Goal: Transaction & Acquisition: Book appointment/travel/reservation

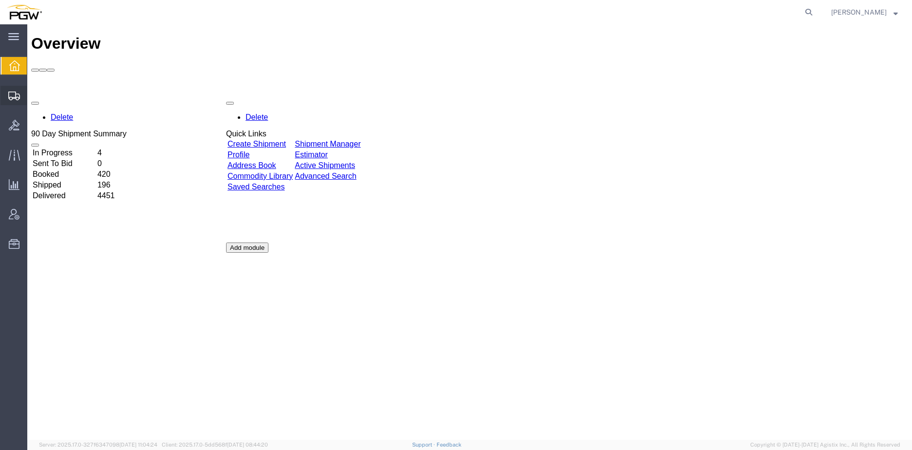
click at [0, 0] on span "Create from Template" at bounding box center [0, 0] width 0 height 0
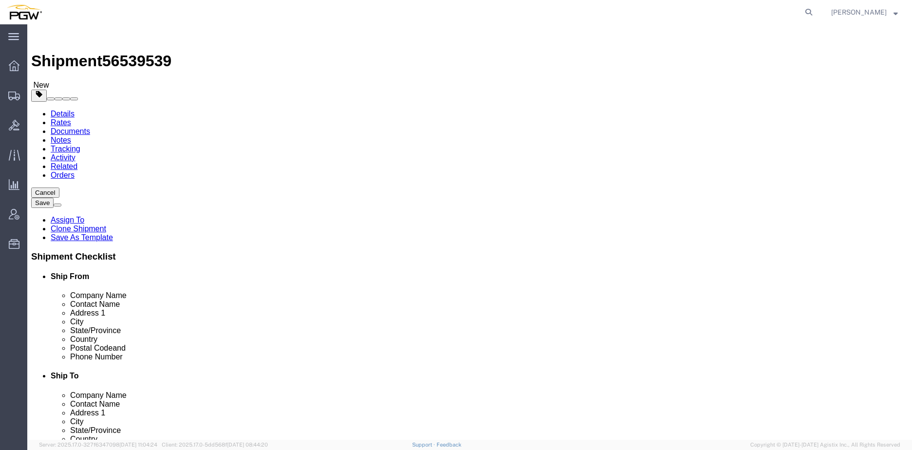
select select "28281"
select select "28253"
type input "602"
select select "28403"
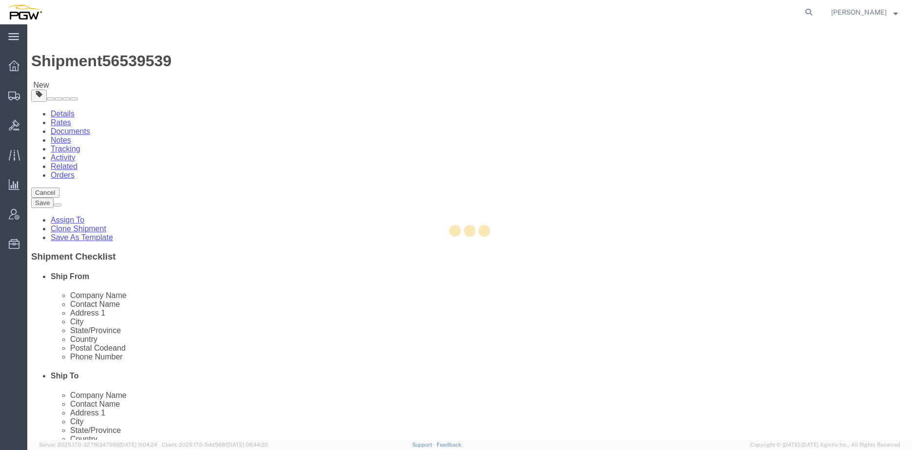
type input "5602"
type input "23223"
type input "[PHONE_NUMBER]"
type input "[EMAIL_ADDRESS][DOMAIN_NAME]"
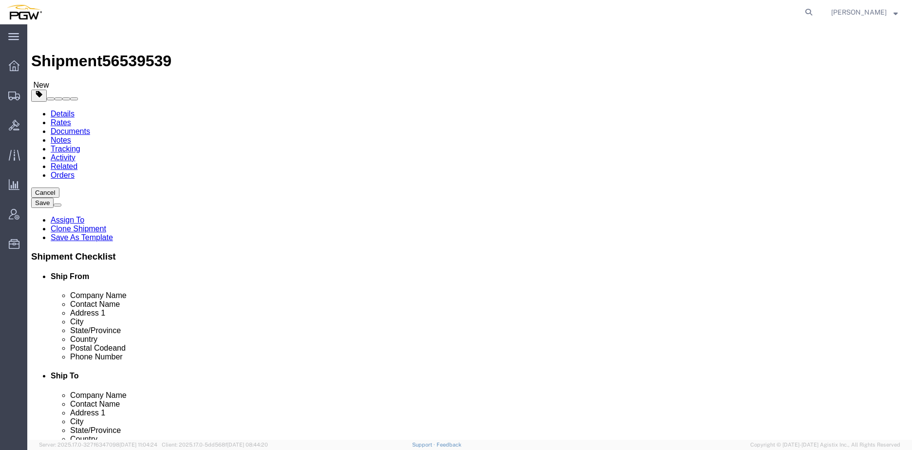
select select "VA"
type input "scranton"
select select "61931"
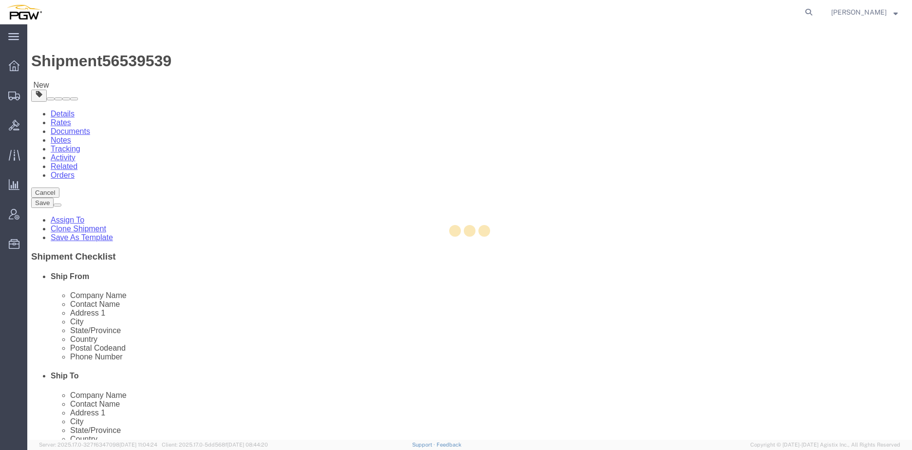
type input "5409"
type input "5409 Branch Manager"
type input "125 Enterprise Way"
type input "Pittston"
type input "18640"
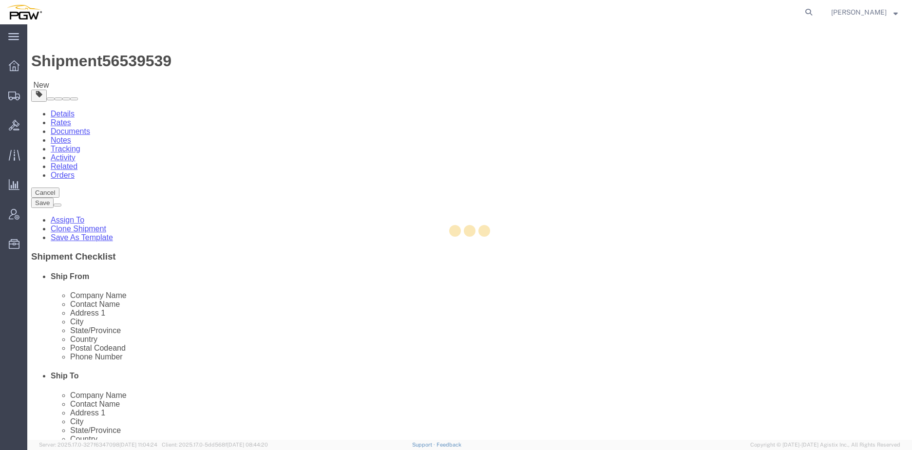
type input "272-379-0309"
type input "scrantondc@pgwautoglass.com"
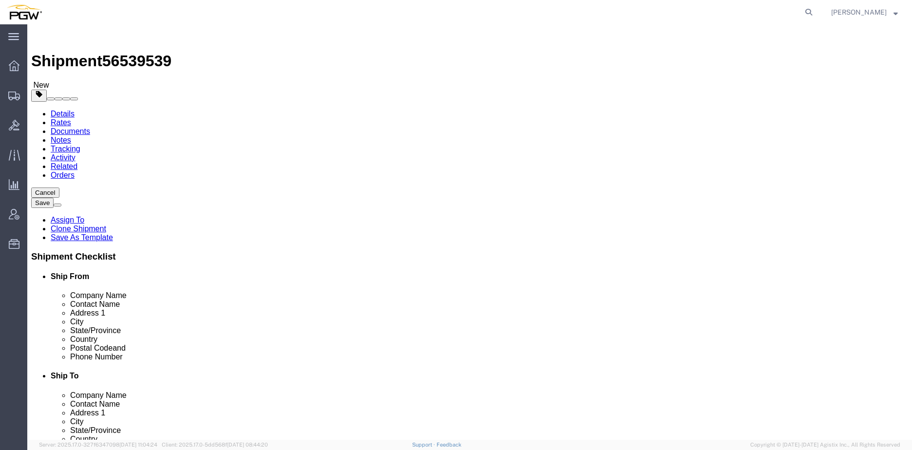
select select "PA"
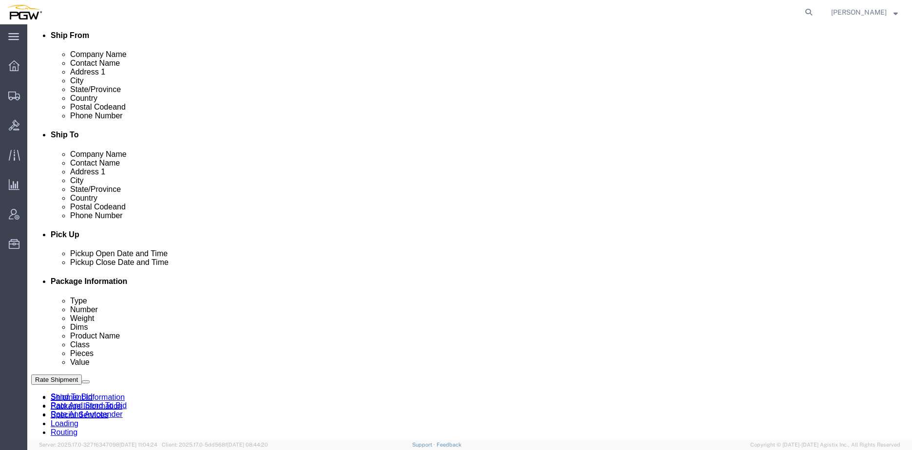
scroll to position [244, 0]
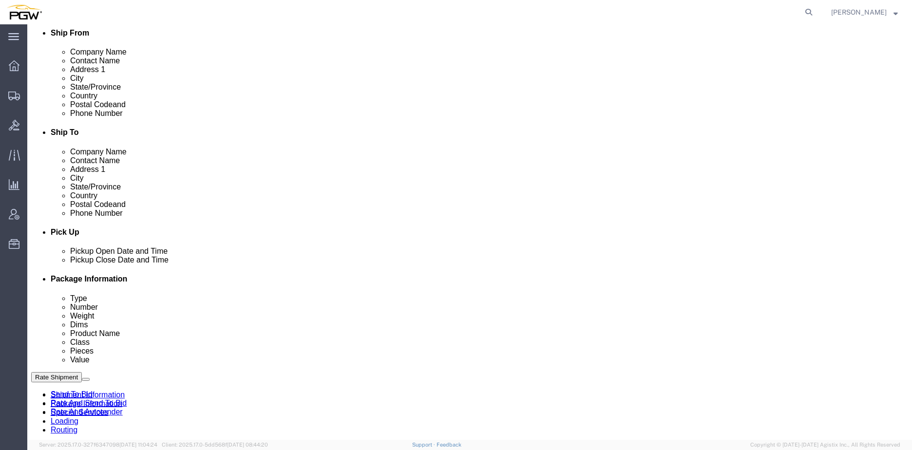
click link "Edit"
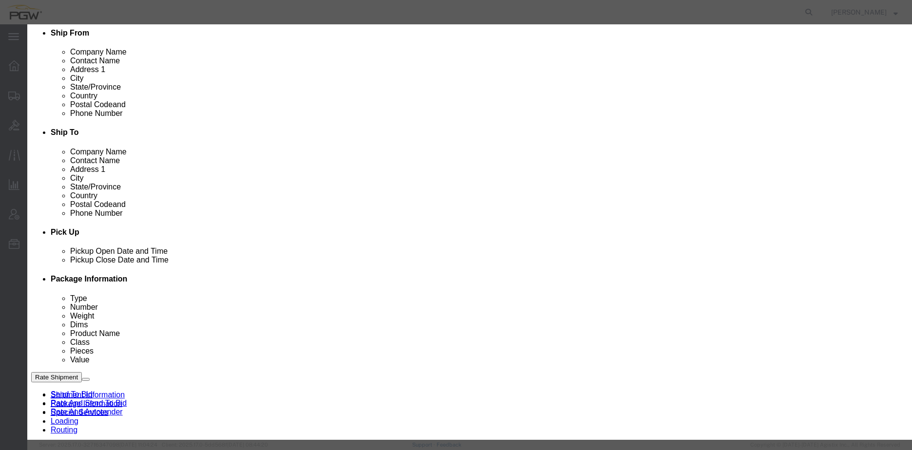
type input "602"
select select "28403"
type input "5602"
type input "5602 Branch Manager"
type input "2600 Magnolia St"
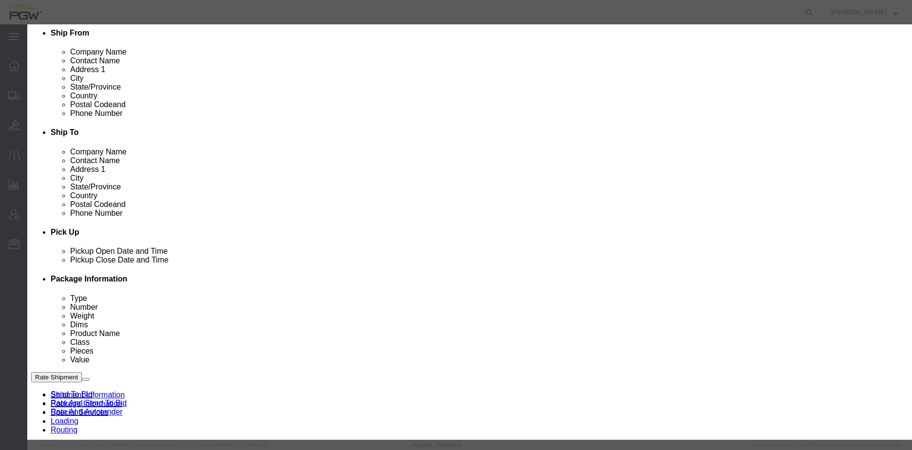
type input "Richmond"
type input "23223"
type input "804-648-5842"
type input "lkqsp_o_pm_5602@pgwag.com"
select select "VA"
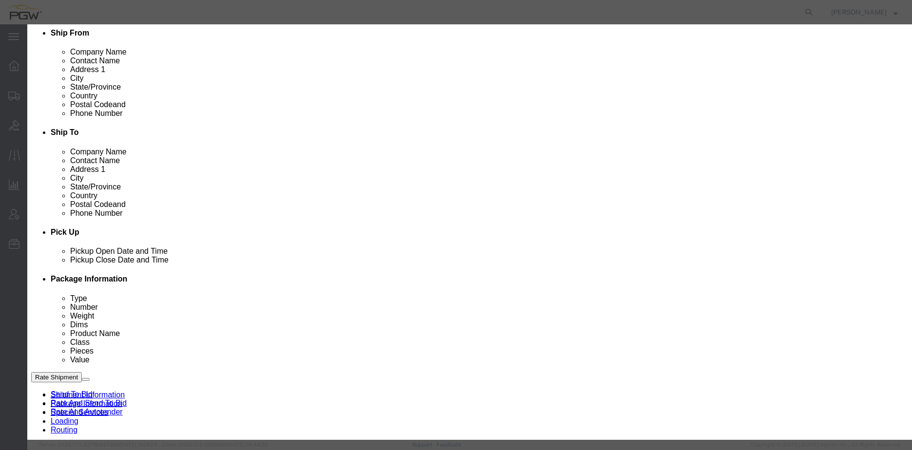
scroll to position [102, 0]
click div "Aug 19 2025 2:08 PM"
click input "2:08 PM"
type input "8:00 AM"
click button "Apply"
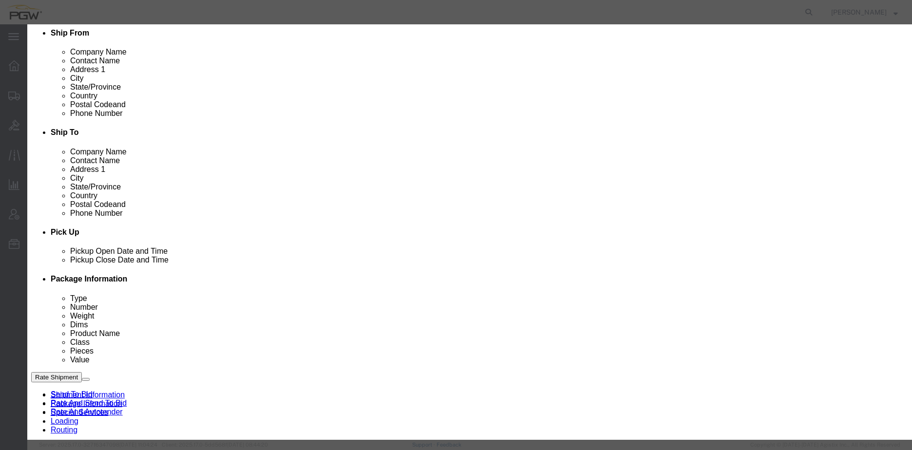
click button "Save"
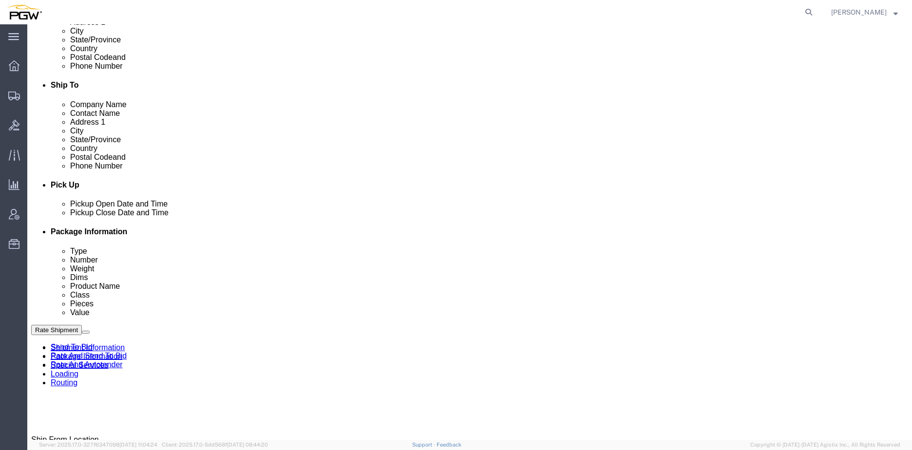
scroll to position [341, 0]
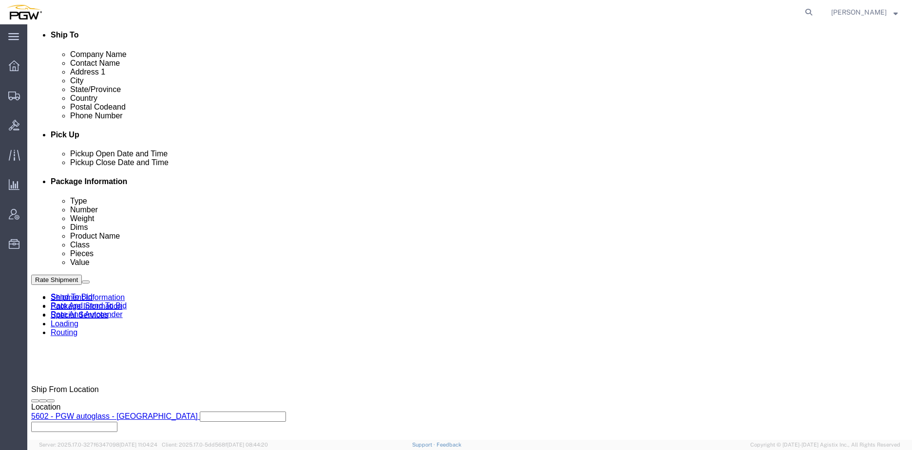
click div "Aug 19 2025 7:00 AM"
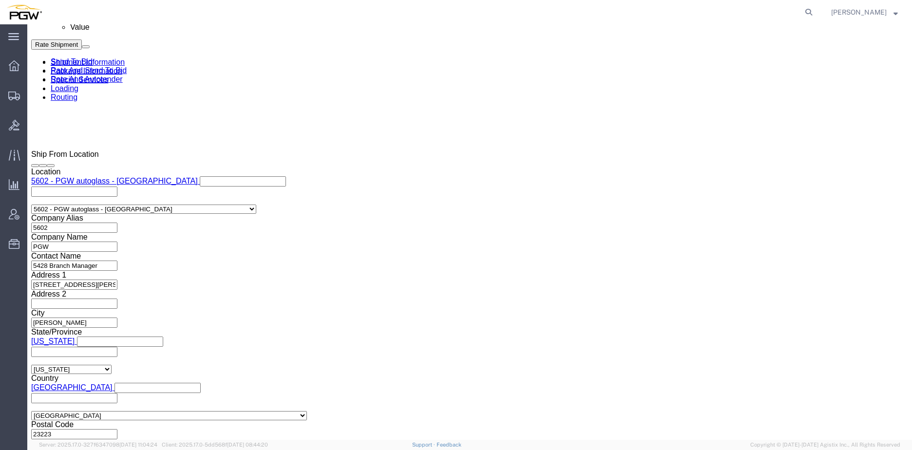
click input "2:08 PM"
type input "8:00 AM"
click button "Apply"
click span "56539539"
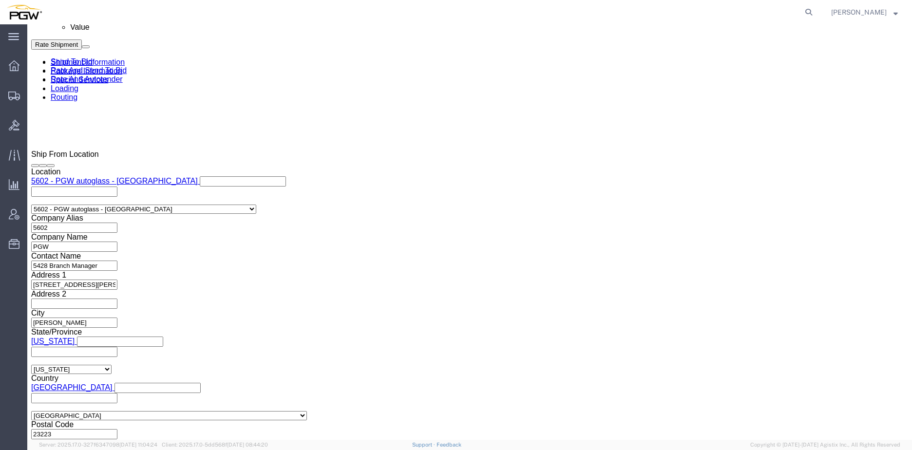
copy span "56539539"
drag, startPoint x: 163, startPoint y: 179, endPoint x: 170, endPoint y: 177, distance: 7.5
click input "54833650"
drag, startPoint x: 170, startPoint y: 177, endPoint x: 59, endPoint y: 171, distance: 111.2
click div "Select Account Type Activity ID Airline Appointment Number ASN Batch Request # …"
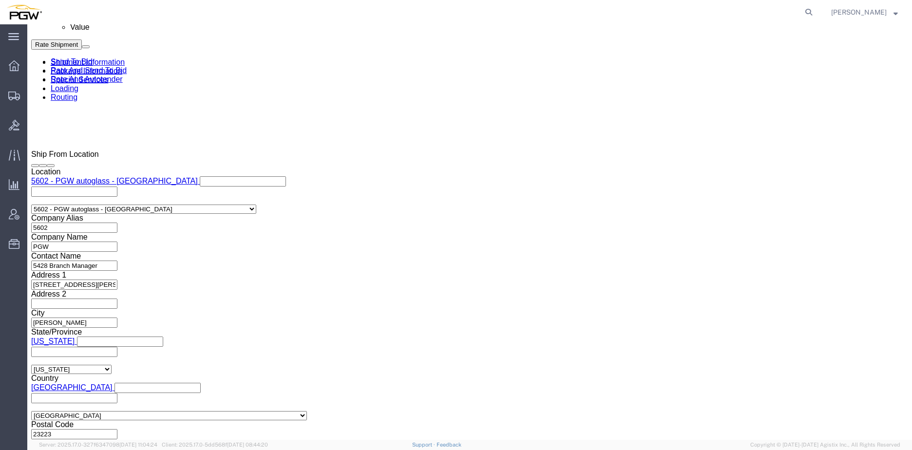
paste input "6539539"
click input "56539539"
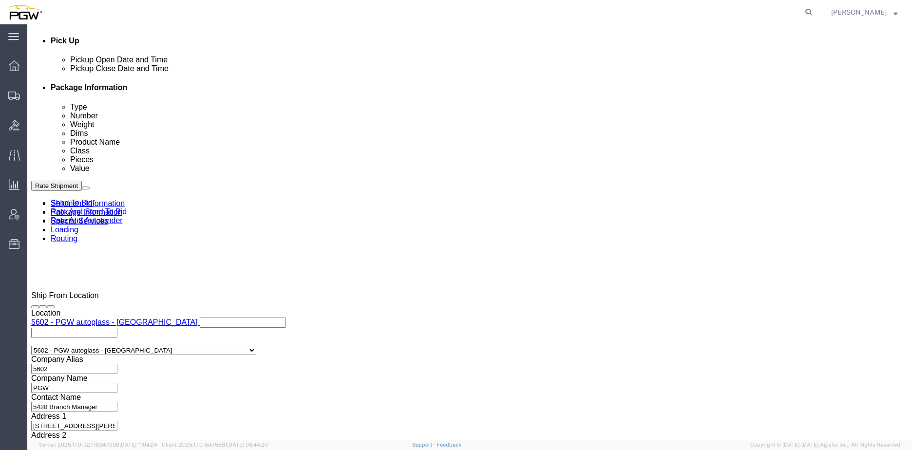
scroll to position [430, 0]
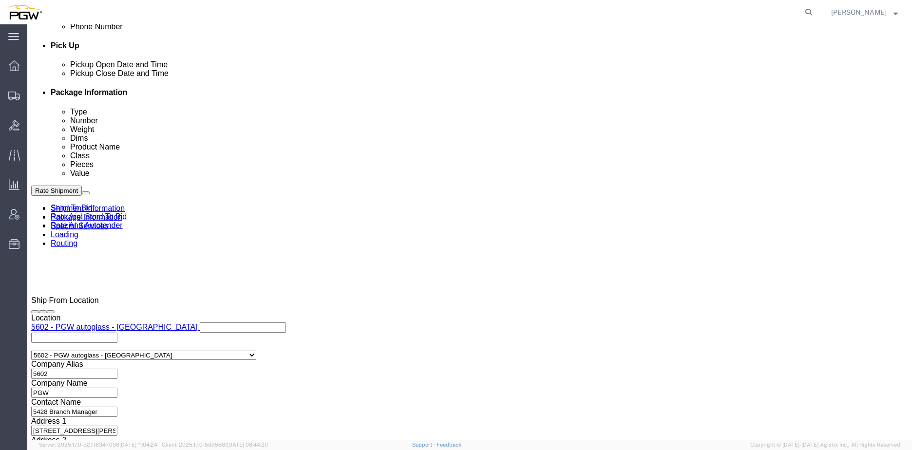
type input "56539539"
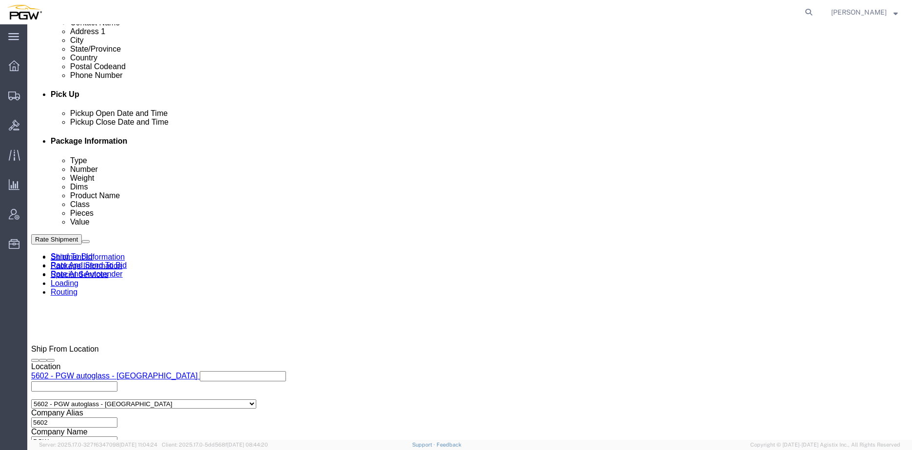
click div
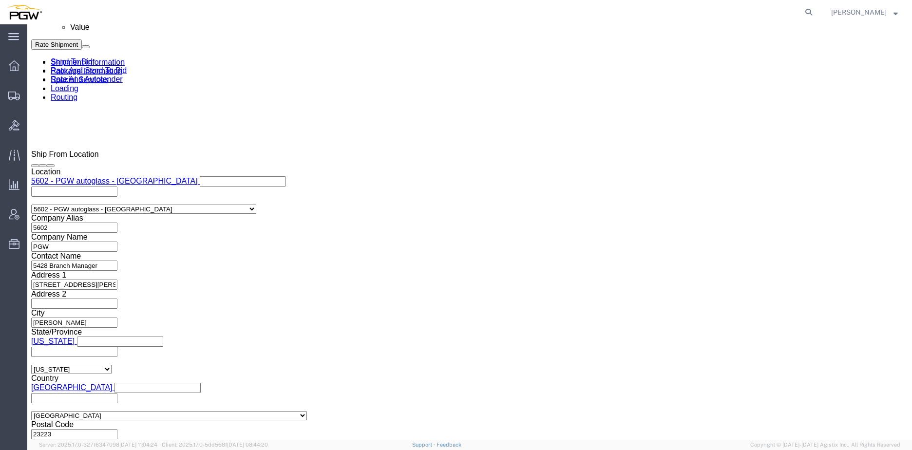
click input "10:00 AM"
type input "8:30 AM"
click button "Apply"
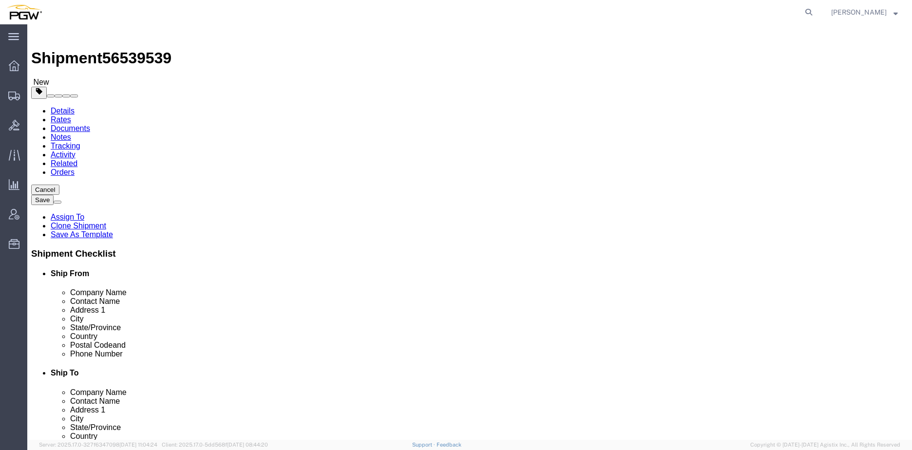
scroll to position [0, 0]
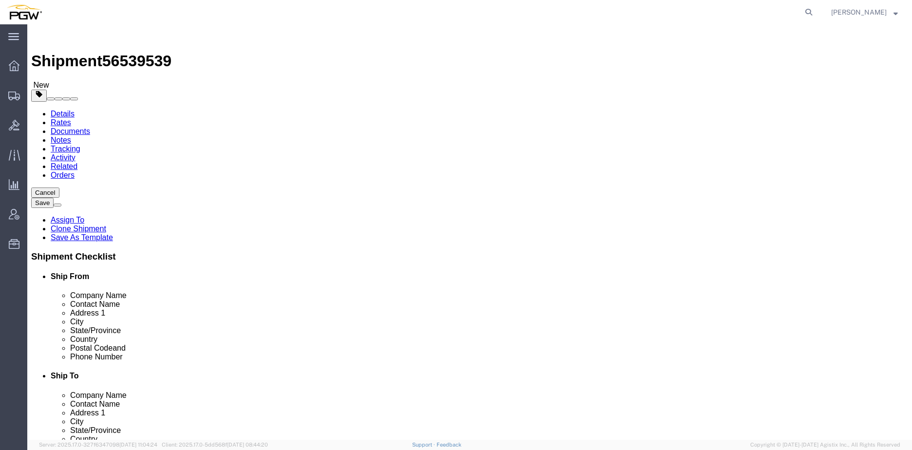
click link "Package Information"
drag, startPoint x: 150, startPoint y: 201, endPoint x: 157, endPoint y: 196, distance: 8.1
click input "15"
drag, startPoint x: 157, startPoint y: 197, endPoint x: 39, endPoint y: 195, distance: 117.4
click div "Number 15"
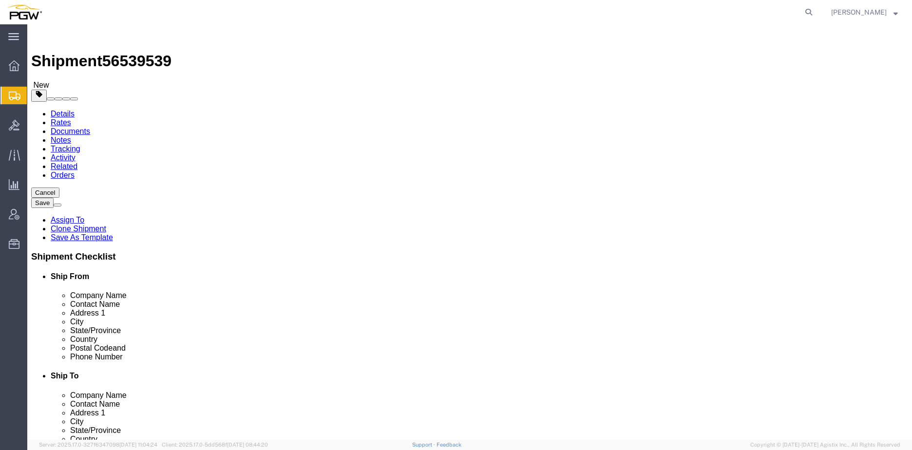
type input "14"
click input "44000.00"
drag, startPoint x: 165, startPoint y: 235, endPoint x: 97, endPoint y: 219, distance: 70.1
click div "Package Type Select Bale(s) Basket(s) Bolt(s) Bottle(s) Buckets Bulk Bundle(s) …"
type input "41000.00"
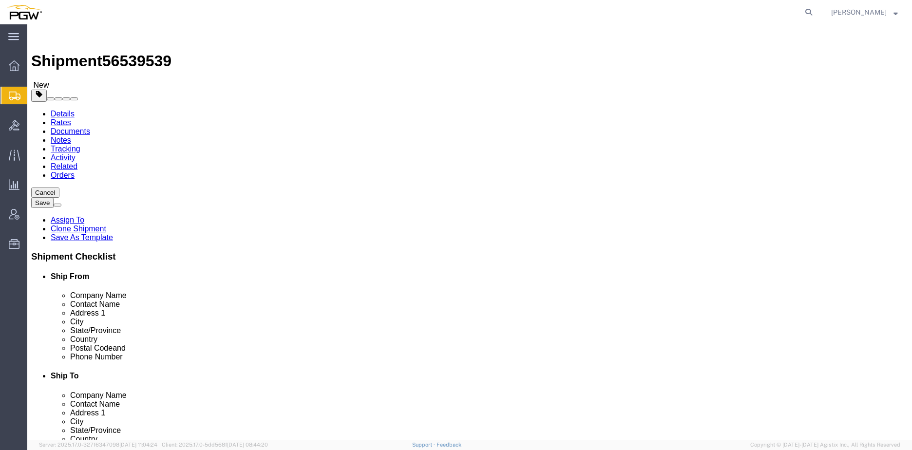
click dd "1.00 USD"
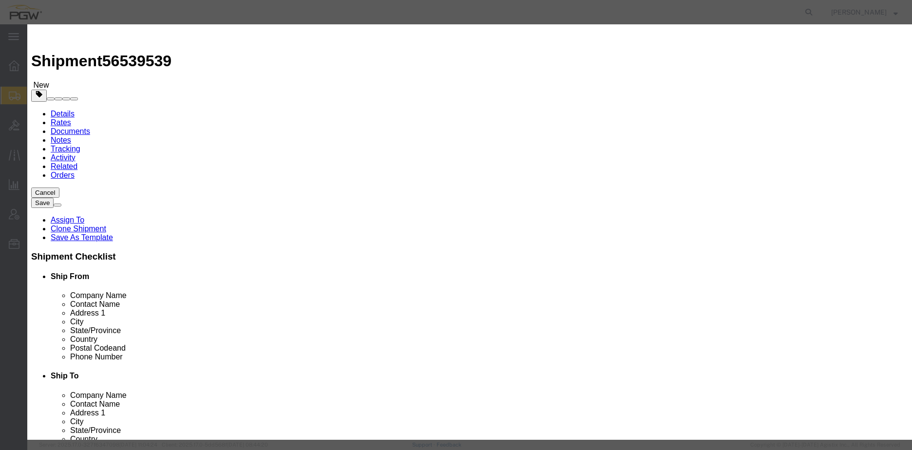
drag, startPoint x: 299, startPoint y: 88, endPoint x: 305, endPoint y: 92, distance: 7.4
click input "15.00"
drag, startPoint x: 299, startPoint y: 93, endPoint x: 168, endPoint y: 82, distance: 131.9
click div "Product Name Steel Racks Pieces 15.00 Select Bag Barrels 100Board Feet Bottle B…"
type input "14.00"
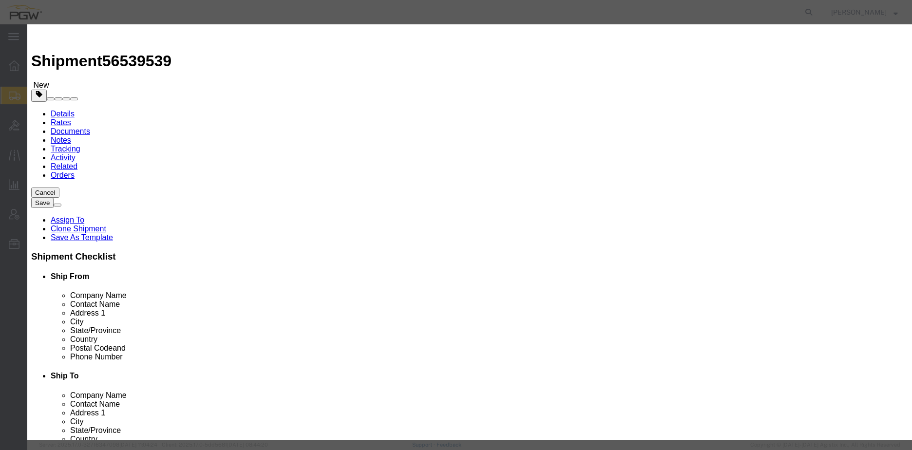
click input "0.93"
drag, startPoint x: 293, startPoint y: 112, endPoint x: 118, endPoint y: 99, distance: 174.8
click div "Edit content Commodity library Product Name Steel Racks Pieces 14.00 Select Bag…"
type input "1.00"
click button "Save & Close"
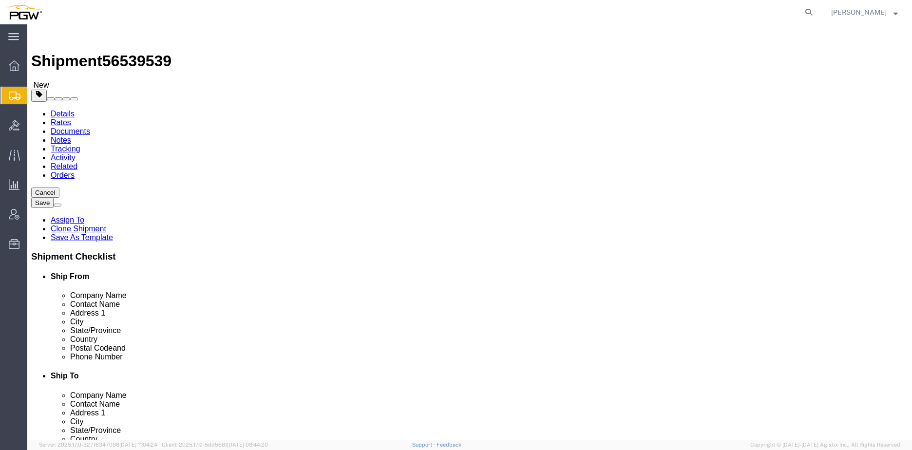
click icon
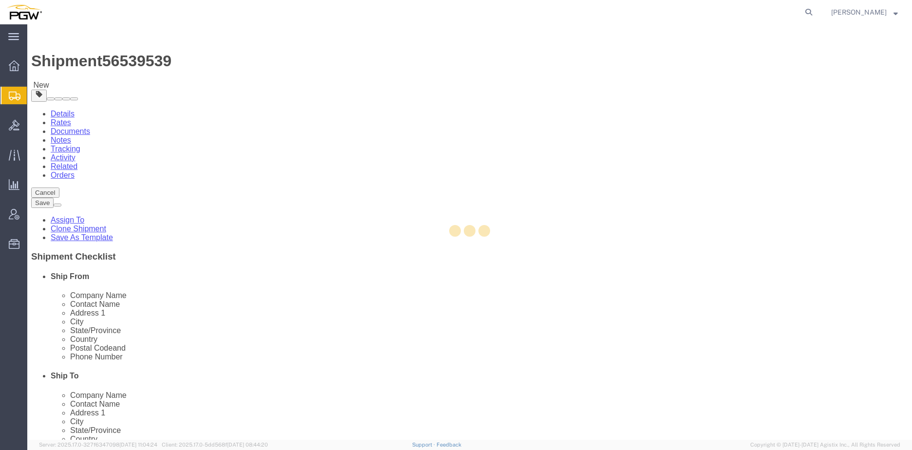
select select
select select "COSTCENTER"
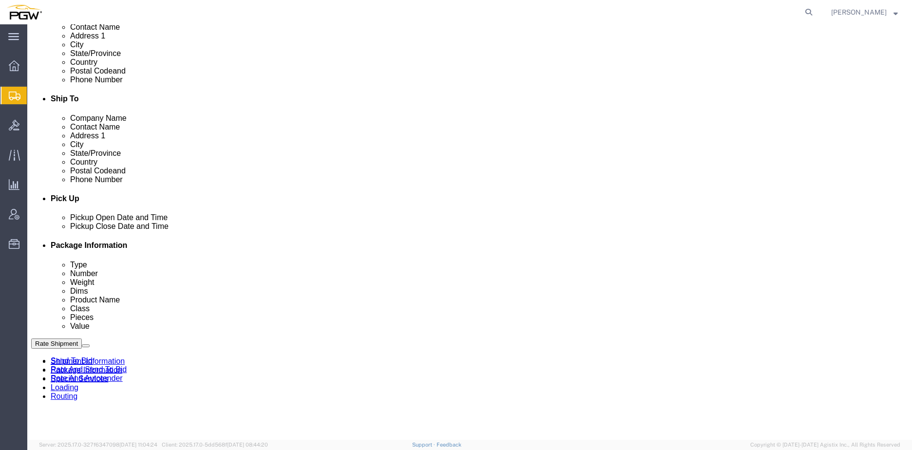
scroll to position [292, 0]
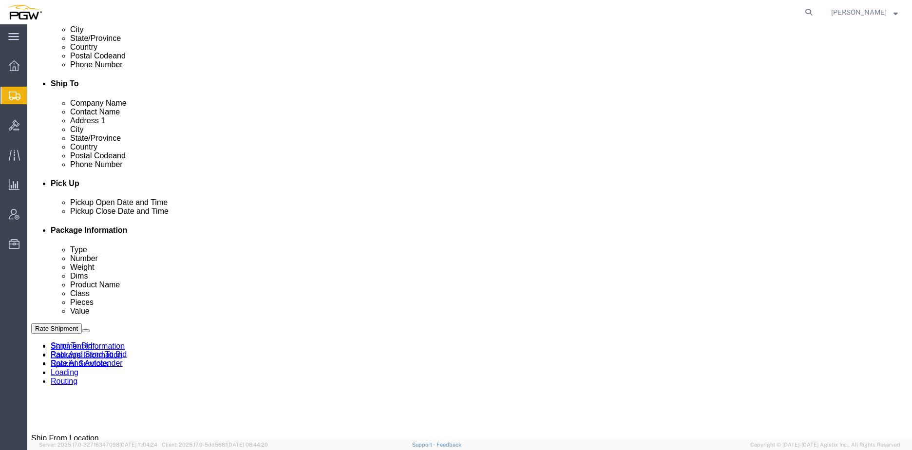
type input "5409"
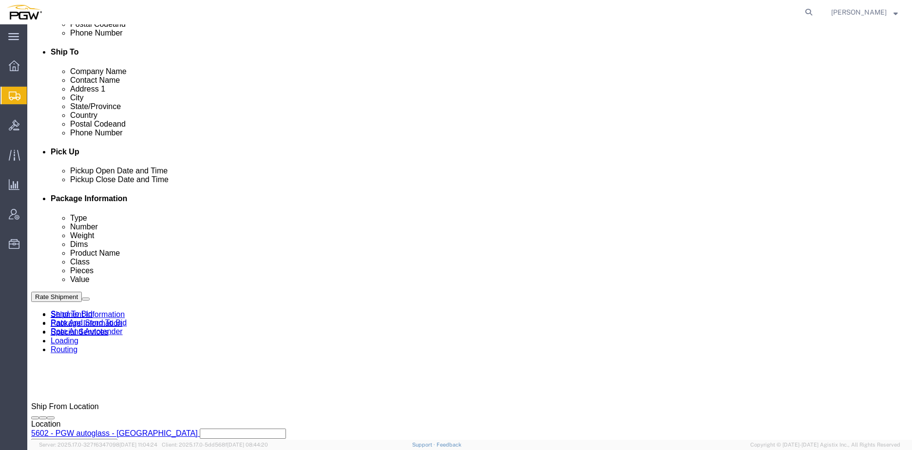
scroll to position [341, 0]
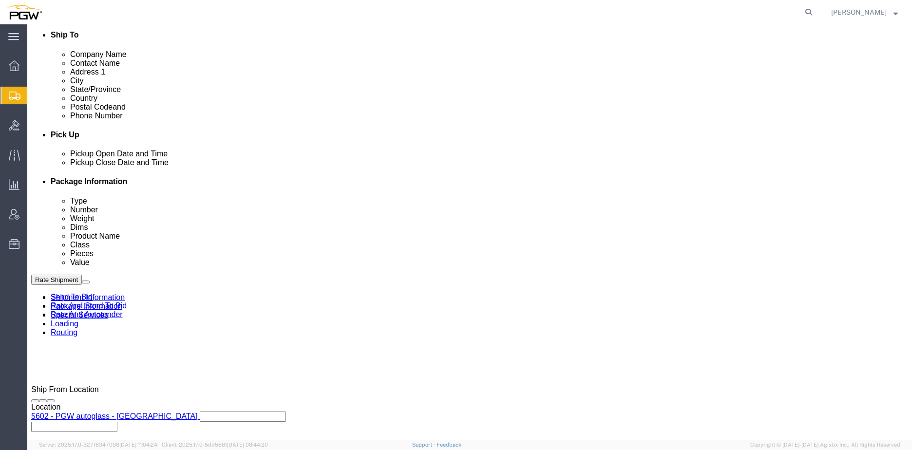
click input "5329"
drag, startPoint x: 163, startPoint y: 340, endPoint x: 85, endPoint y: 339, distance: 78.4
click div "Account # 5329"
type input "5409"
click button "Rate Shipment"
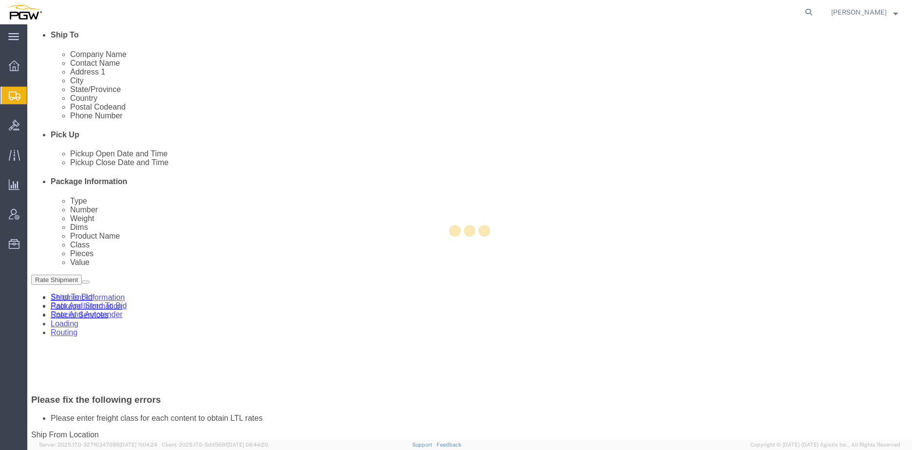
scroll to position [381, 0]
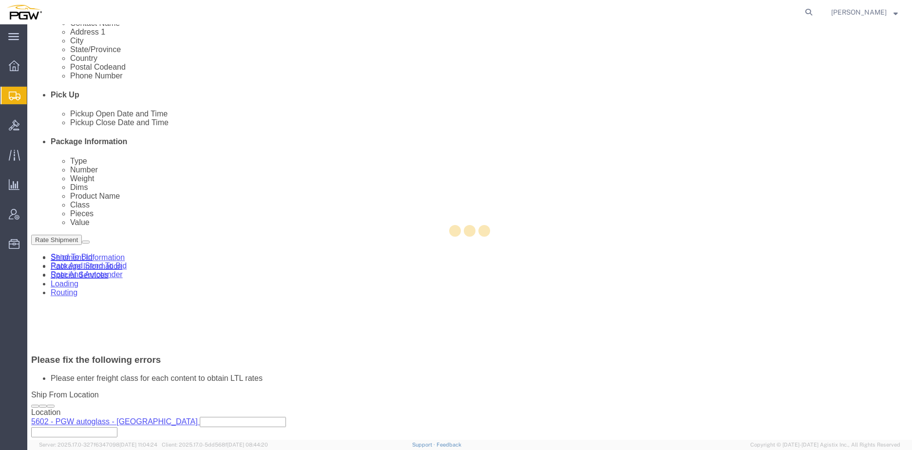
select select "COSTCENTER"
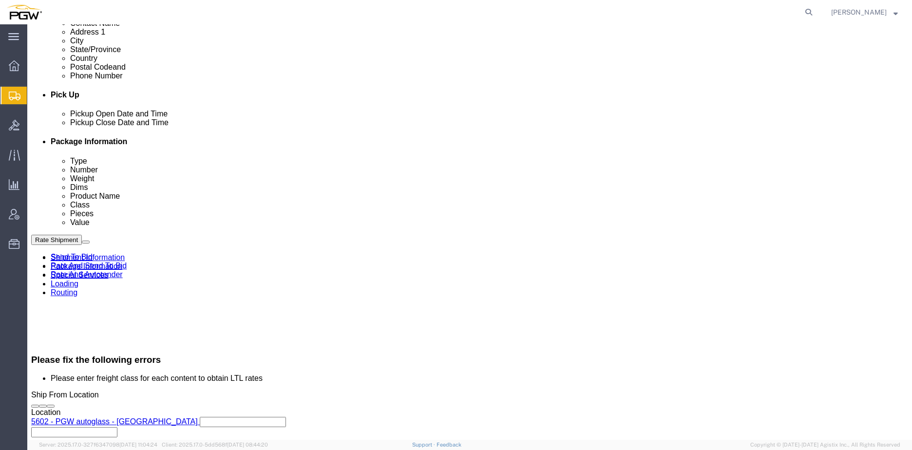
click icon
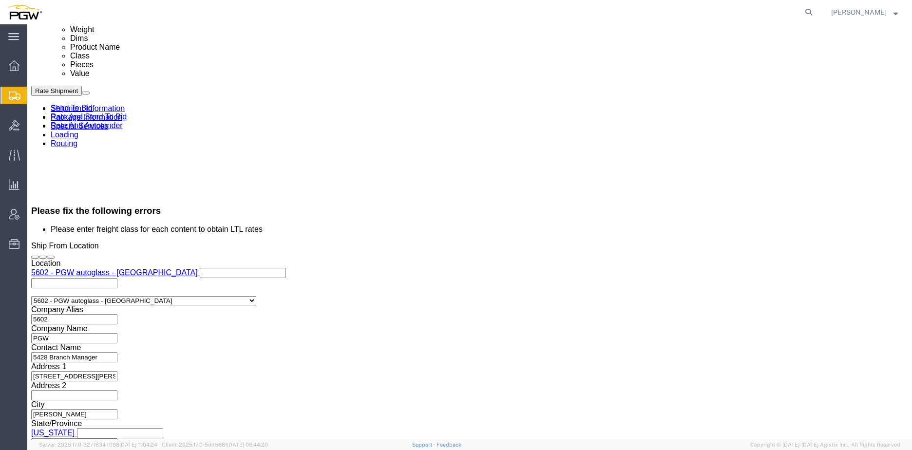
scroll to position [616, 0]
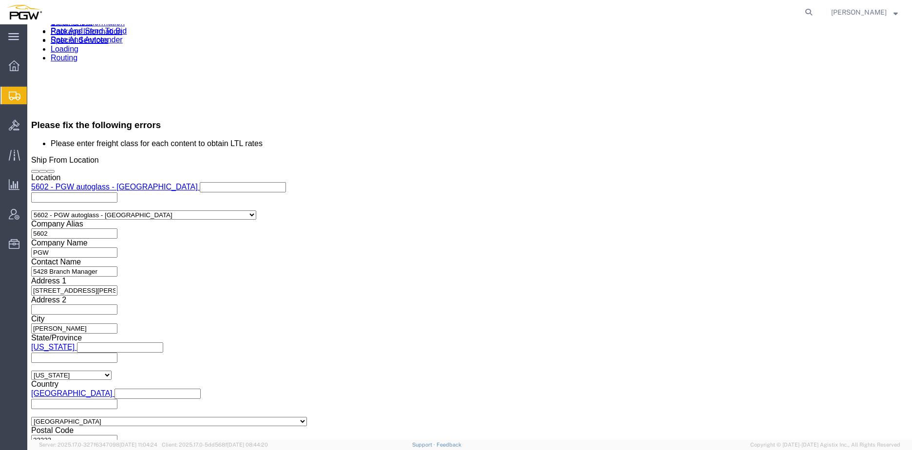
click select "Select Air Less than Truckload Multi-Leg Ocean Freight Rail Small Parcel Truckl…"
select select "TL"
click select "Select Air Less than Truckload Multi-Leg Ocean Freight Rail Small Parcel Truckl…"
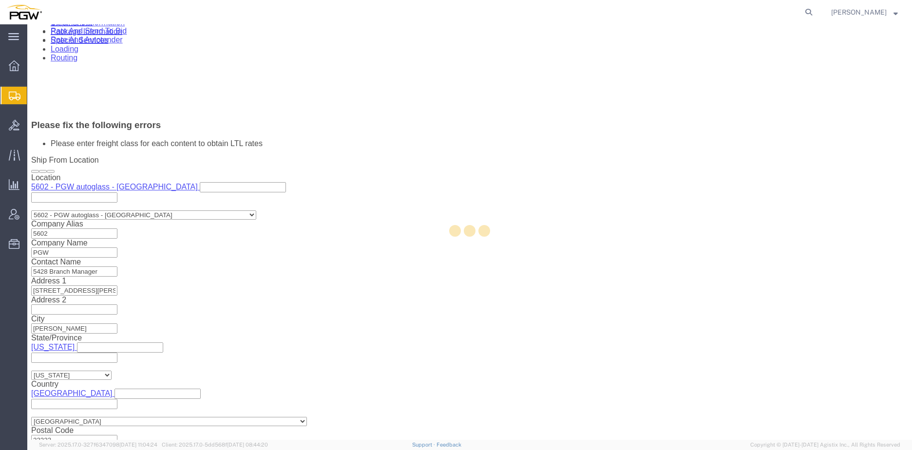
select select
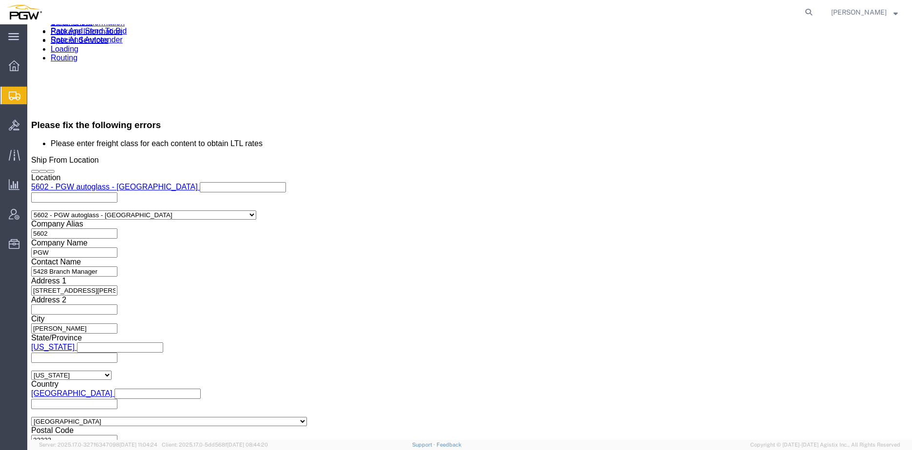
scroll to position [576, 0]
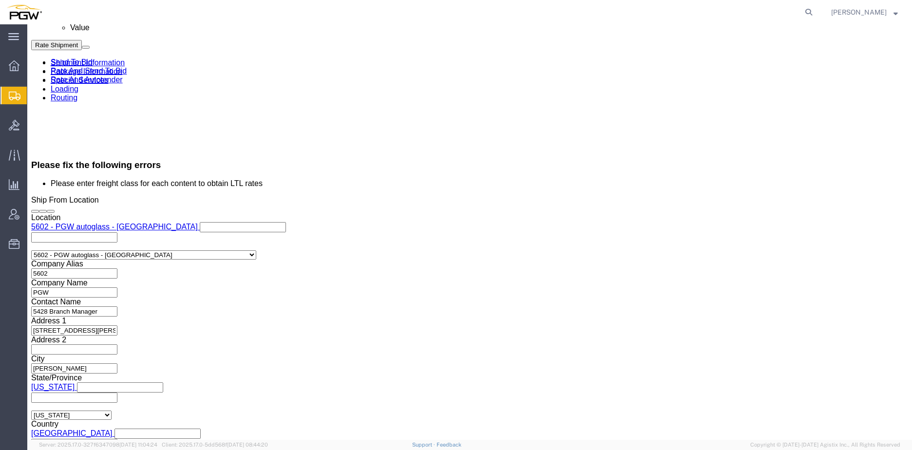
click button "Rate Shipment"
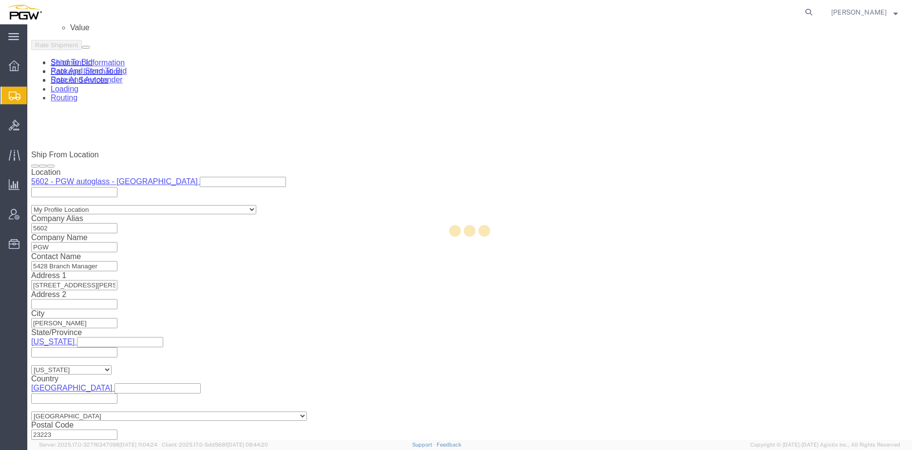
select select "28403"
select select "61931"
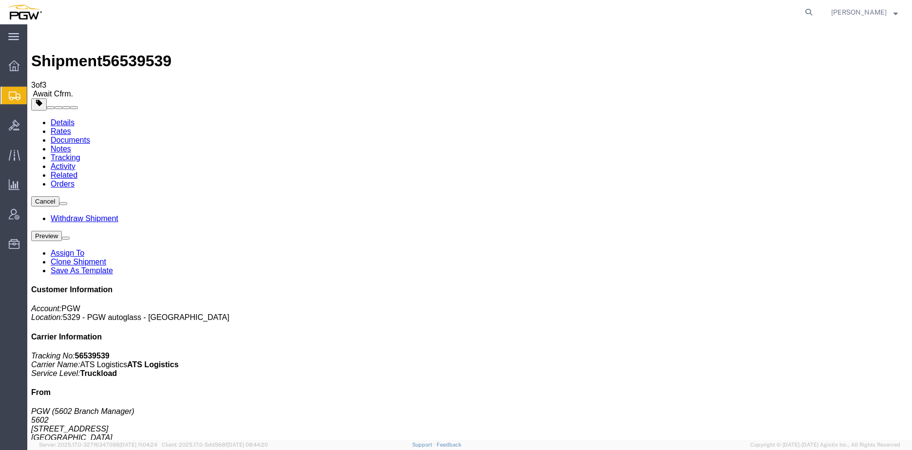
drag, startPoint x: 28, startPoint y: 182, endPoint x: 124, endPoint y: 153, distance: 100.2
click at [0, 0] on span "Create from Template" at bounding box center [0, 0] width 0 height 0
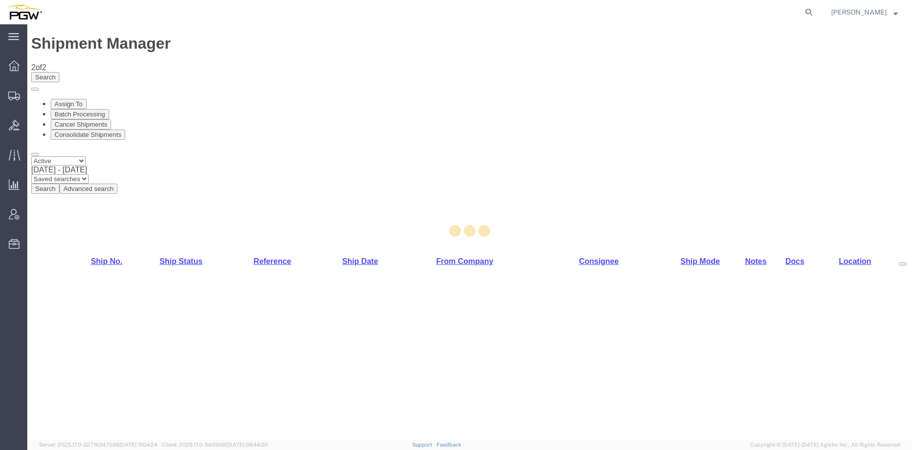
select select "28281"
select select "28253"
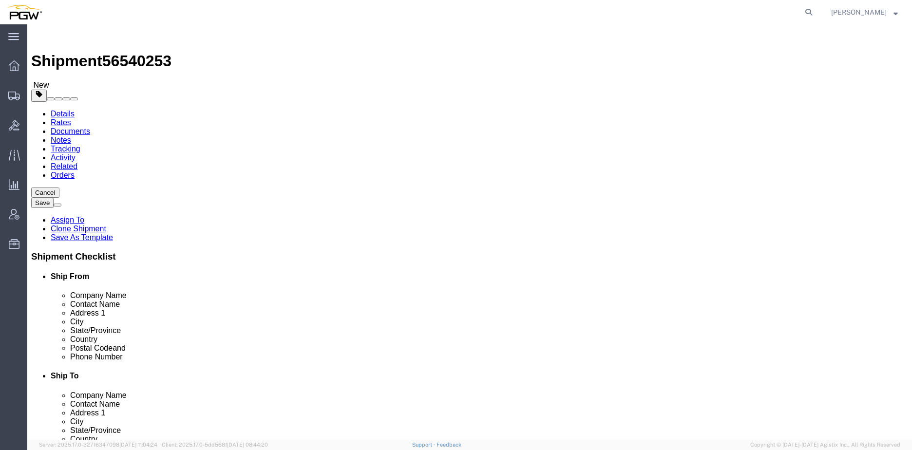
type input "5"
type input "613"
select select "28409"
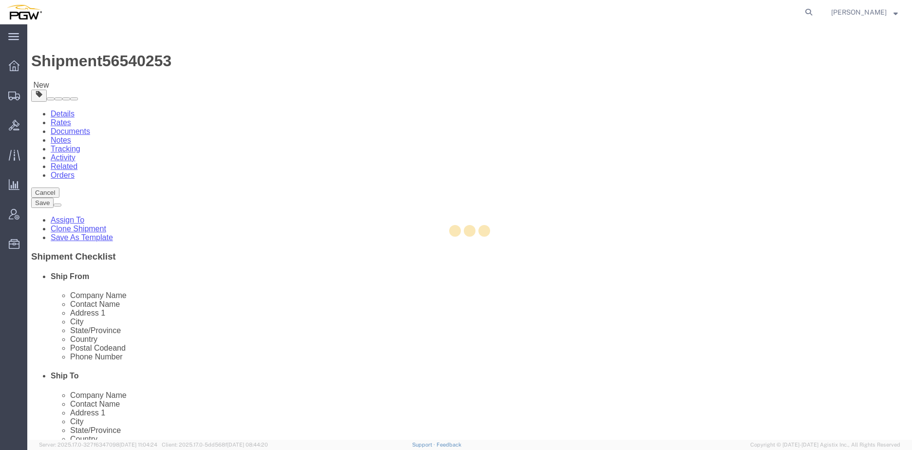
type input "5613"
type input "5613 Branch Manager"
type input "2315 W Heritage Cir Ste 1"
type input "Idaho Falls"
type input "83402"
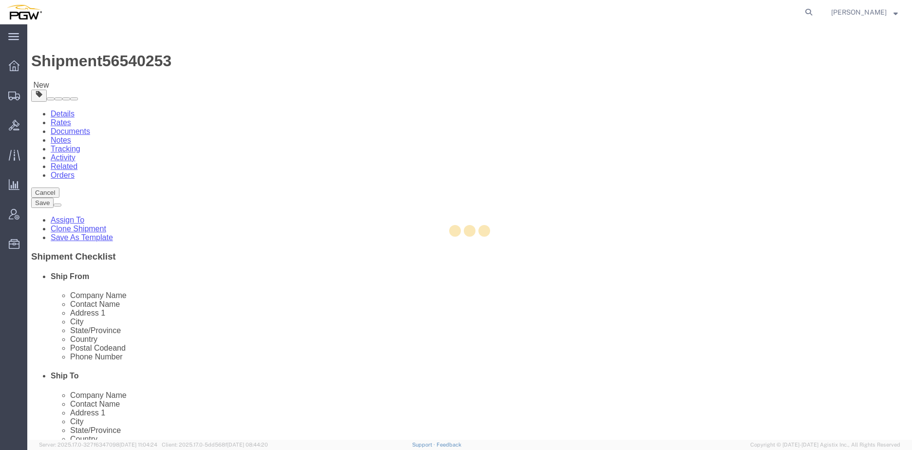
type input "208-522-1790"
type input "lkqsp_o_pm_5613@pgwag.com"
select select "ID"
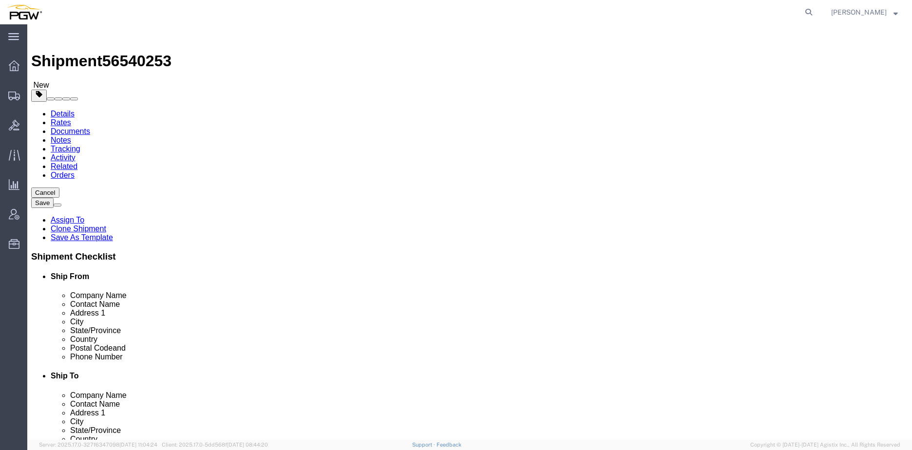
type input "phoenix"
select select "62351"
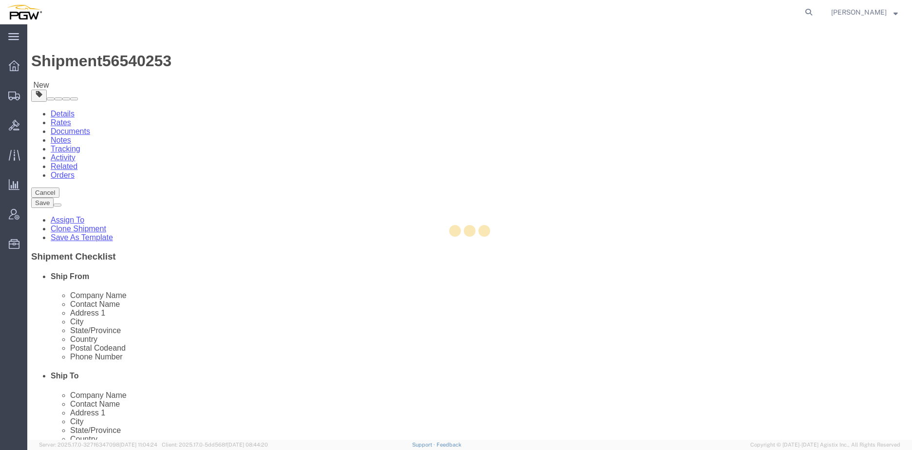
type input "5407"
type input "5407 Branch Manager"
type input "5850 North 101st Avenue"
type input "Glendale"
type input "85307"
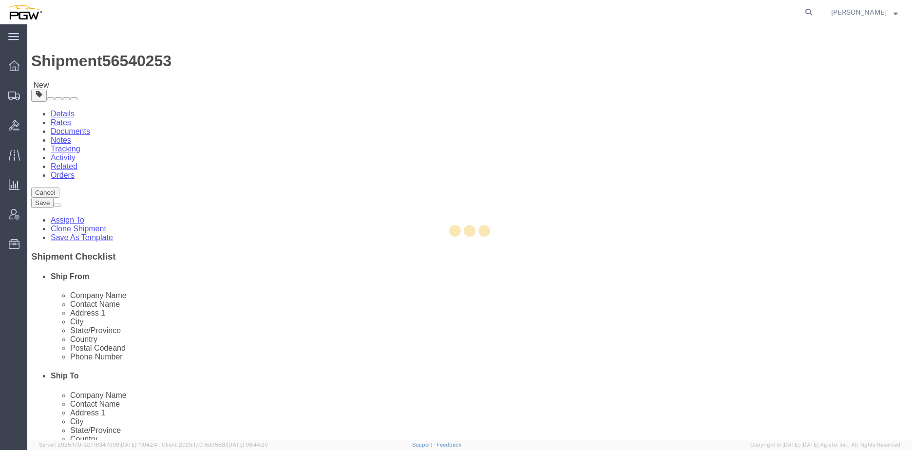
type input "602-805-8720"
type input "phoenixdc@pgwag.com"
select select "AZ"
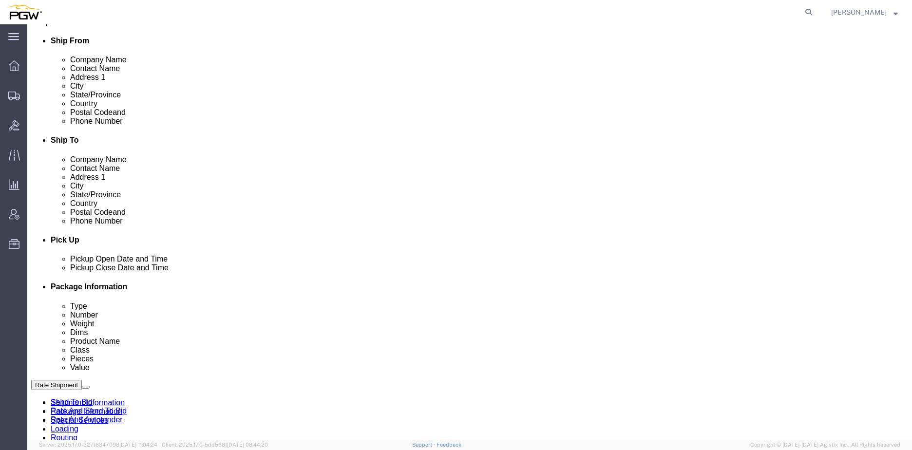
scroll to position [235, 0]
click link "Edit"
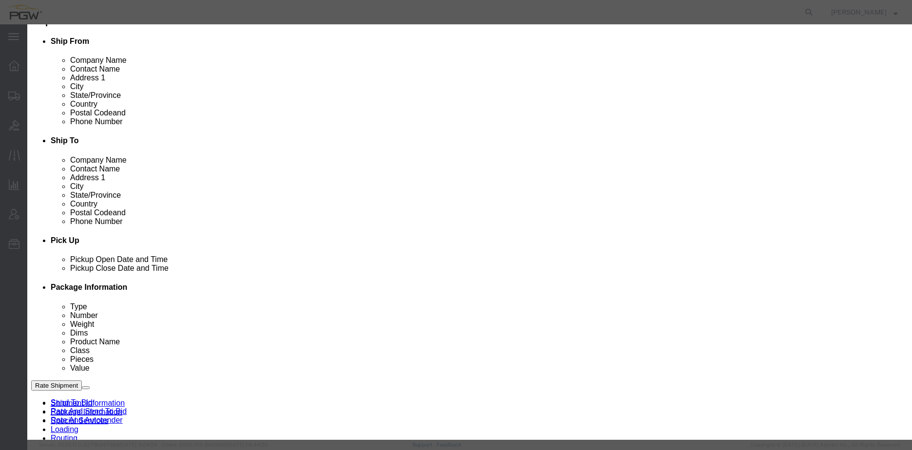
type input "613"
select select "28409"
type input "5613"
type input "5613 Branch Manager"
type input "2315 W Heritage Cir Ste 1"
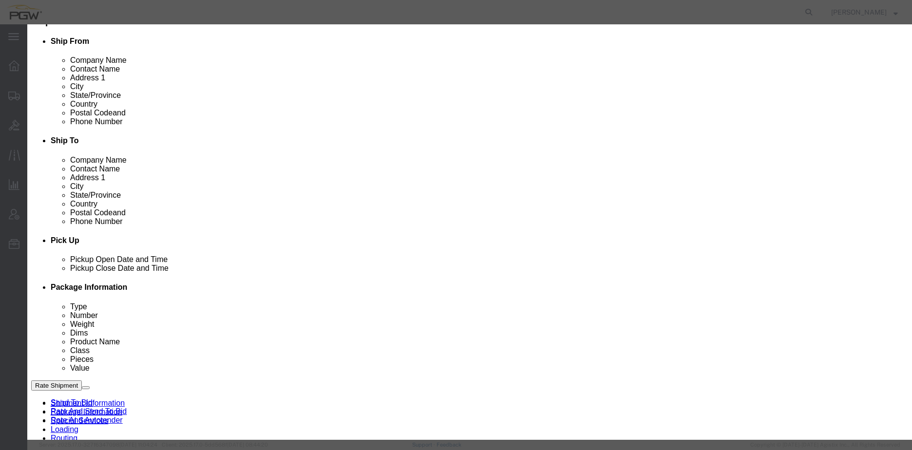
type input "Idaho Falls"
type input "83402"
type input "208-522-1790"
type input "lkqsp_o_pm_5613@pgwag.com"
select select "ID"
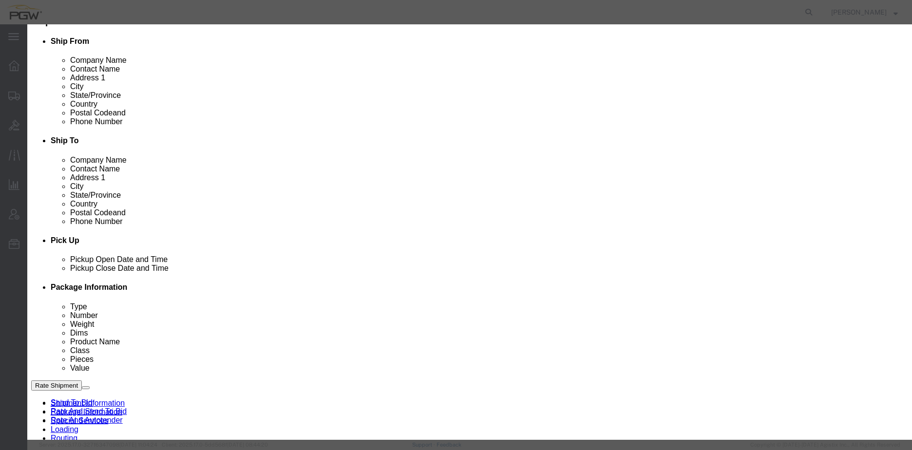
scroll to position [102, 0]
click div "Aug 19 2025 2:44 PM"
click input "2:44 PM"
type input "8:00 AM"
click button "Apply"
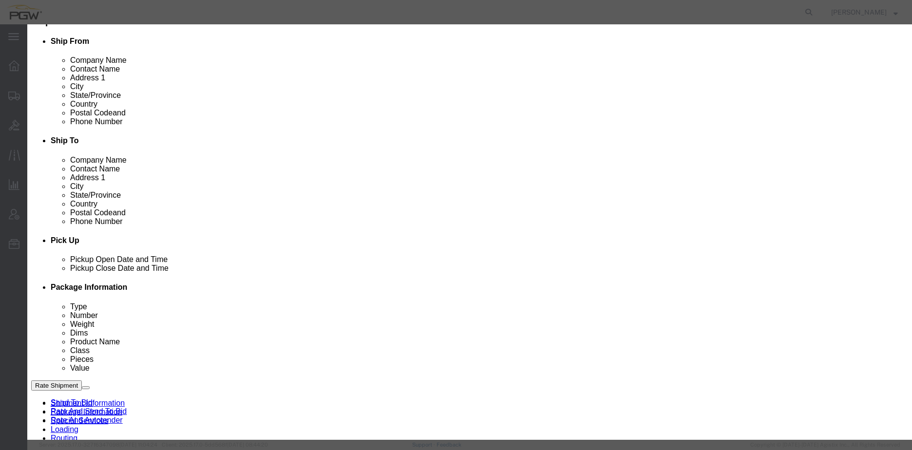
click button "Save"
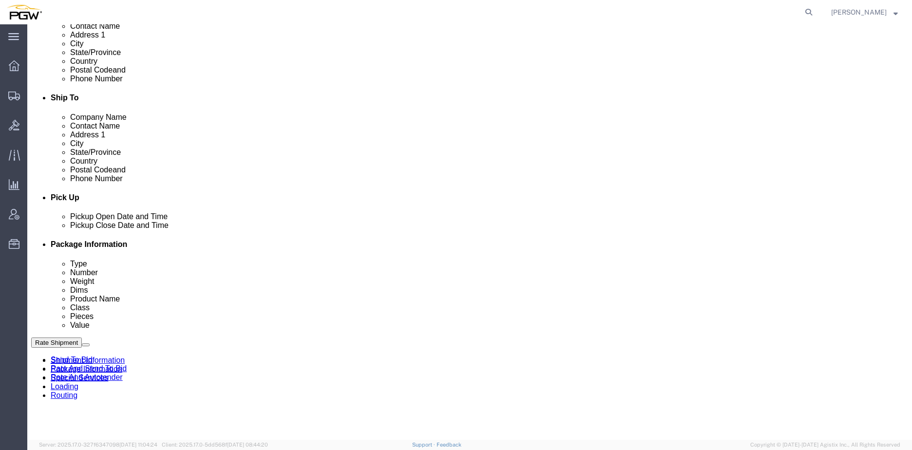
scroll to position [333, 0]
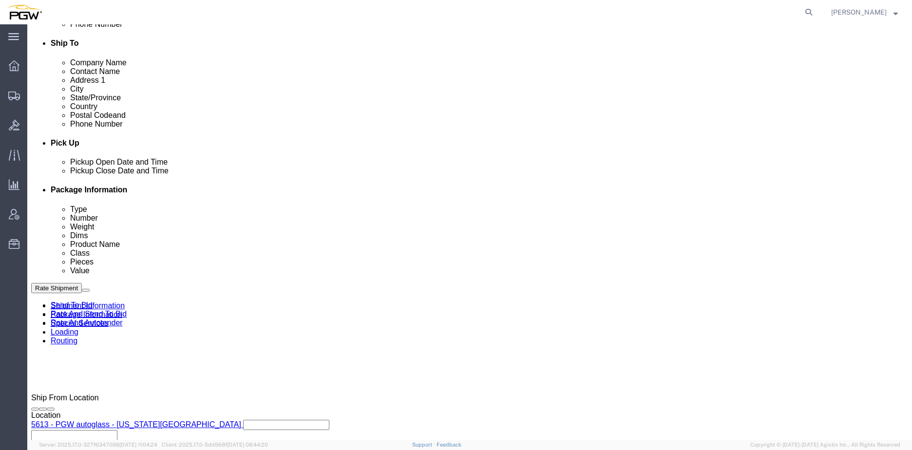
click div "[DATE] 3:00 PM"
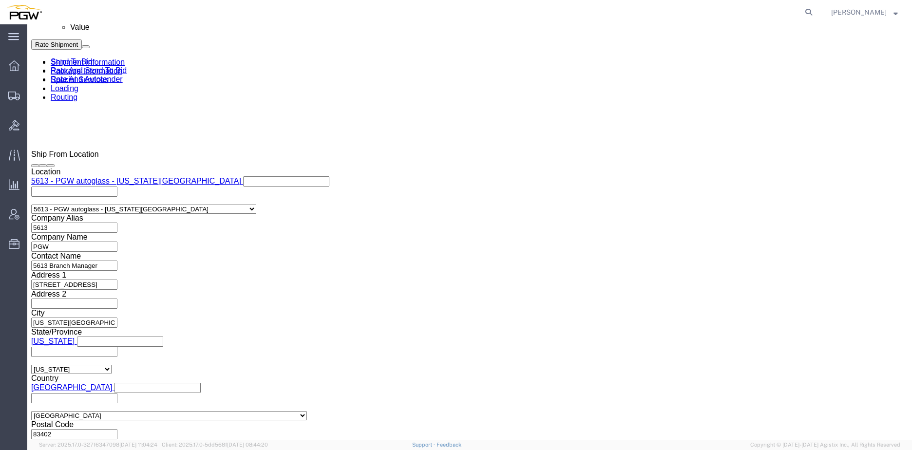
click input "2:44 PM"
type input "8:00 AM"
click button "Apply"
click span "56540253"
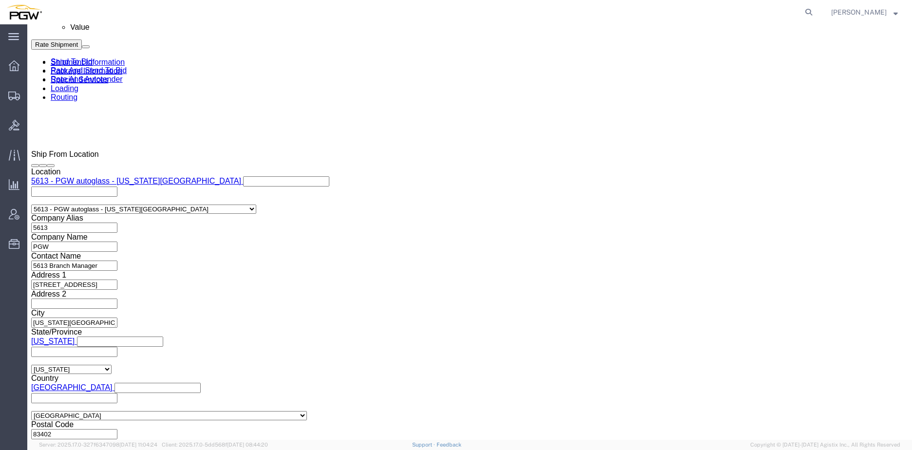
copy span "56540253"
click input "54833650"
drag, startPoint x: 154, startPoint y: 178, endPoint x: 54, endPoint y: 176, distance: 100.4
click div "Select Account Type Activity ID Airline Appointment Number ASN Batch Request # …"
paste input "6540253"
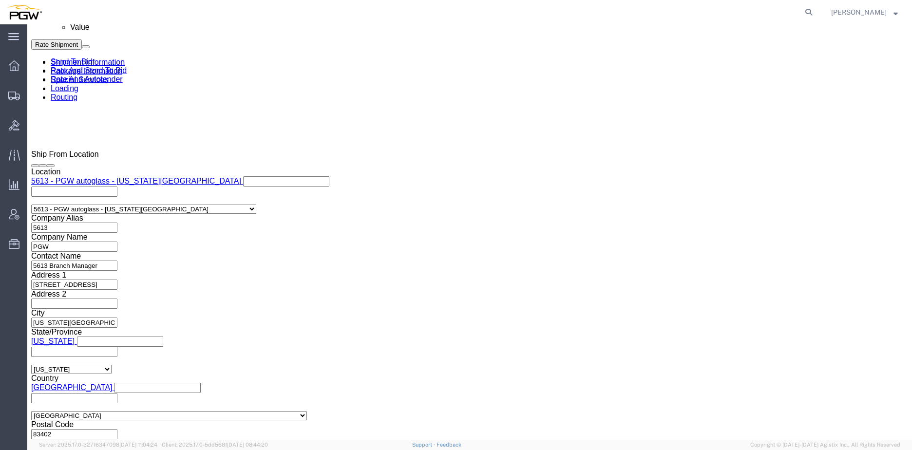
click input "56540253"
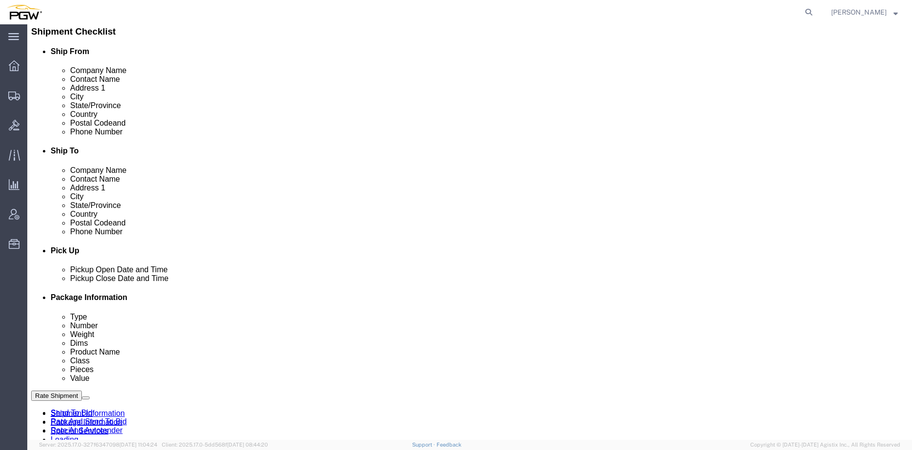
scroll to position [244, 0]
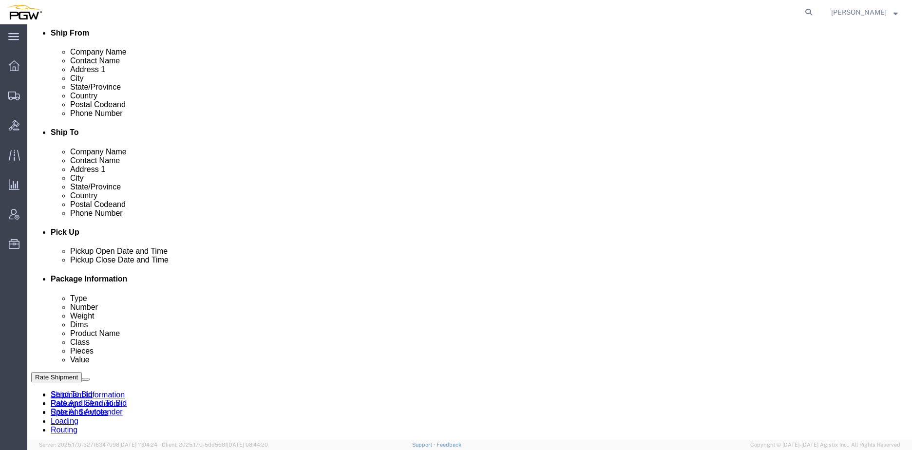
type input "56540253"
click link "Schedule appointment"
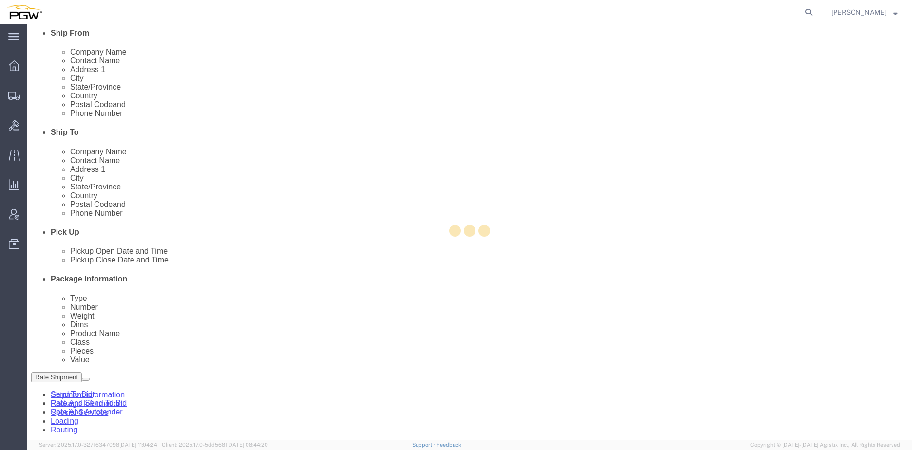
select select
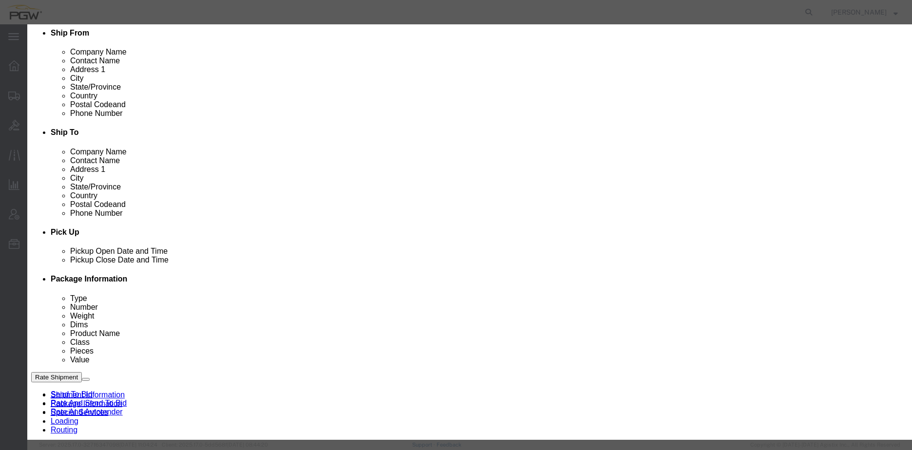
drag, startPoint x: 323, startPoint y: 68, endPoint x: 258, endPoint y: 64, distance: 65.4
click div "Schedule Appointment Event Title delivery 56540253 Location Dock Select 5407-PG…"
click input "56540253"
type input "56540253"
click h3 "Schedule Appointment"
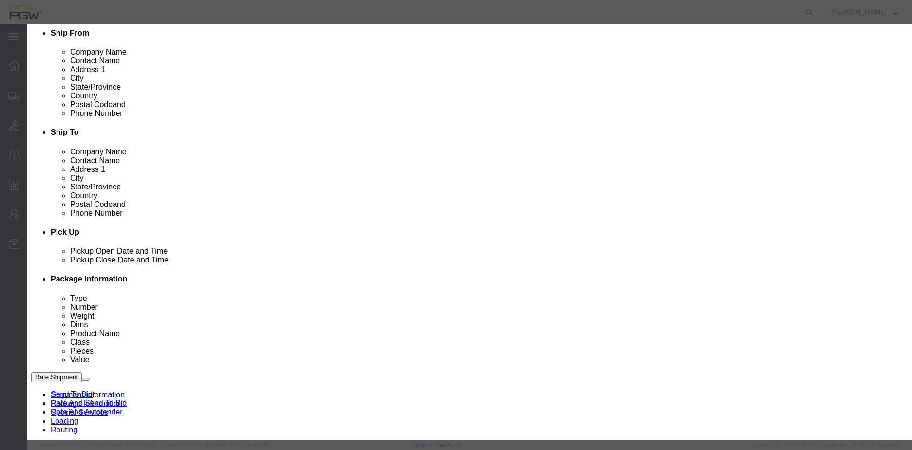
click button "button"
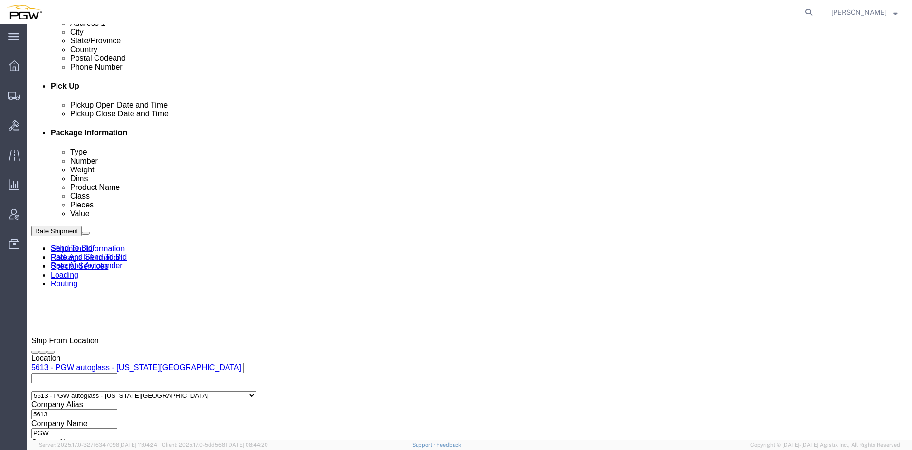
click div
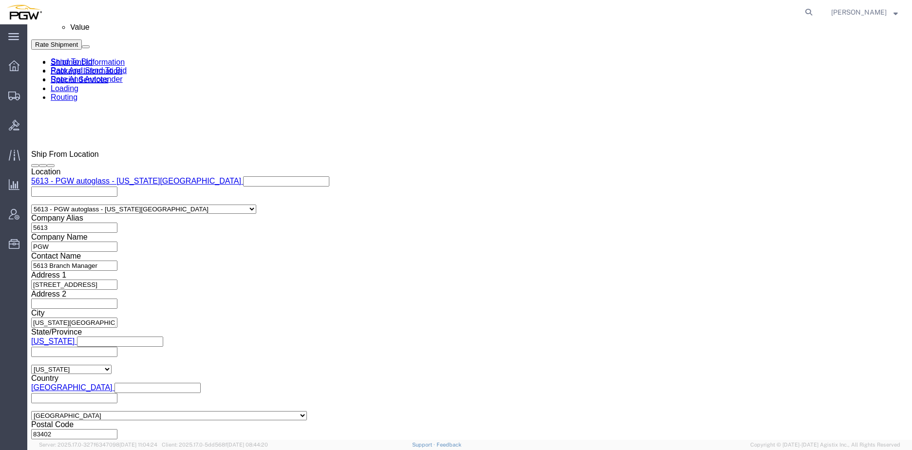
click input "10:00 AM"
click button "Apply"
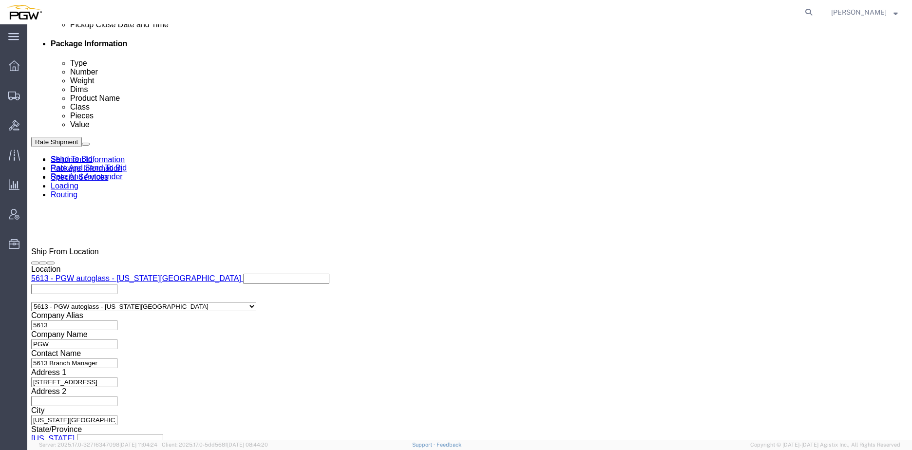
scroll to position [430, 0]
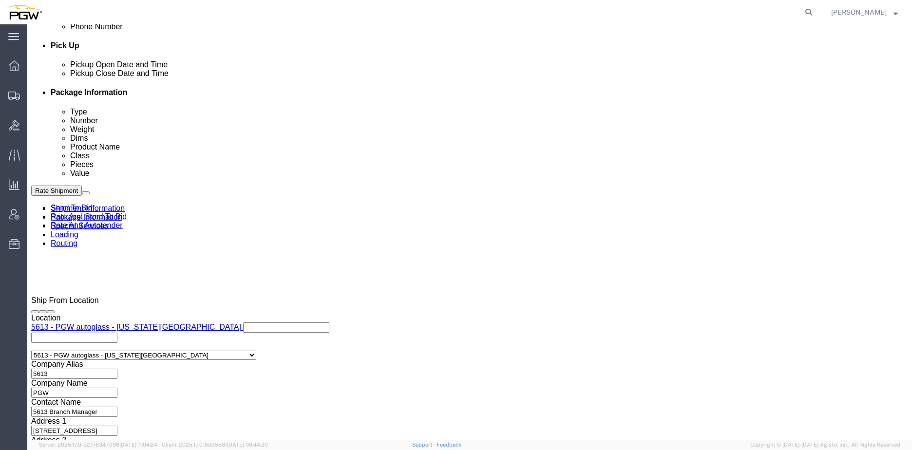
click icon
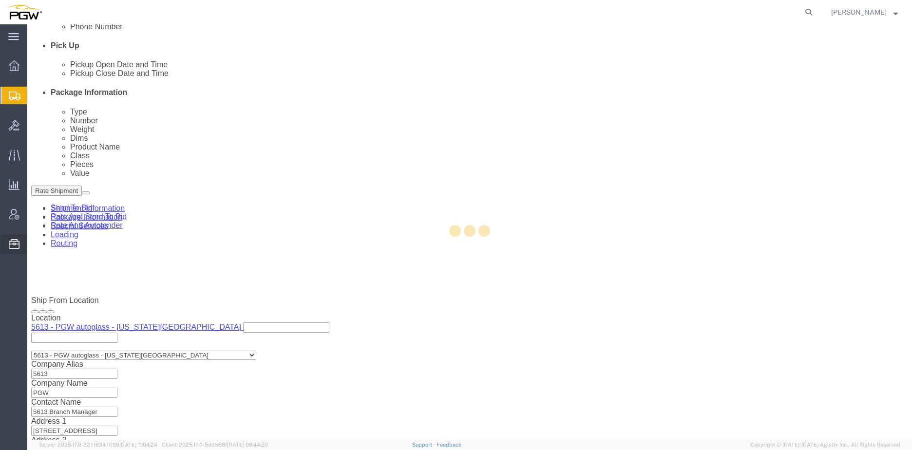
select select
select select "COSTCENTER"
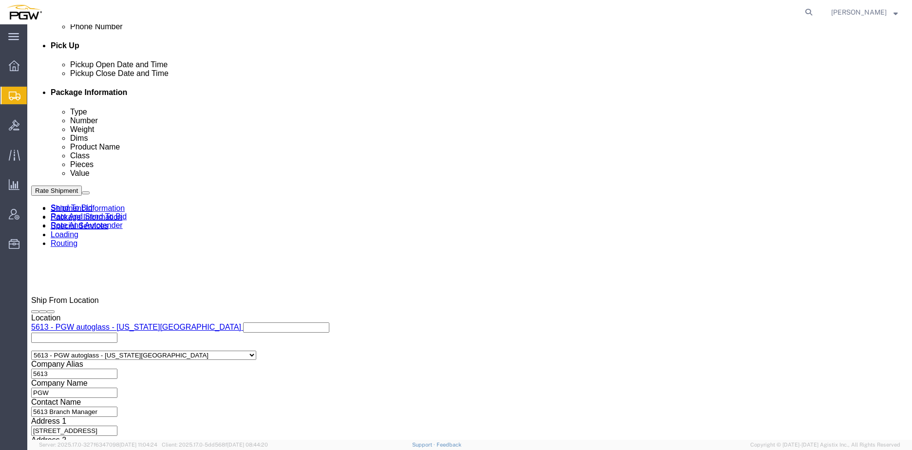
type input "5407"
click input "5329"
drag, startPoint x: 140, startPoint y: 254, endPoint x: 25, endPoint y: 233, distance: 116.5
click div "Billing Location Select Select My Profile Location 5303 - PGW autoglass - Corpo…"
type input "5407"
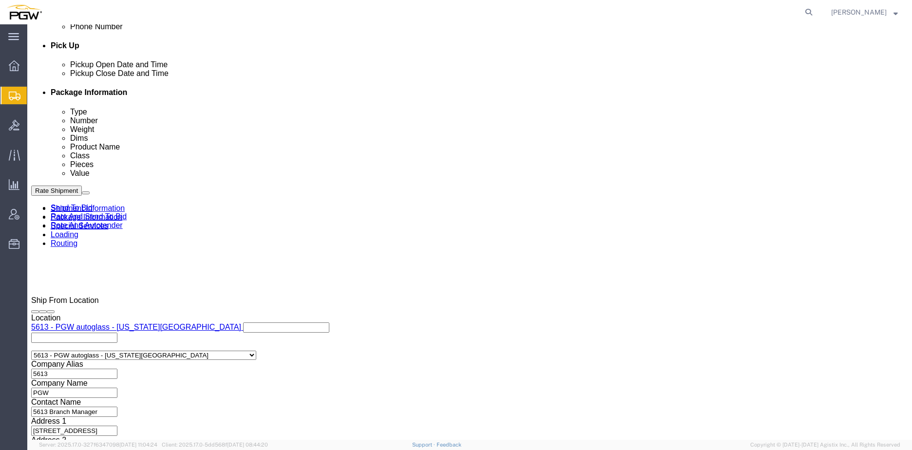
click icon
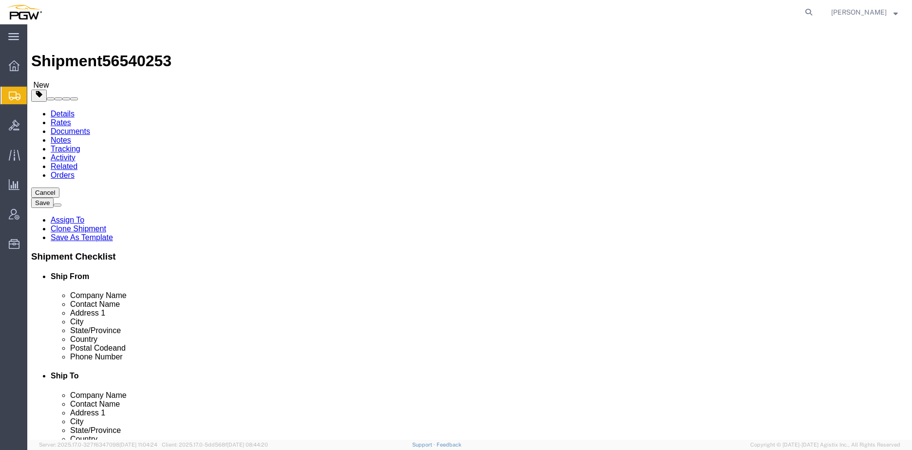
click icon
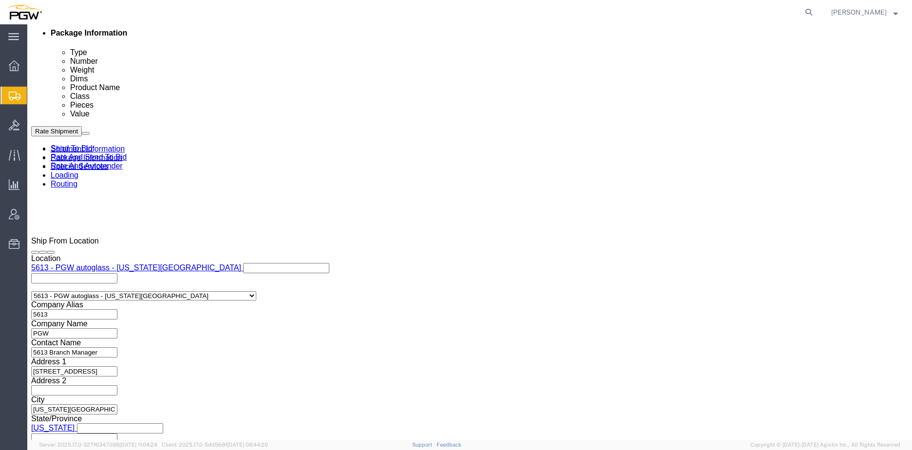
scroll to position [576, 0]
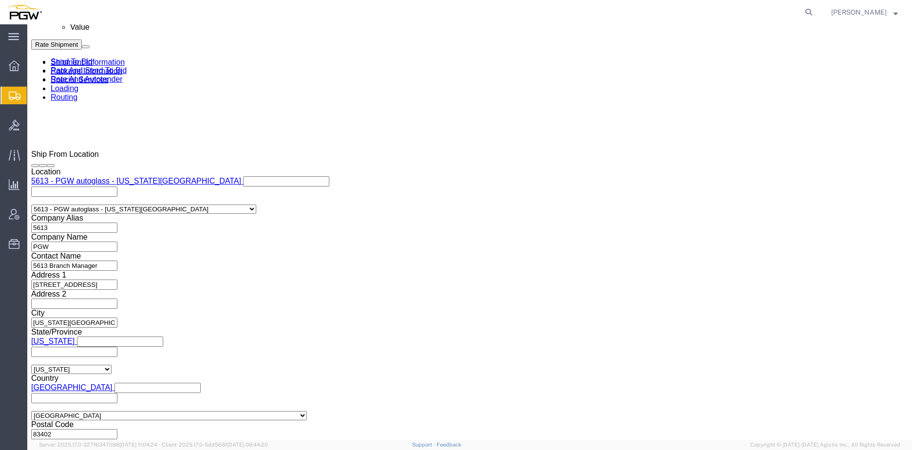
click select "Select Air Less than Truckload Multi-Leg Ocean Freight Rail Small Parcel Truckl…"
select select "TL"
click select "Select Air Less than Truckload Multi-Leg Ocean Freight Rail Small Parcel Truckl…"
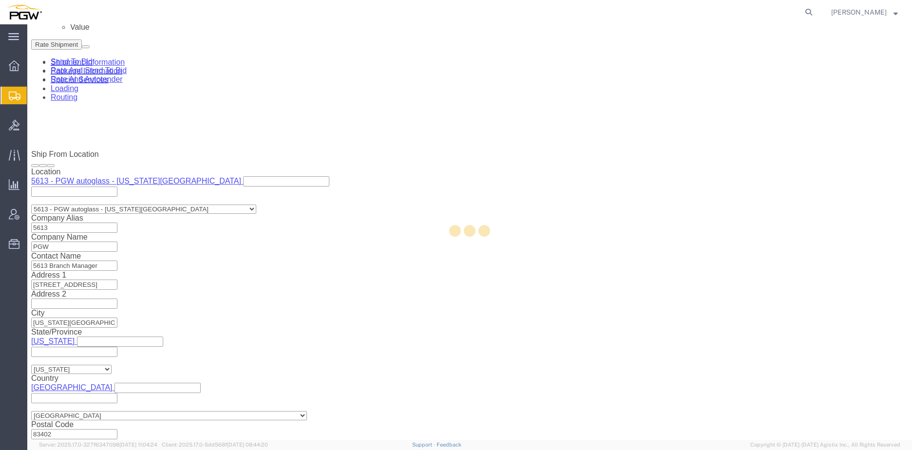
select select
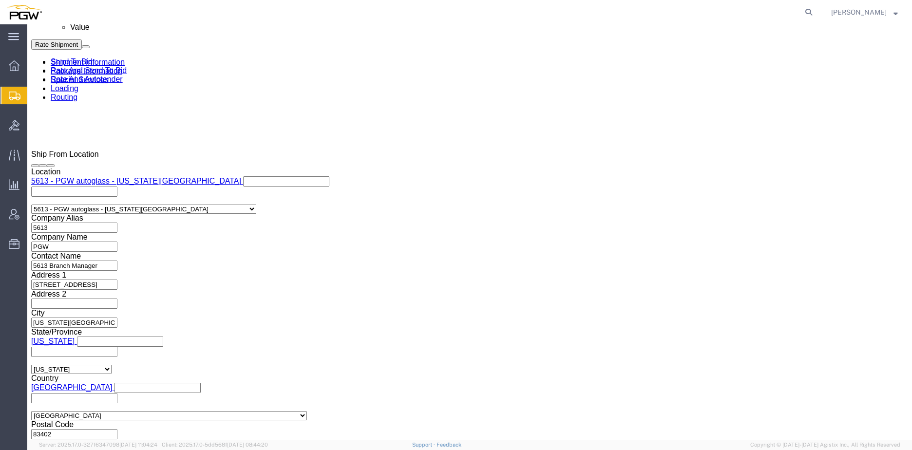
click button "Rate Shipment"
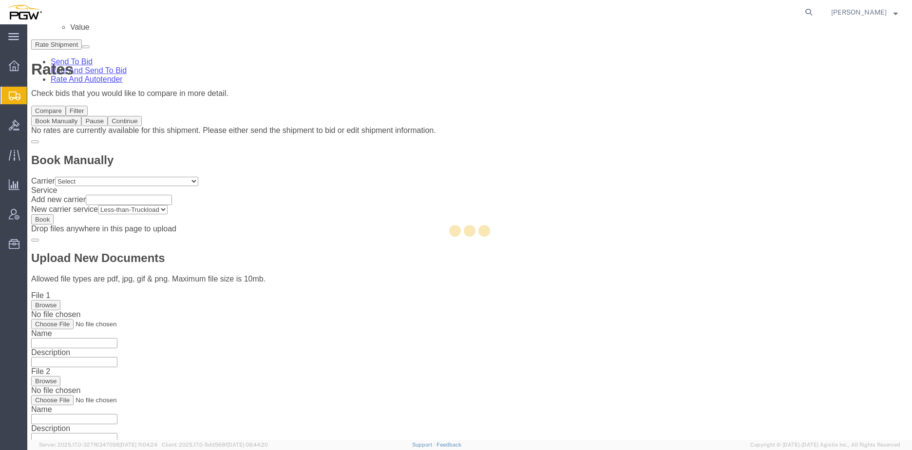
scroll to position [0, 0]
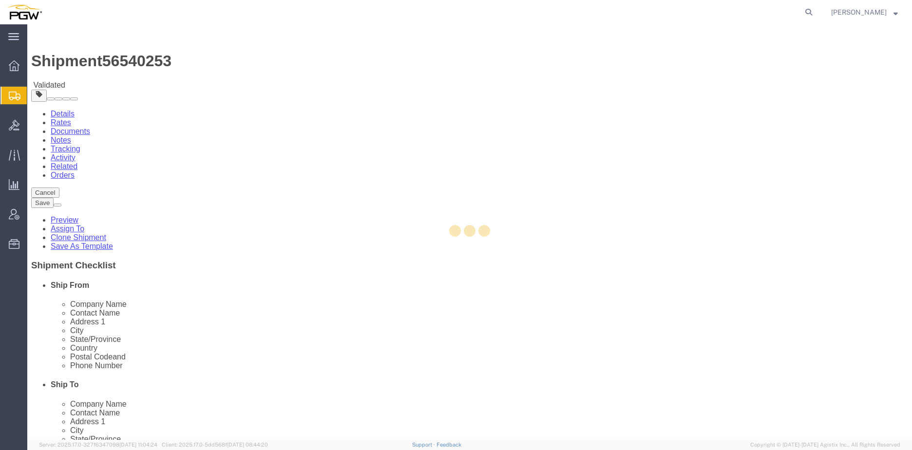
select select "28409"
select select "62351"
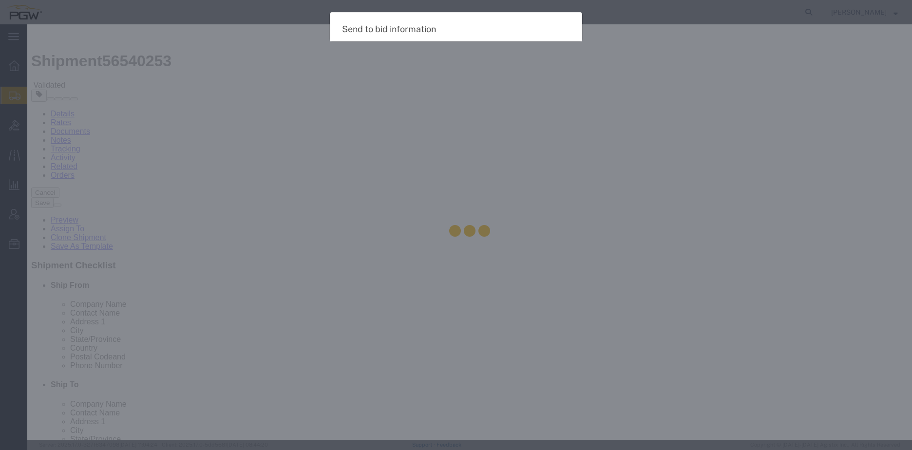
select select "TL"
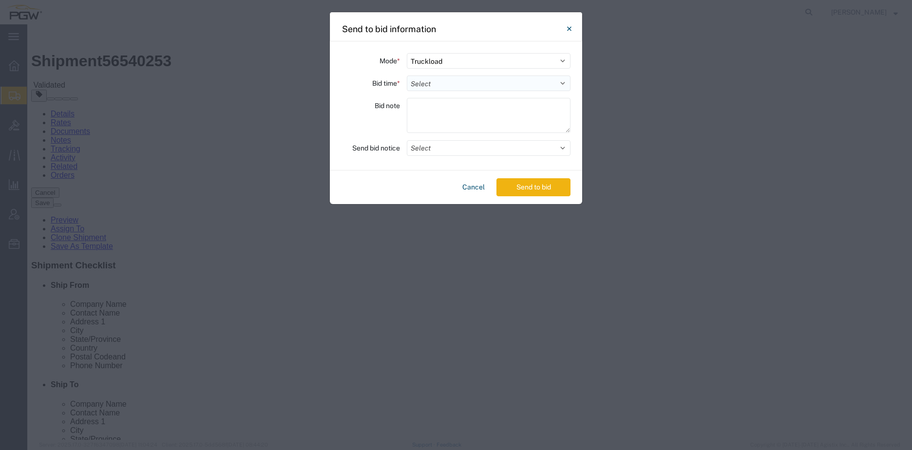
click at [466, 87] on select "Select 30 Min (Rush) 1 Hour (Rush) 2 Hours (Rush) 4 Hours (Rush) 8 Hours (Rush)…" at bounding box center [489, 83] width 164 height 16
select select "16"
click at [407, 75] on select "Select 30 Min (Rush) 1 Hour (Rush) 2 Hours (Rush) 4 Hours (Rush) 8 Hours (Rush)…" at bounding box center [489, 83] width 164 height 16
click at [520, 186] on button "Send to bid" at bounding box center [533, 187] width 74 height 18
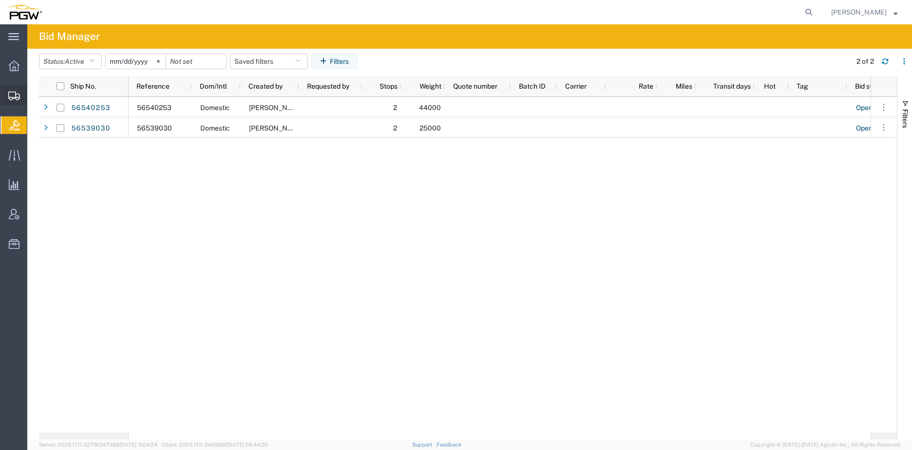
click at [0, 0] on span "Create from Template" at bounding box center [0, 0] width 0 height 0
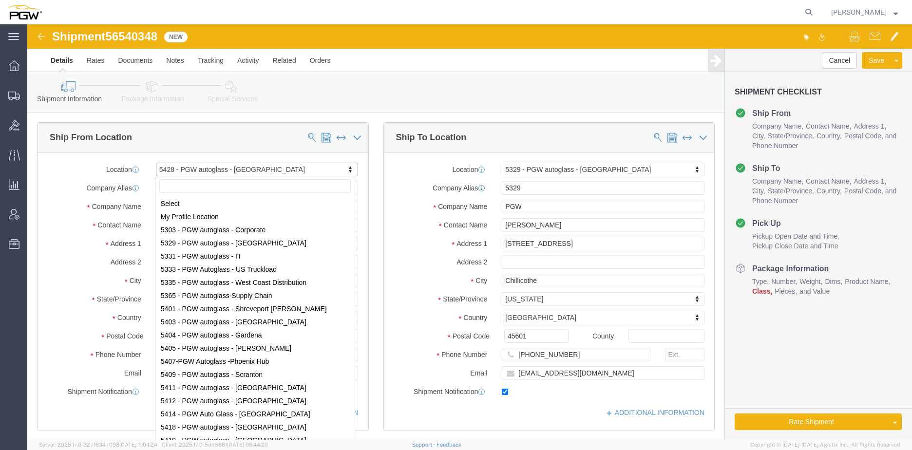
scroll to position [80, 0]
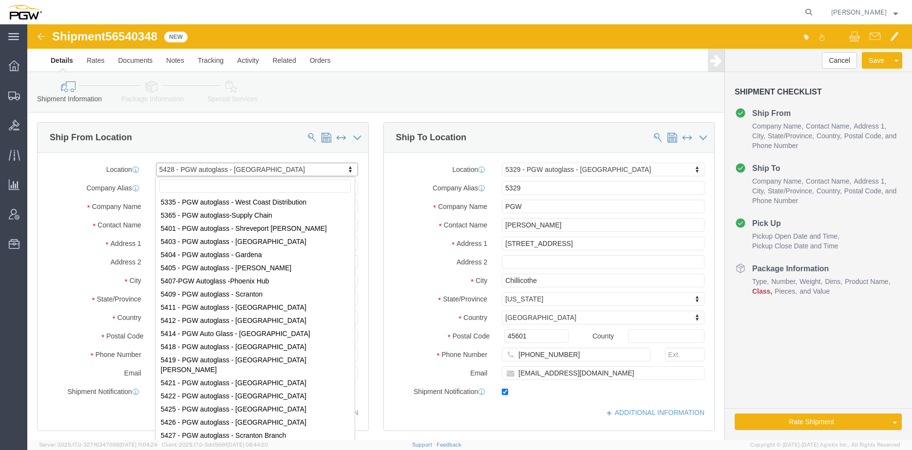
select select "28281"
select select "28253"
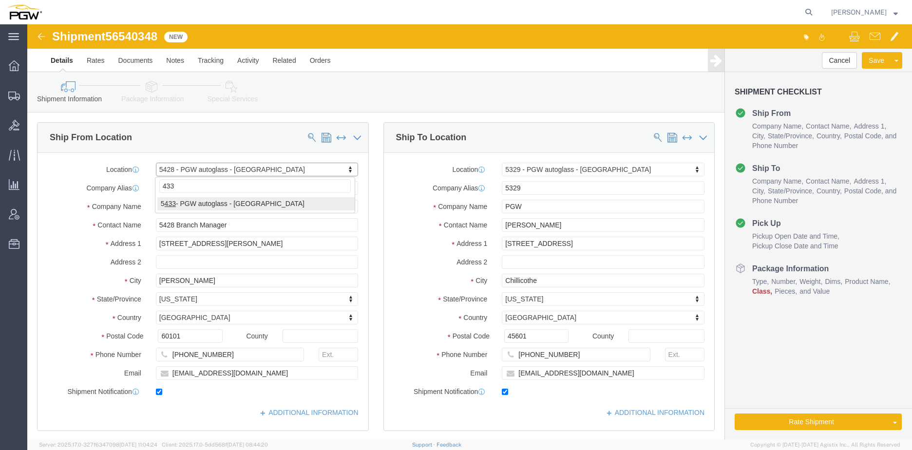
type input "433"
select select "28285"
type input "5433"
type input "5433 Branch Manager"
type input "N24 W23750 Watertown Road"
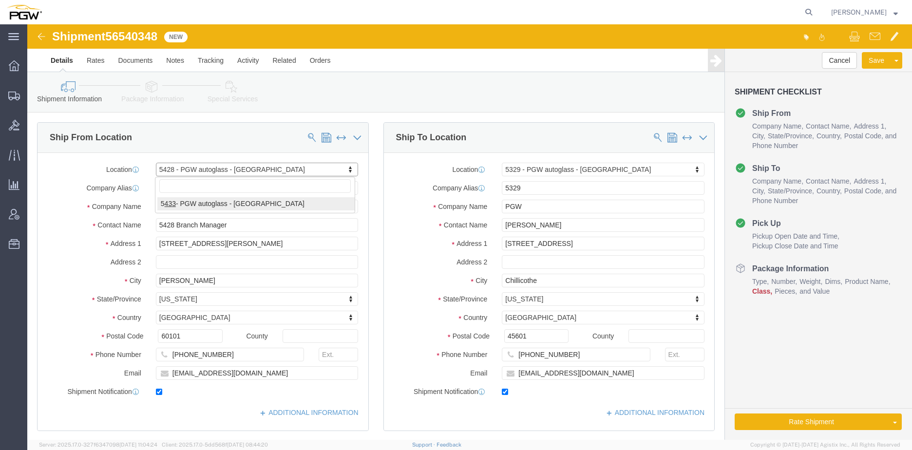
type input "Suite E"
type input "Waukesha"
type input "53188"
type input "414-384-8810"
type input "lkqsp_o_pm_5433@pgwag.com"
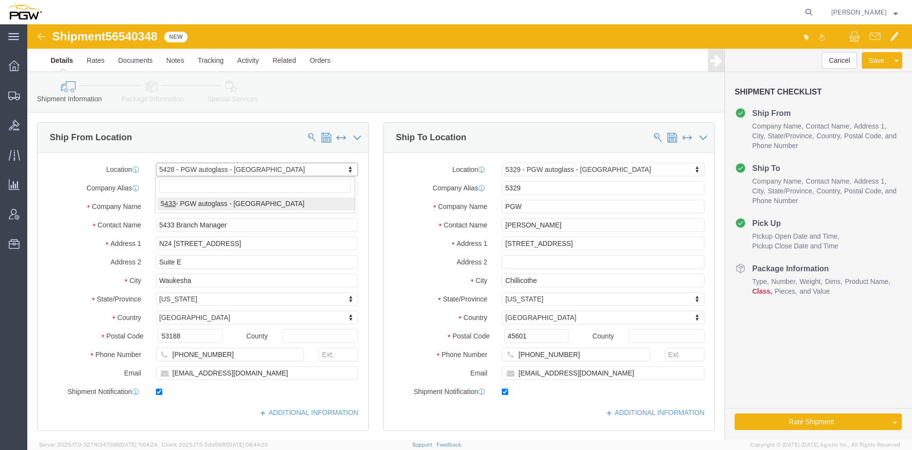
select select "WI"
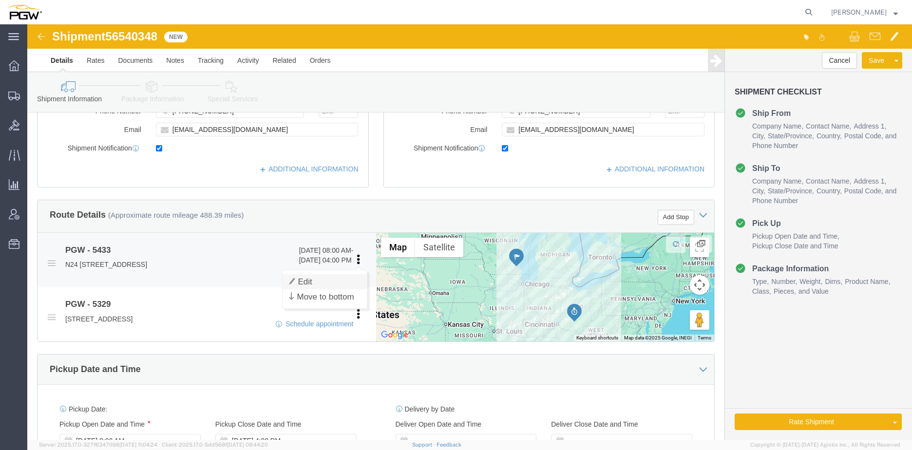
click link "Edit"
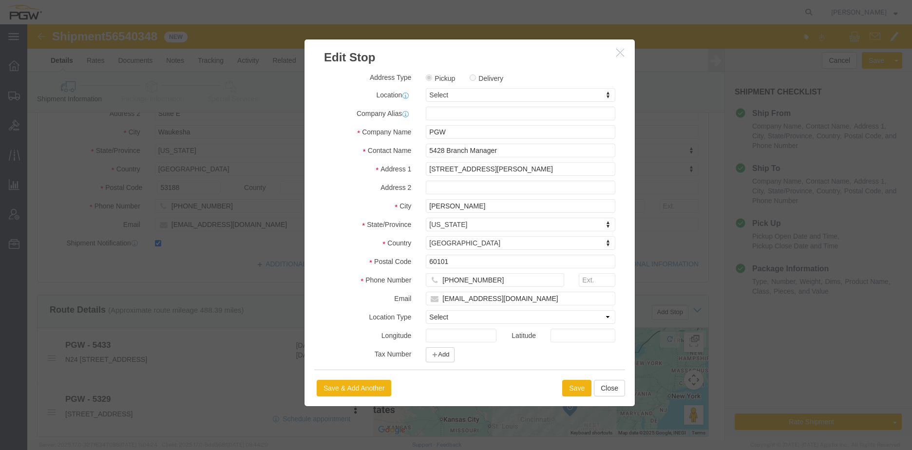
scroll to position [0, 0]
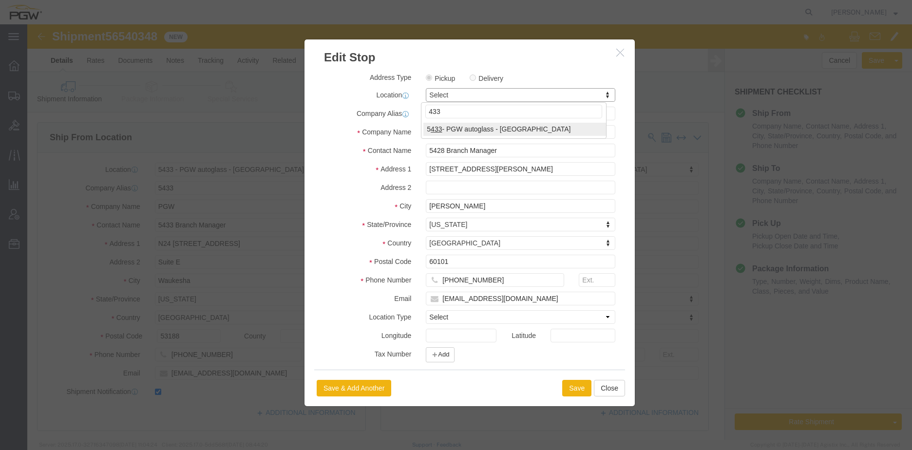
type input "433"
select select "28285"
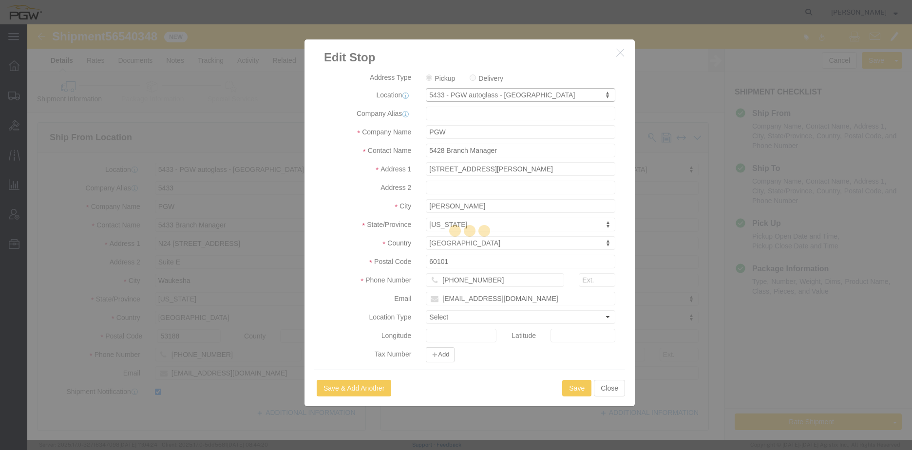
type input "5433"
type input "5433 Branch Manager"
type input "N24 W23750 Watertown Road"
type input "Suite E"
type input "Waukesha"
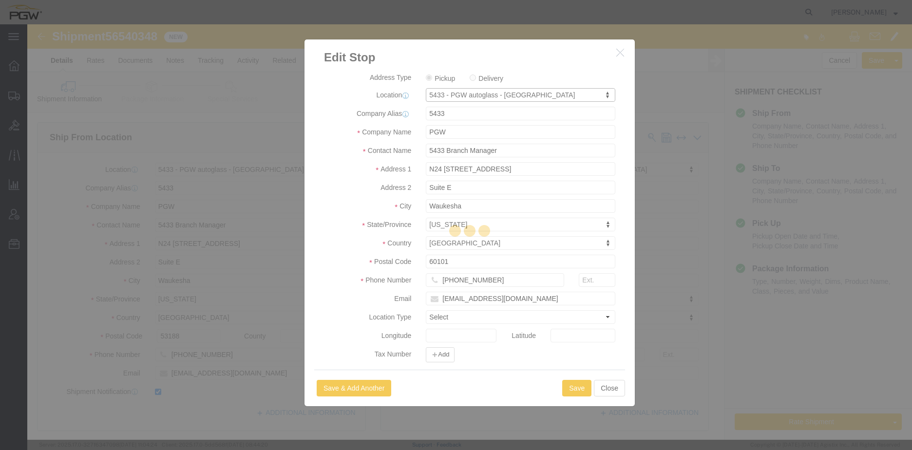
type input "53188"
type input "414-384-8810"
type input "lkqsp_o_pm_5433@pgwag.com"
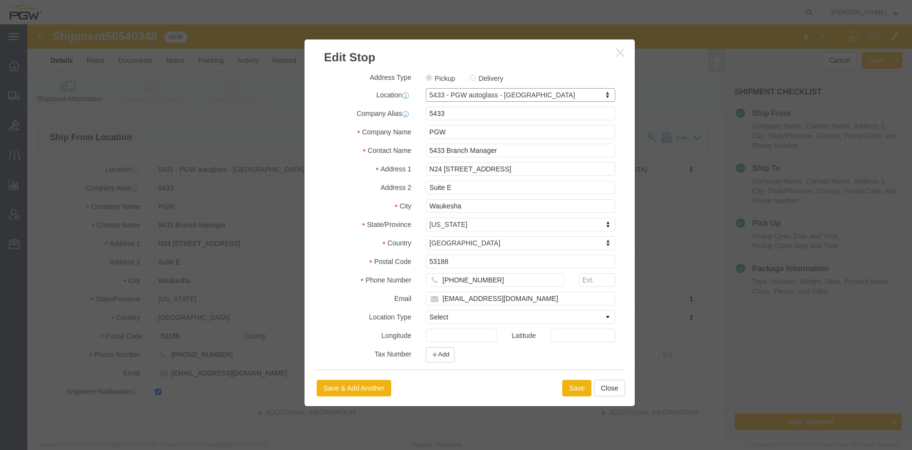
select select "WI"
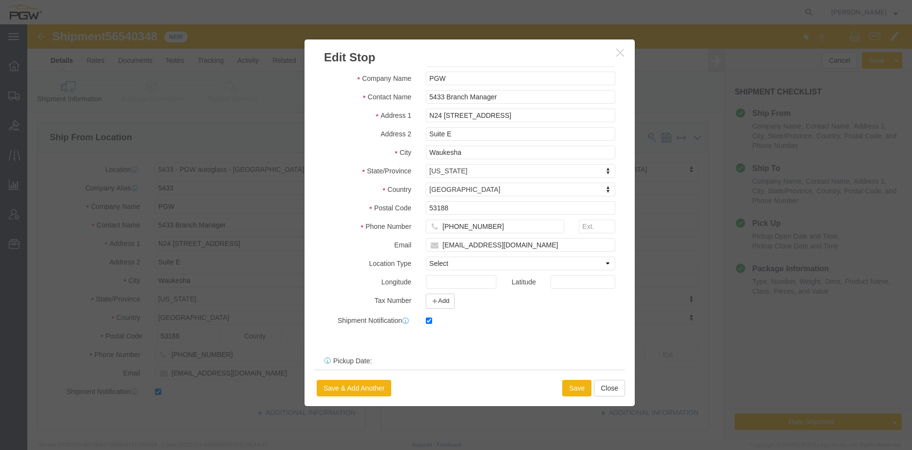
scroll to position [102, 0]
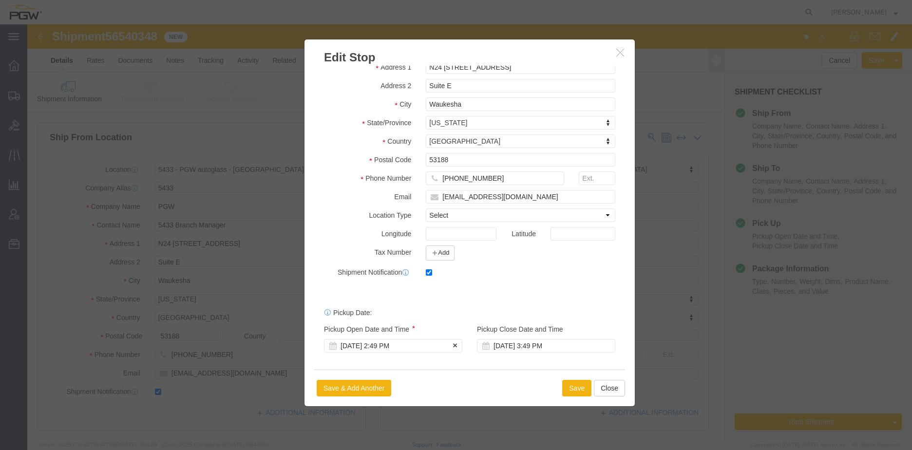
click div "Aug 19 2025 2:49 PM"
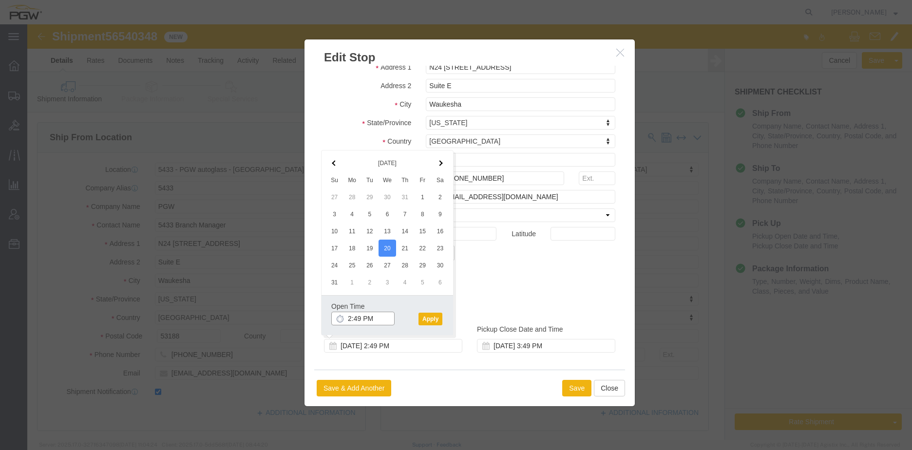
click input "2:49 PM"
type input "8:00 AM"
click button "Apply"
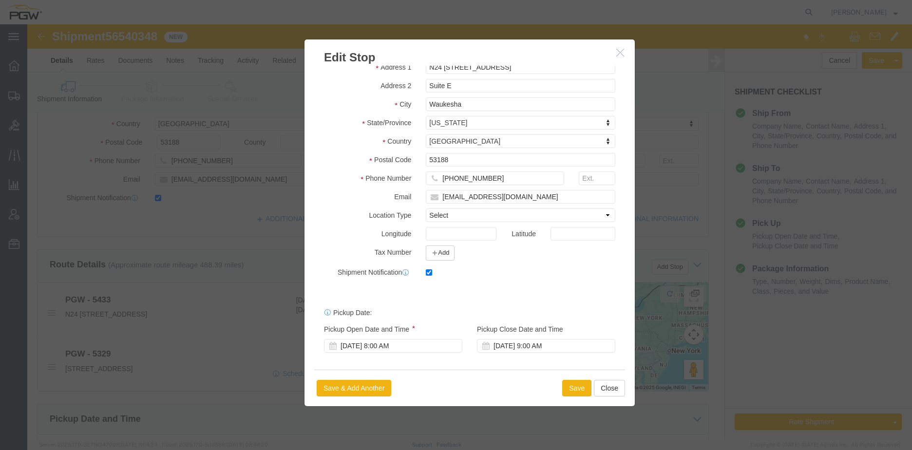
scroll to position [195, 0]
click button "Save"
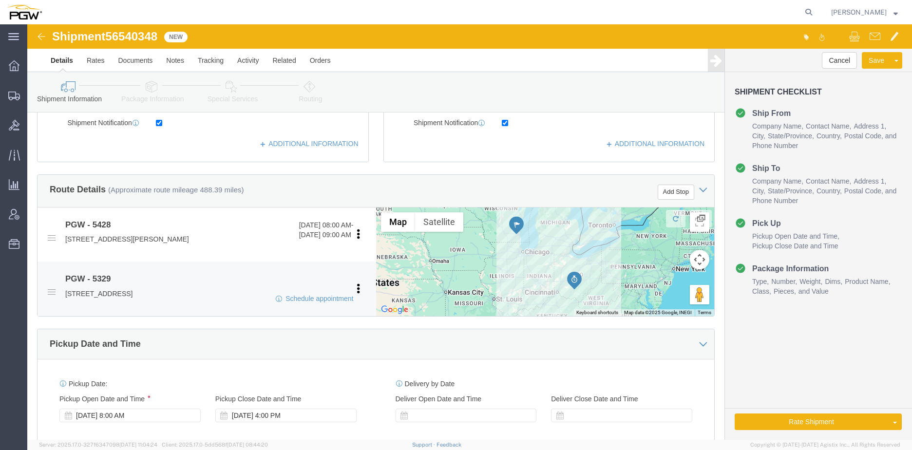
scroll to position [292, 0]
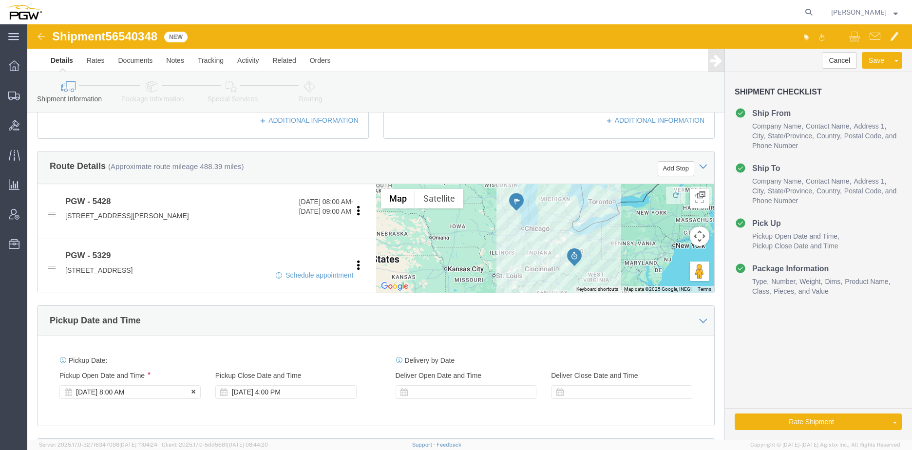
click div "[DATE] 8:00 AM"
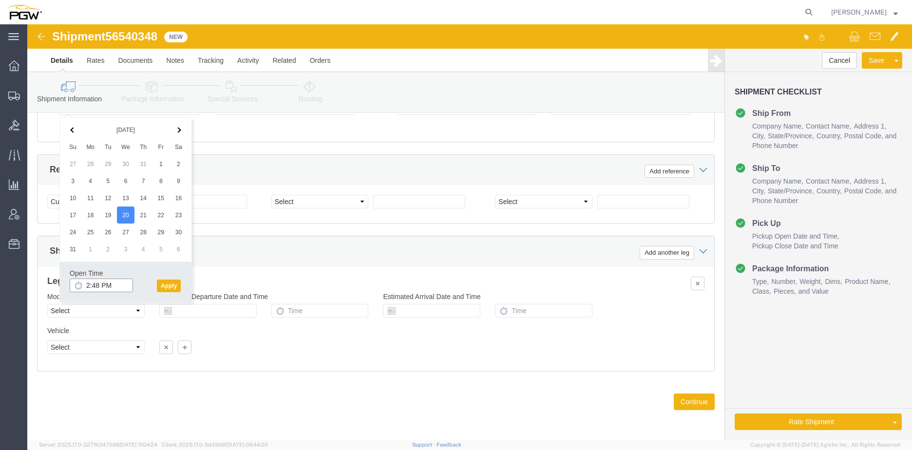
click input "2:48 PM"
type input "8:00 am"
click button "Apply"
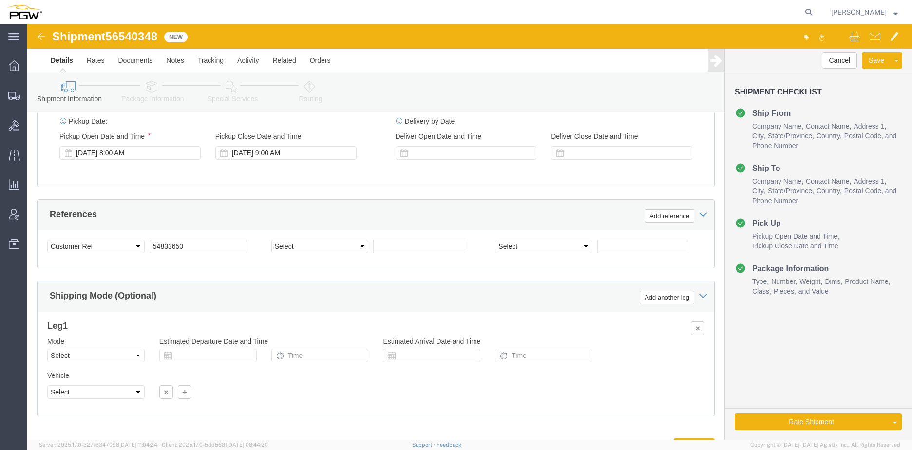
scroll to position [479, 0]
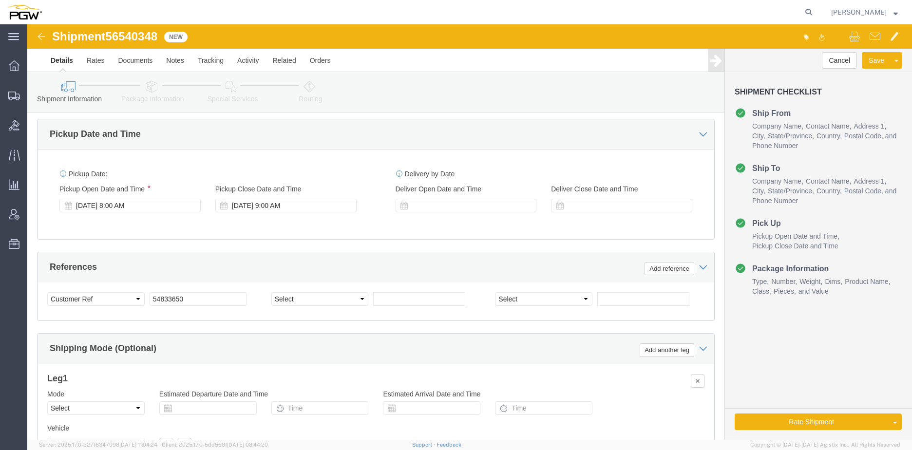
click span "56540348"
copy span "56540348"
click input "54833650"
drag, startPoint x: 173, startPoint y: 279, endPoint x: 23, endPoint y: 265, distance: 150.6
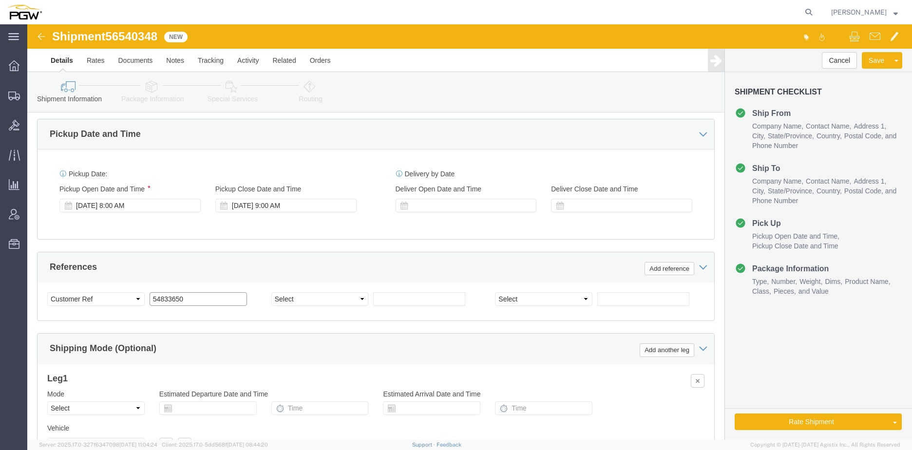
click div "Select Account Type Activity ID Airline Appointment Number ASN Batch Request # …"
paste input "6540348"
click input "56540348"
type input "56540348"
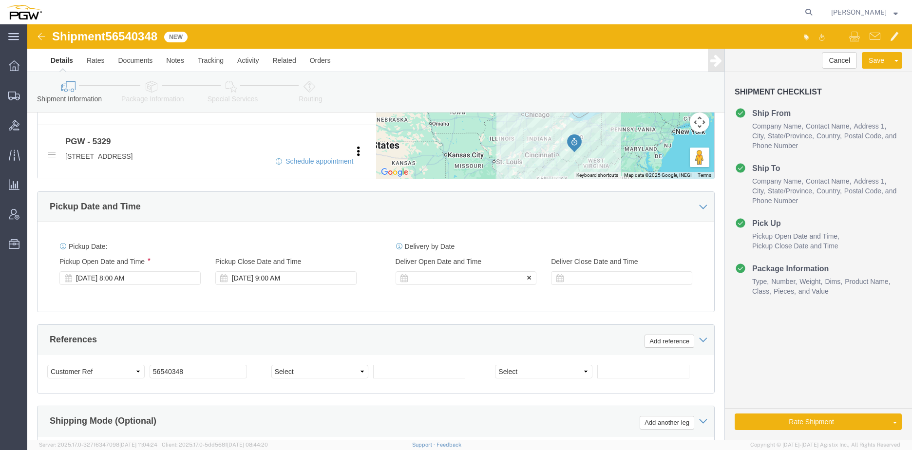
scroll to position [430, 0]
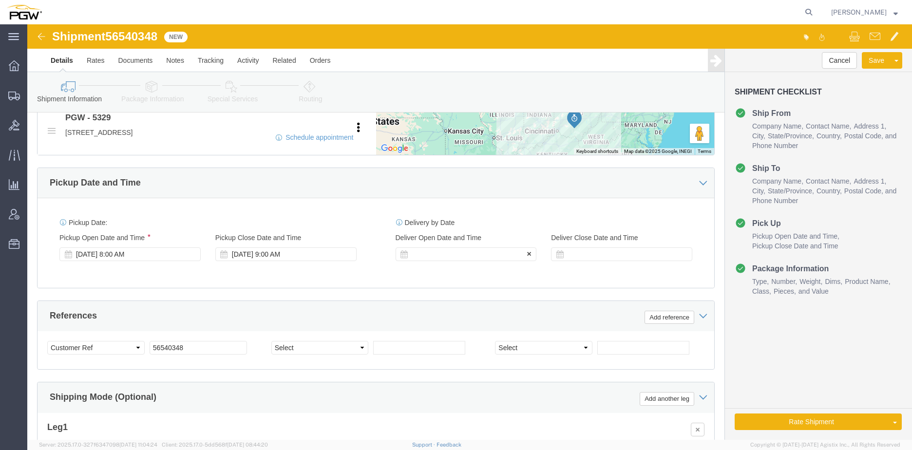
click div
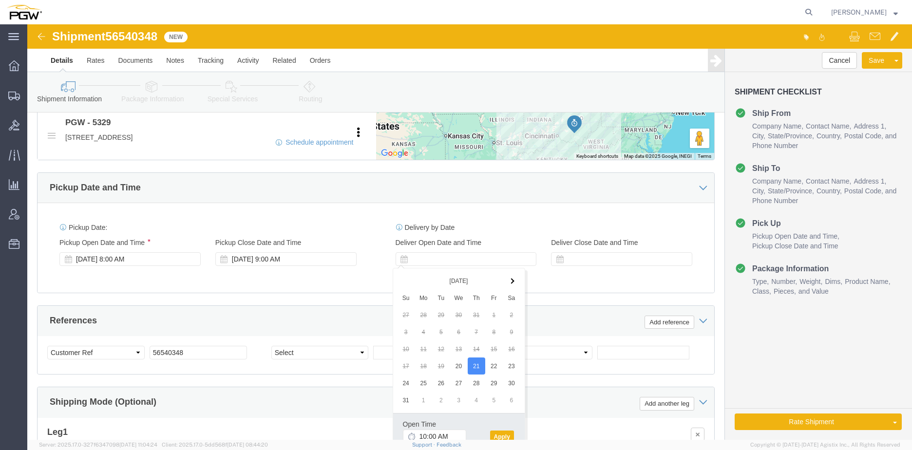
scroll to position [479, 0]
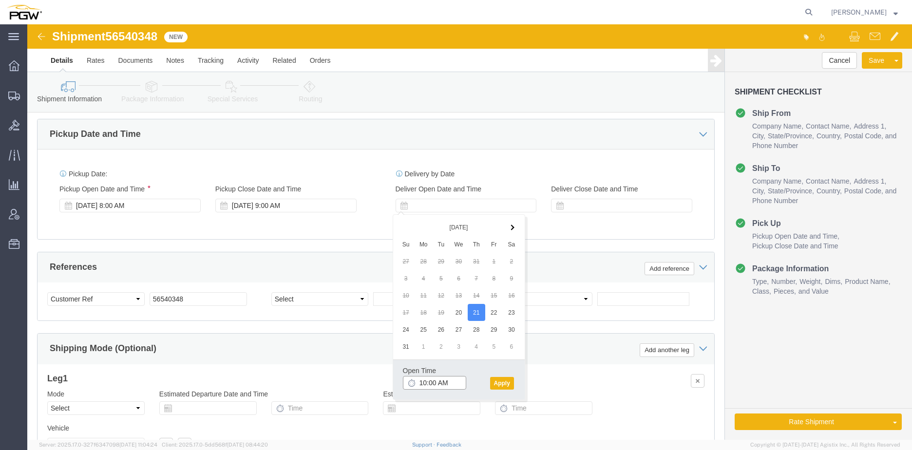
click input "10:00 AM"
type input "9:30 AM"
drag, startPoint x: 476, startPoint y: 357, endPoint x: 497, endPoint y: 224, distance: 134.7
click div "Aug 2025 Su Mo Tu We Th Fr Sa 27 28 29 30 31 1 2 3 4 5 6 7 8 9 10 11 12 13 14 1…"
click div "Pickup Date: Pickup Start Date Pickup Start Time Pickup Open Date and Time Aug …"
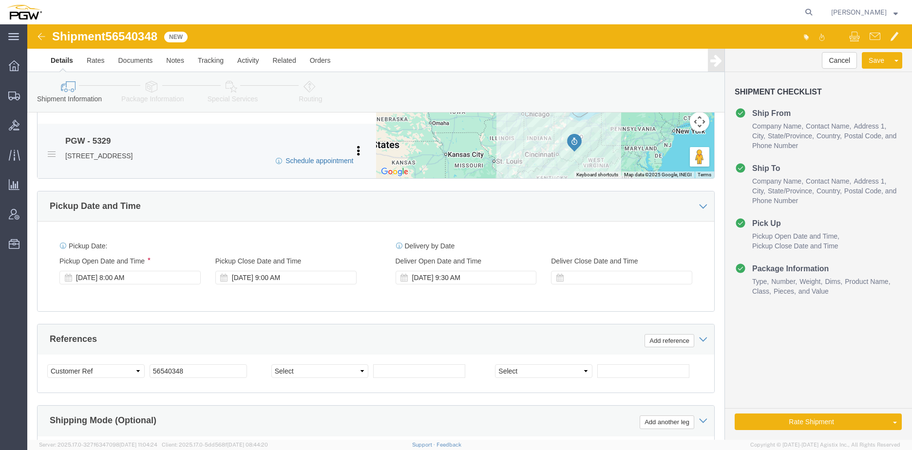
scroll to position [333, 0]
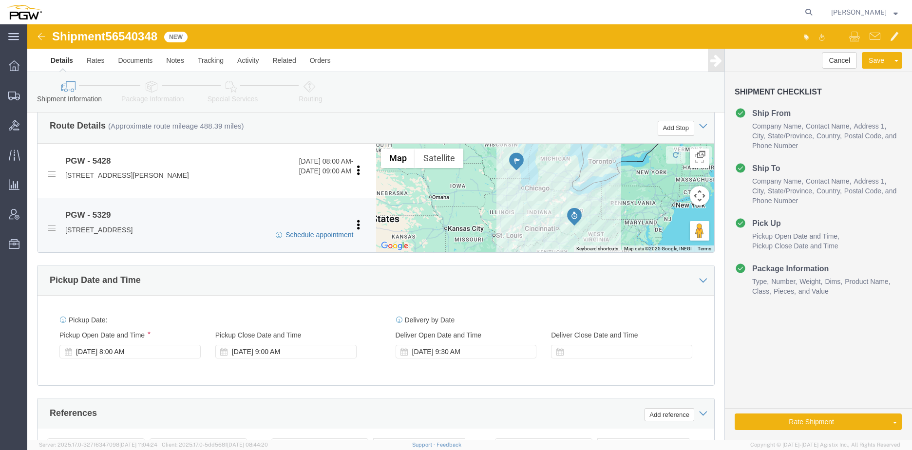
click link "Schedule appointment"
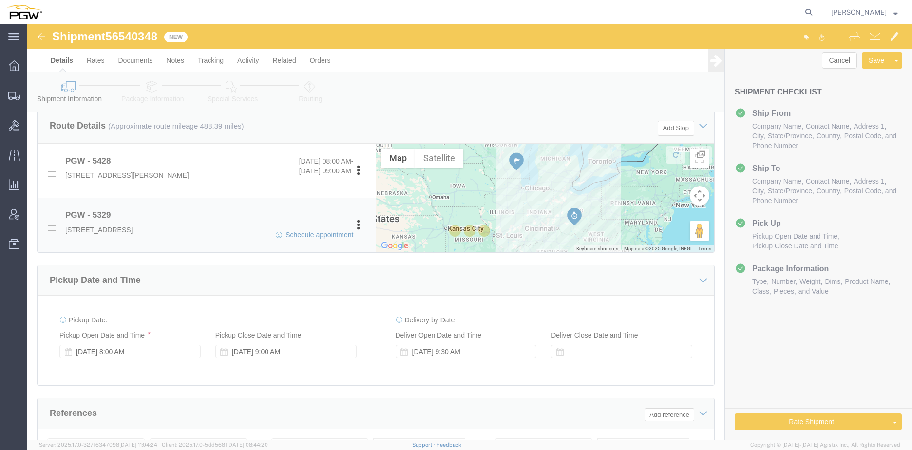
type input "delivery 56540348"
type input "08/20/2025"
type input "10:00 AM"
type input "56540348"
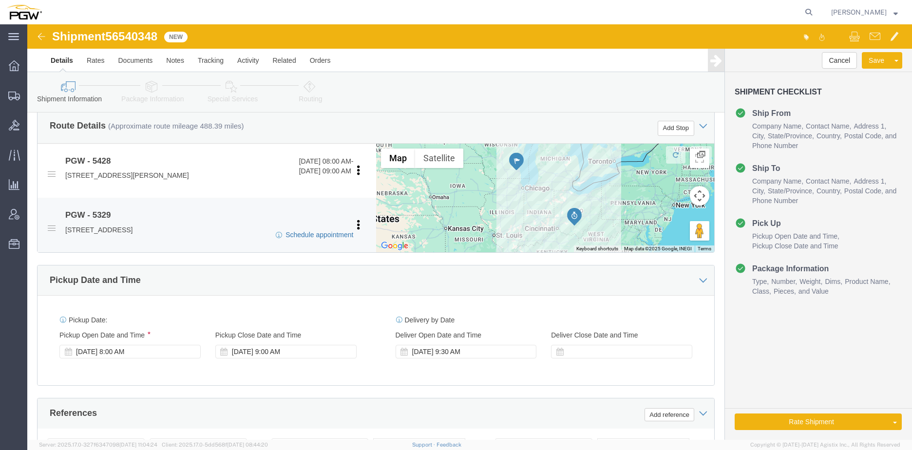
select select
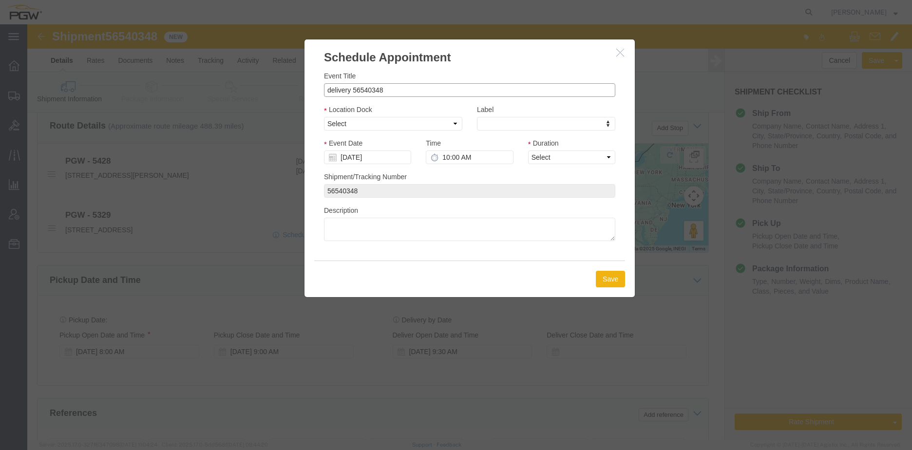
drag, startPoint x: 316, startPoint y: 65, endPoint x: 275, endPoint y: 66, distance: 40.9
click div "Schedule Appointment Event Title delivery 56540348 Location Dock Select Glass L…"
click input "56540348"
type input "56540348 - Milwaukee"
click select "Select Glass LTL Sundries Outbound Racks"
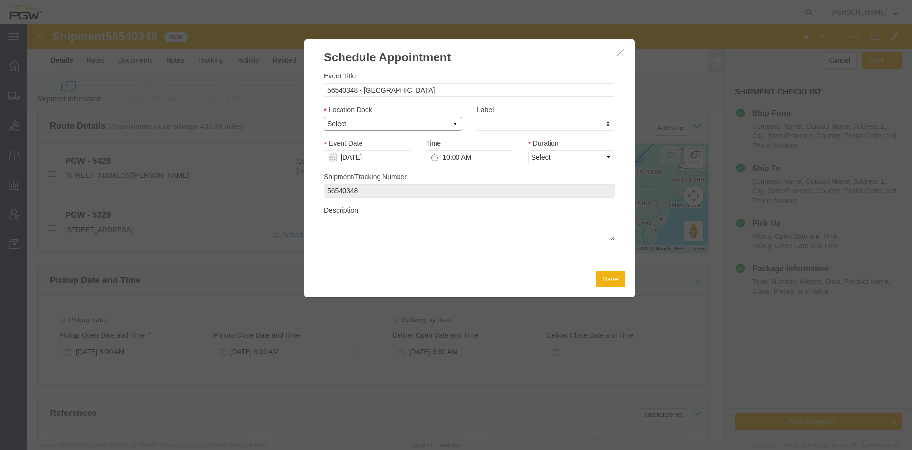
select select "3"
click select "Select Glass LTL Sundries Outbound Racks"
click input "08/20/2025"
click td "21"
type input "08/21/2025"
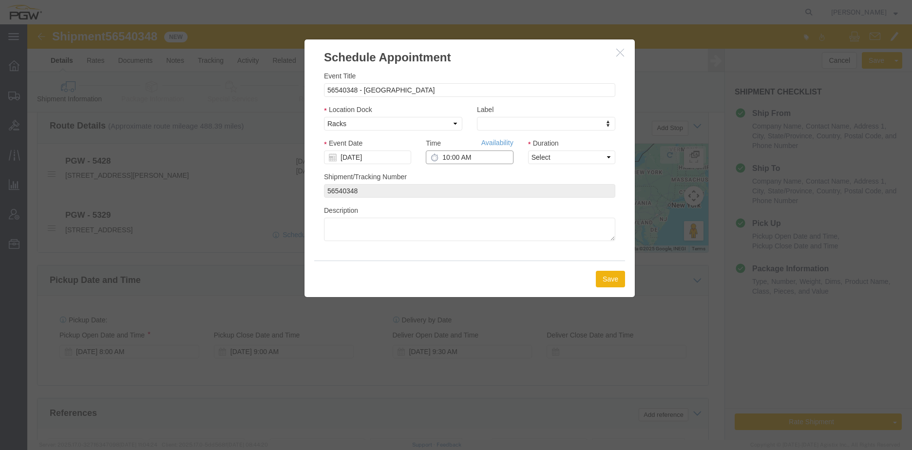
drag, startPoint x: 442, startPoint y: 160, endPoint x: 419, endPoint y: 135, distance: 34.1
click input "10:00 AM"
type input "9:30 AM"
click select "Select 15 min 30 min 45 min 1 hr 2 hr 3 hr 4 hr"
select select "60"
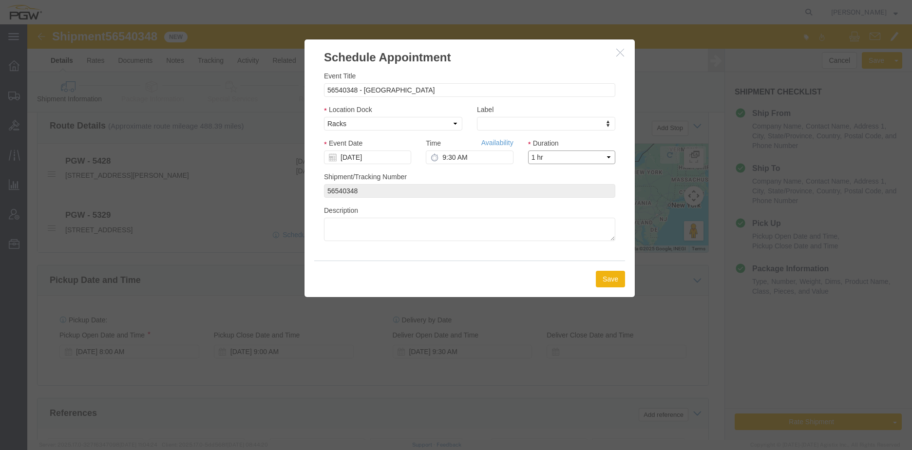
click select "Select 15 min 30 min 45 min 1 hr 2 hr 3 hr 4 hr"
click button "Save"
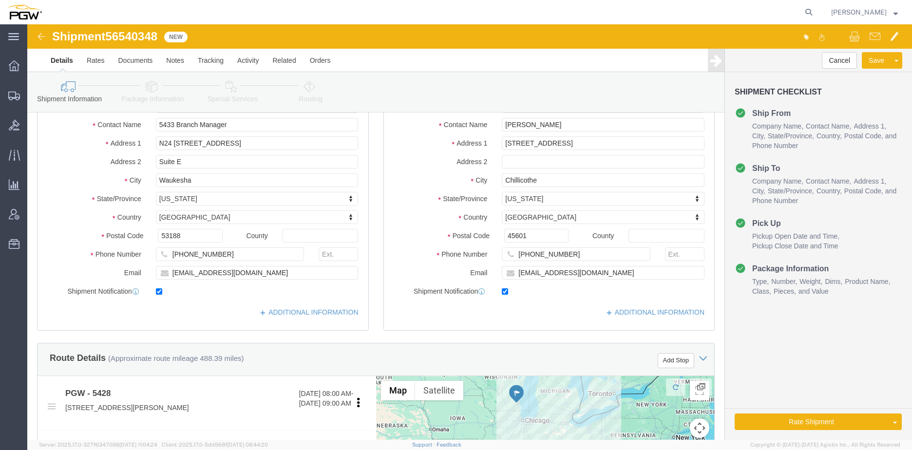
scroll to position [0, 0]
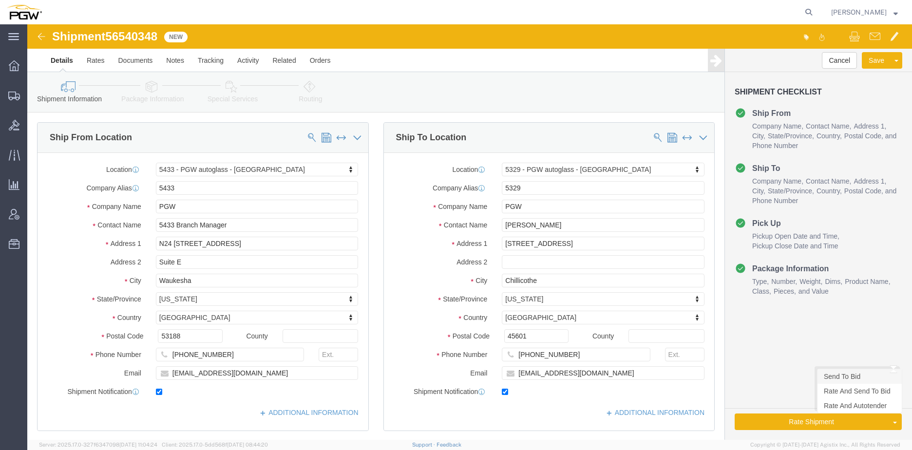
click link "Send To Bid"
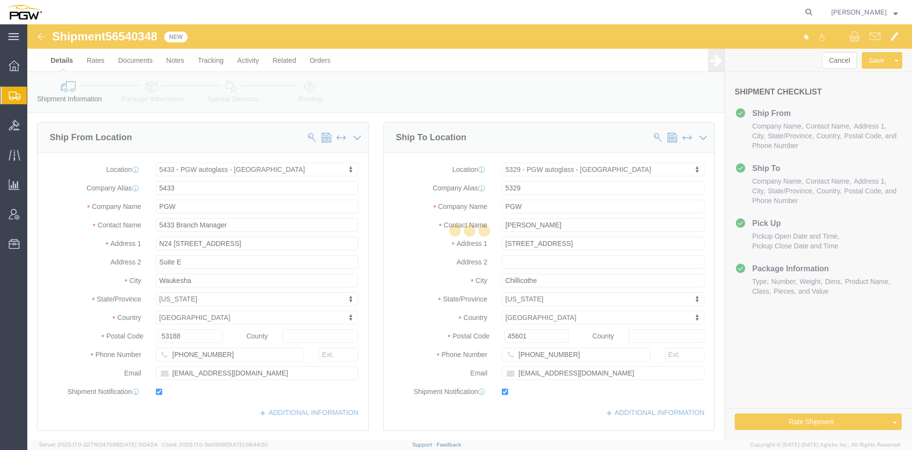
select select "28285"
select select "28253"
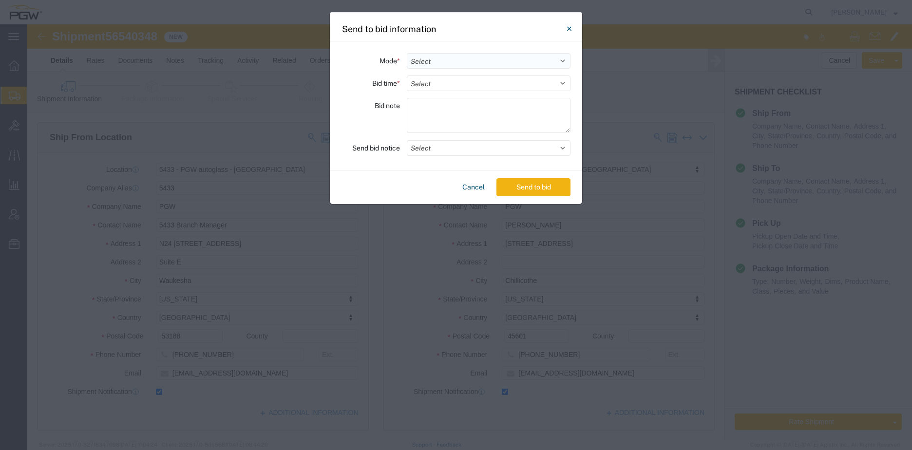
click at [432, 65] on select "Select Small Parcel Truckload Air Rail Less than Truckload Ocean Freight Multi-…" at bounding box center [489, 61] width 164 height 16
select select "TL"
click at [407, 53] on select "Select Small Parcel Truckload Air Rail Less than Truckload Ocean Freight Multi-…" at bounding box center [489, 61] width 164 height 16
click at [448, 87] on select "Select 30 Min (Rush) 1 Hour (Rush) 2 Hours (Rush) 4 Hours (Rush) 8 Hours (Rush)…" at bounding box center [489, 83] width 164 height 16
select select "16"
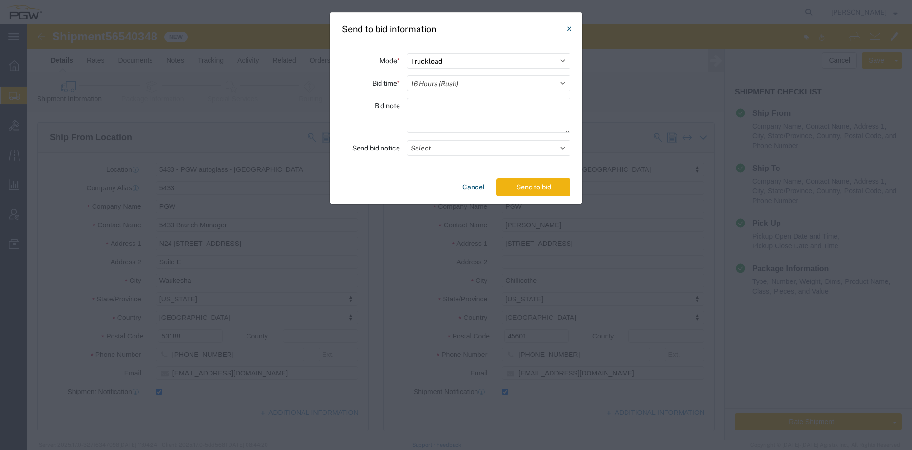
click at [407, 75] on select "Select 30 Min (Rush) 1 Hour (Rush) 2 Hours (Rush) 4 Hours (Rush) 8 Hours (Rush)…" at bounding box center [489, 83] width 164 height 16
click at [531, 190] on button "Send to bid" at bounding box center [533, 187] width 74 height 18
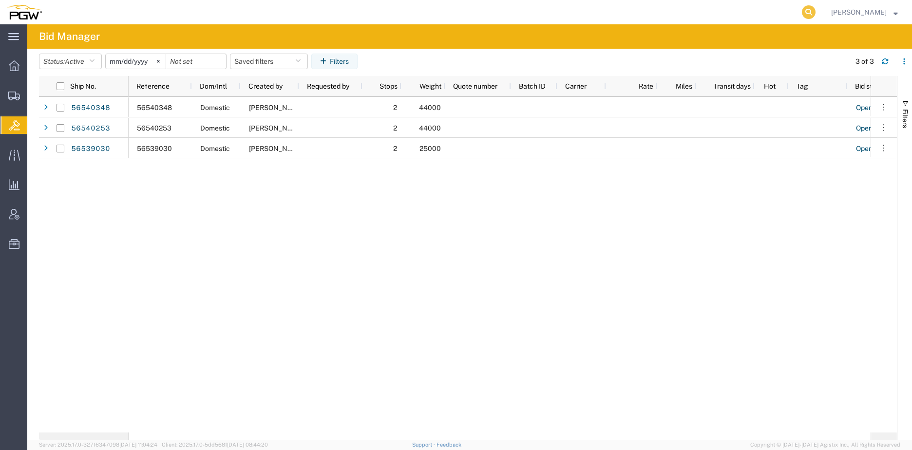
click at [814, 12] on icon at bounding box center [809, 12] width 14 height 14
click at [603, 11] on input "search" at bounding box center [654, 11] width 296 height 23
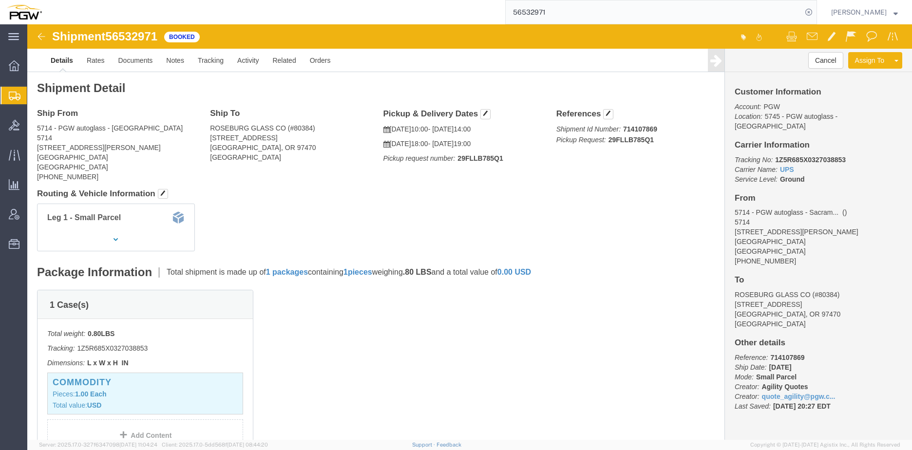
click span "56532971"
click at [567, 15] on input "56532971" at bounding box center [654, 11] width 296 height 23
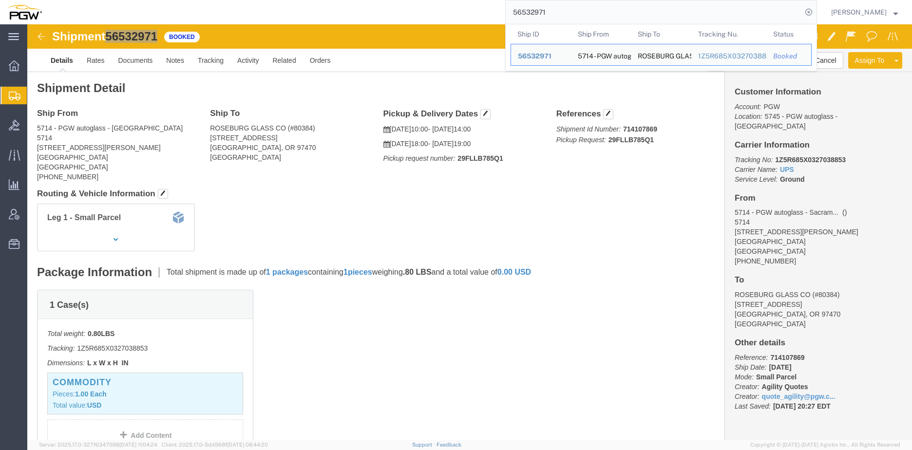
drag, startPoint x: 549, startPoint y: 15, endPoint x: 361, endPoint y: 11, distance: 188.5
click at [385, 15] on div "56532971 Ship ID Ship From Ship To Tracking Nu. Status Ship ID 56532971 Ship Fr…" at bounding box center [433, 12] width 768 height 24
paste input "2771"
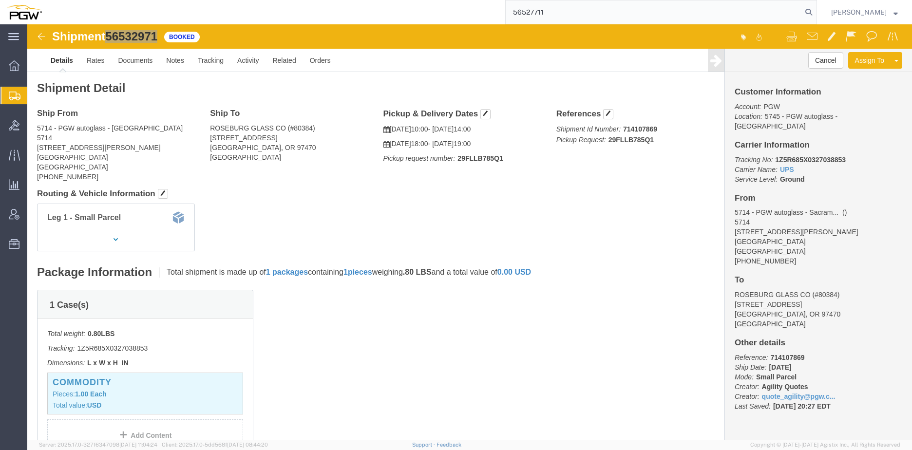
type input "56527711"
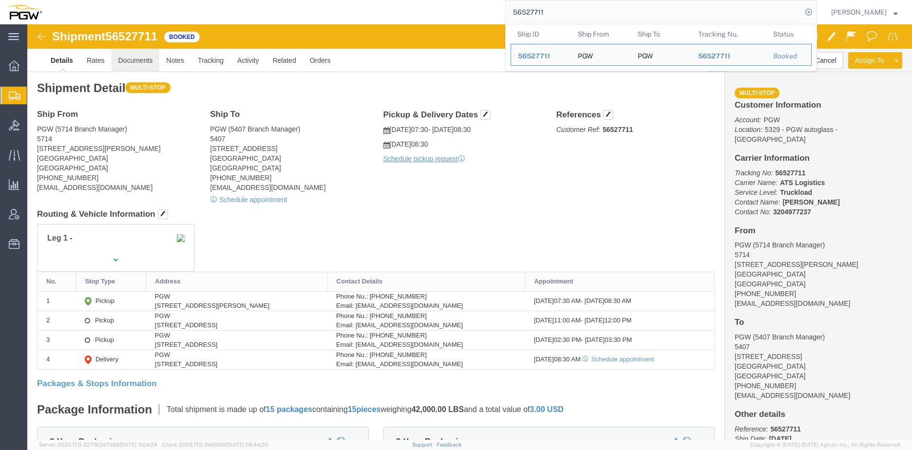
click link "Documents"
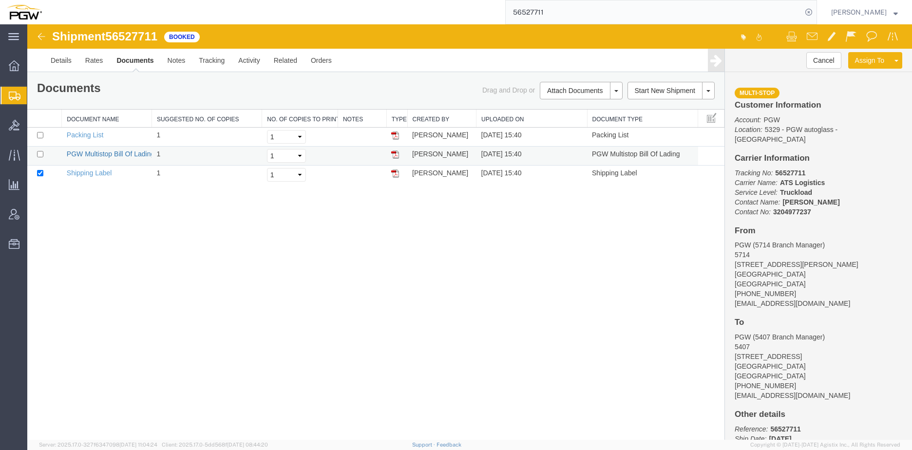
click at [75, 153] on link "PGW Multistop Bill Of Lading" at bounding box center [111, 154] width 88 height 8
click at [34, 127] on span "Bids" at bounding box center [30, 124] width 7 height 19
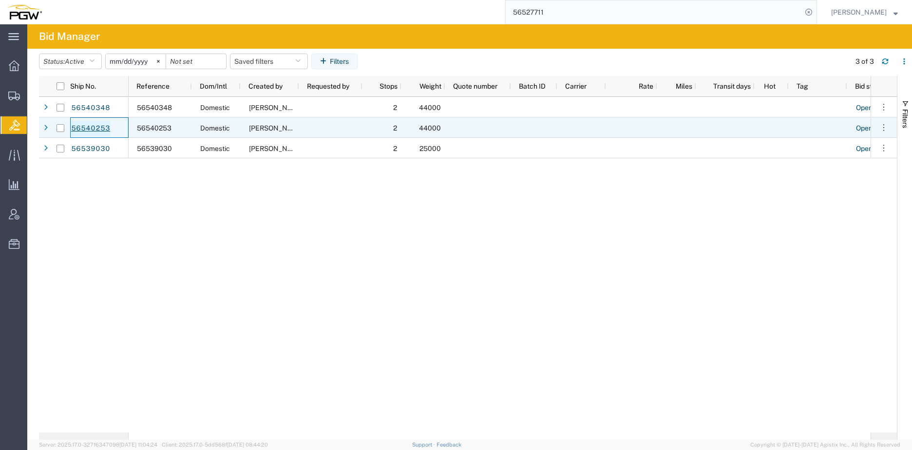
click at [98, 129] on link "56540253" at bounding box center [91, 129] width 40 height 16
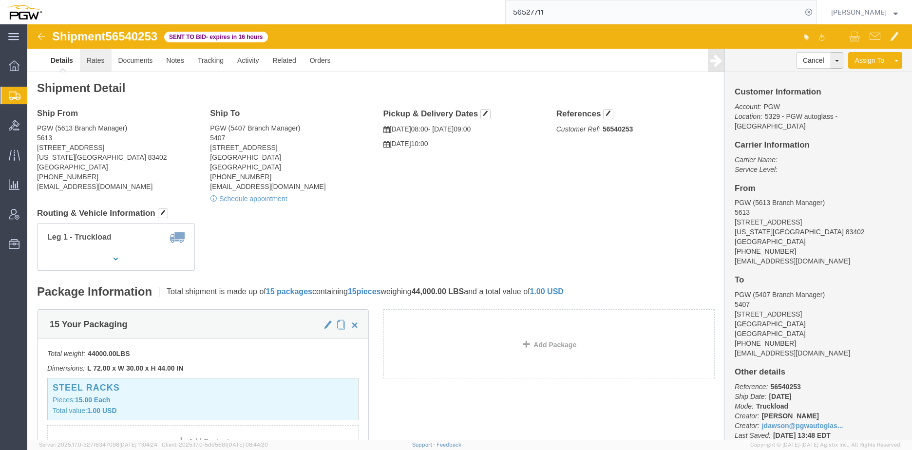
click link "Rates"
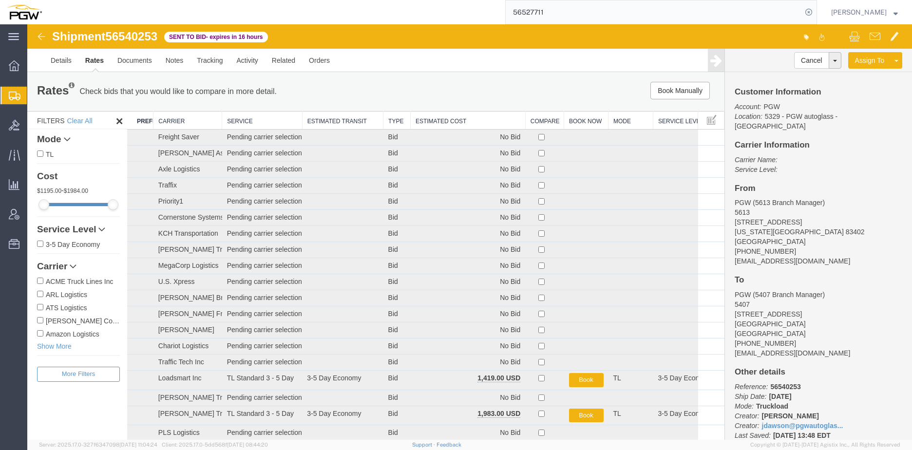
click at [426, 121] on th "Estimated Cost" at bounding box center [467, 121] width 115 height 18
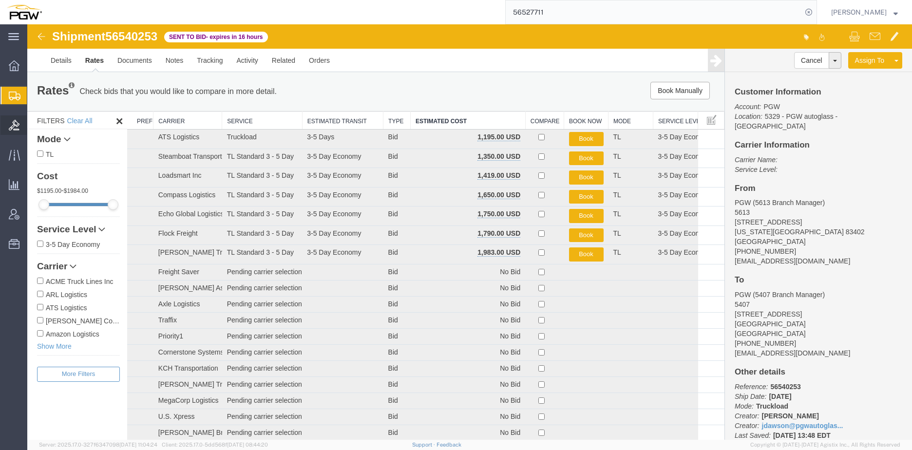
click at [34, 123] on span "Bids" at bounding box center [30, 124] width 7 height 19
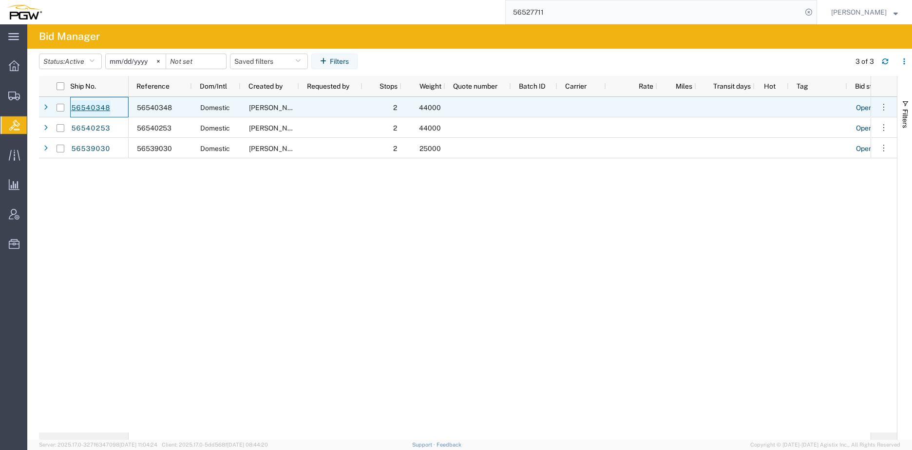
click at [92, 100] on link "56540348" at bounding box center [91, 108] width 40 height 16
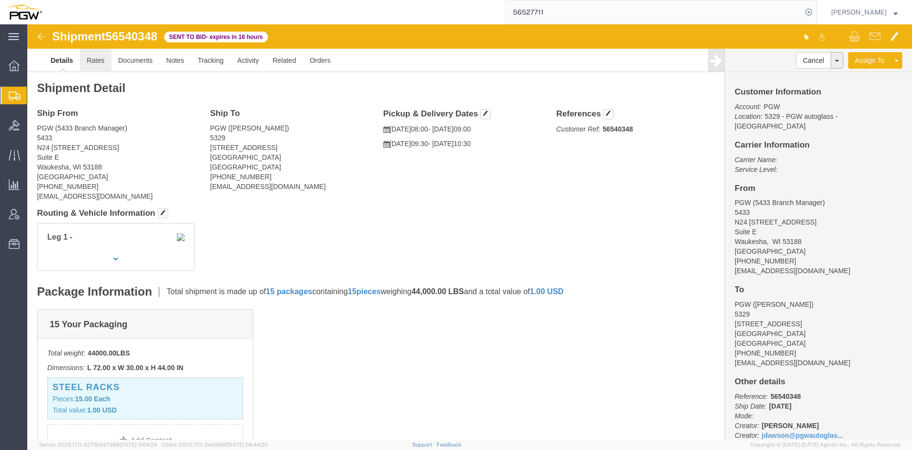
click link "Rates"
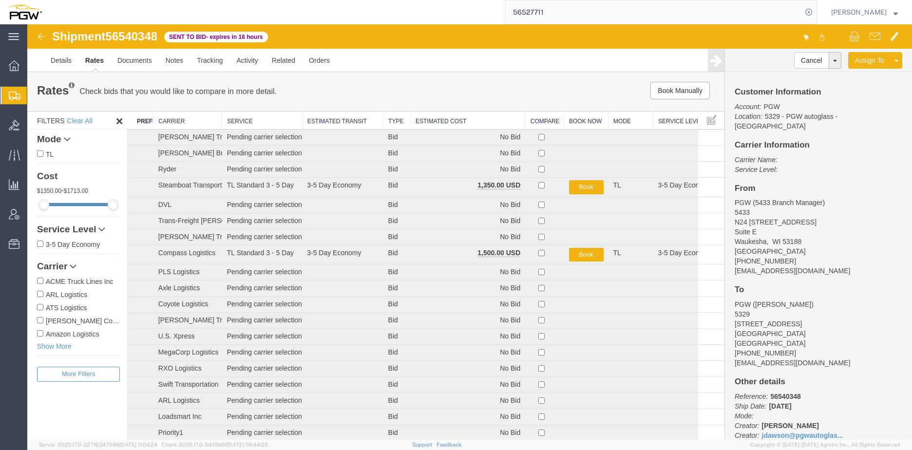
click at [447, 120] on th "Estimated Cost" at bounding box center [467, 121] width 115 height 18
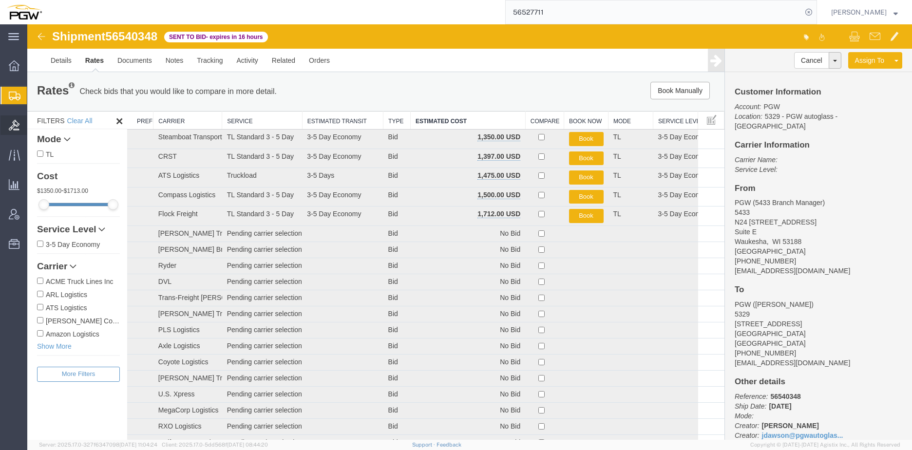
click at [34, 126] on span "Bids" at bounding box center [30, 124] width 7 height 19
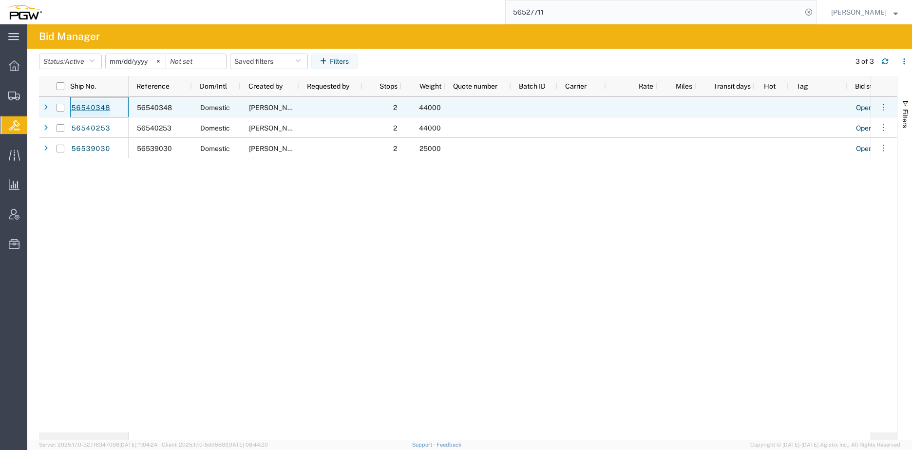
click at [87, 107] on link "56540348" at bounding box center [91, 108] width 40 height 16
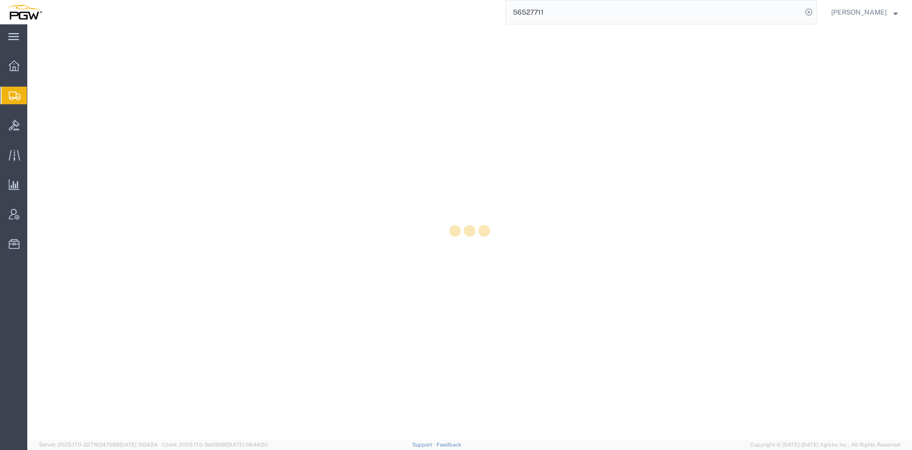
click at [52, 122] on div at bounding box center [469, 231] width 885 height 415
click at [44, 125] on div at bounding box center [469, 231] width 885 height 415
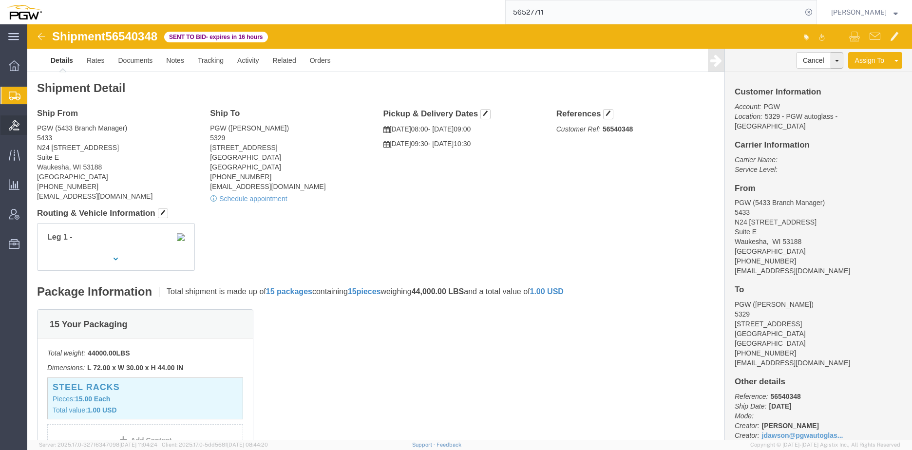
click at [34, 124] on span "Bids" at bounding box center [30, 124] width 7 height 19
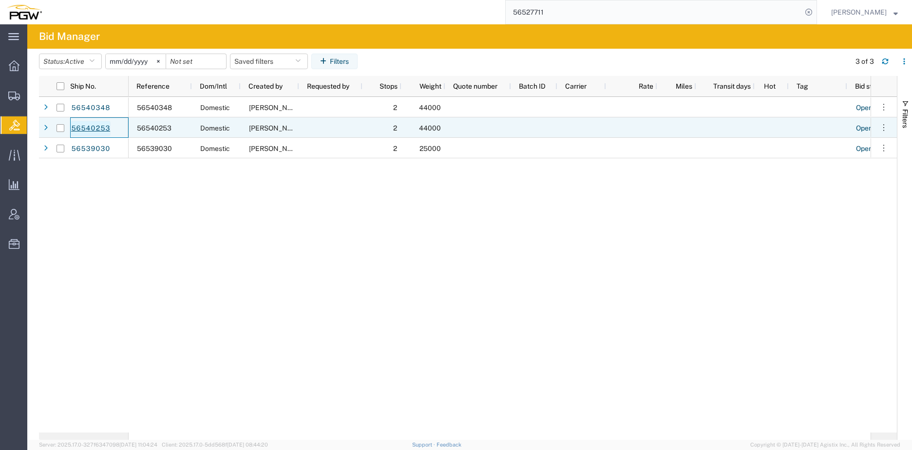
click at [86, 130] on link "56540253" at bounding box center [91, 129] width 40 height 16
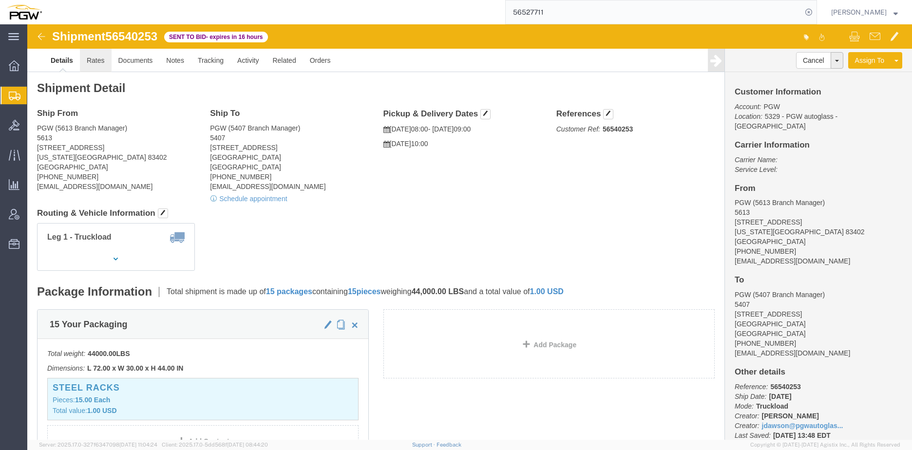
click link "Rates"
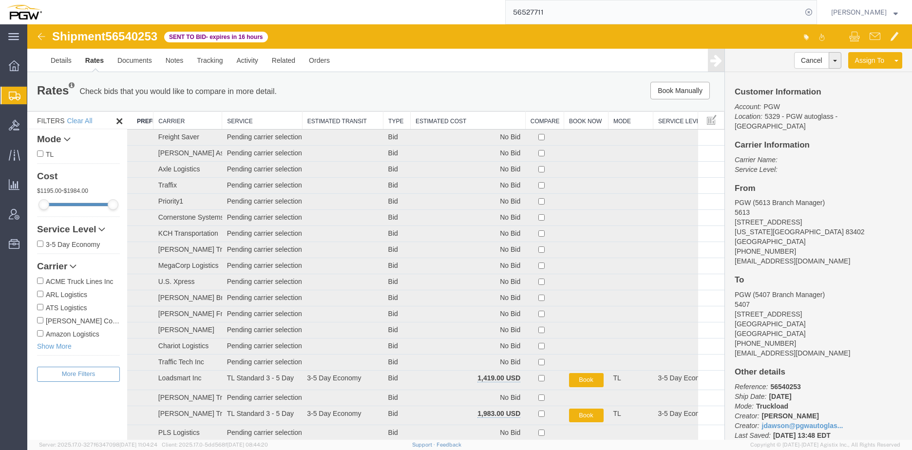
click at [468, 116] on th "Estimated Cost" at bounding box center [467, 121] width 115 height 18
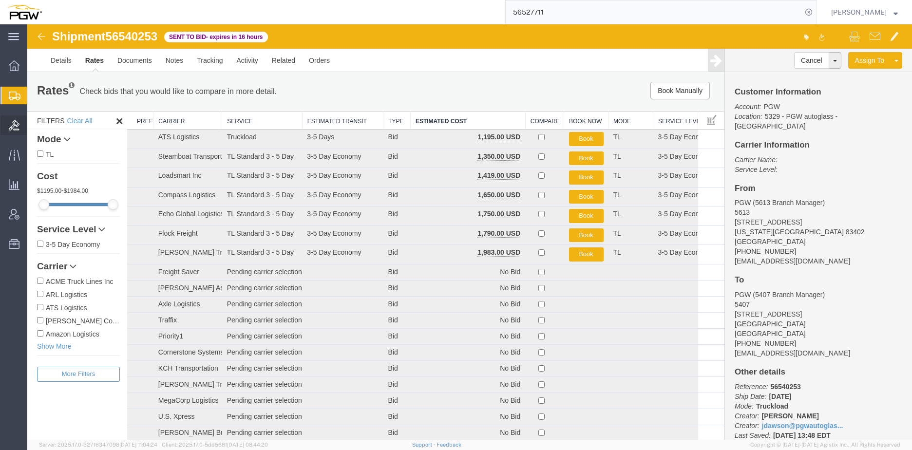
click at [34, 126] on span "Bids" at bounding box center [30, 124] width 7 height 19
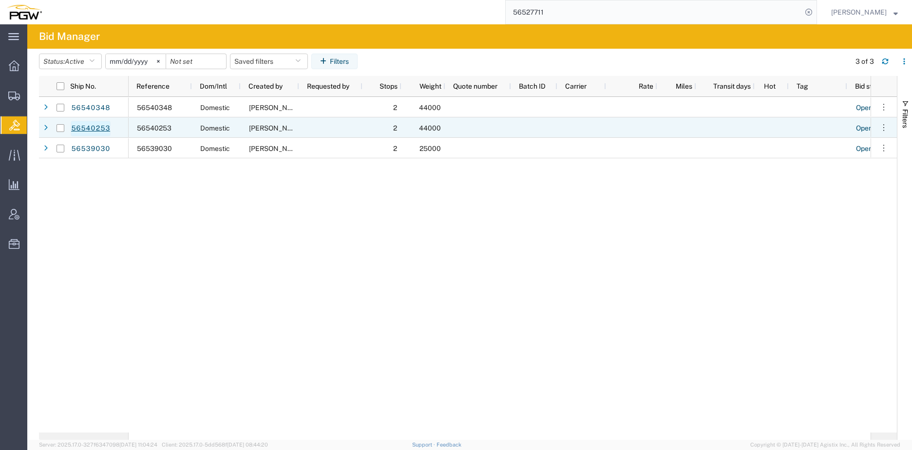
click at [92, 127] on link "56540253" at bounding box center [91, 129] width 40 height 16
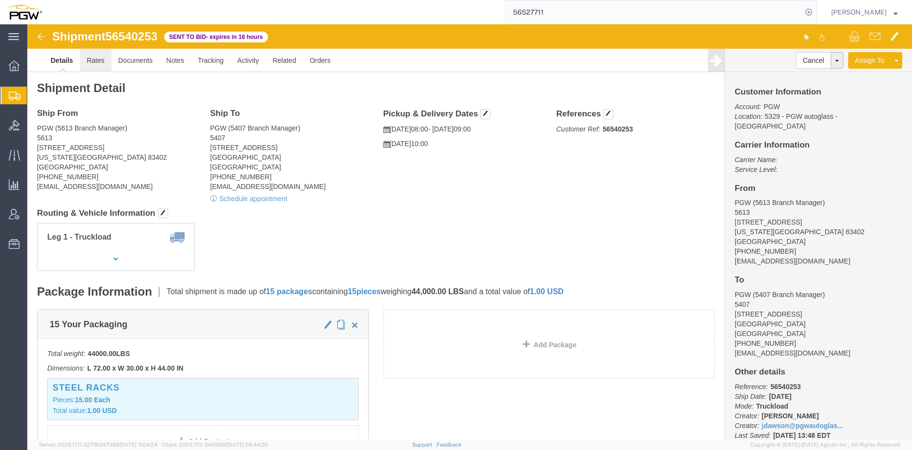
click link "Rates"
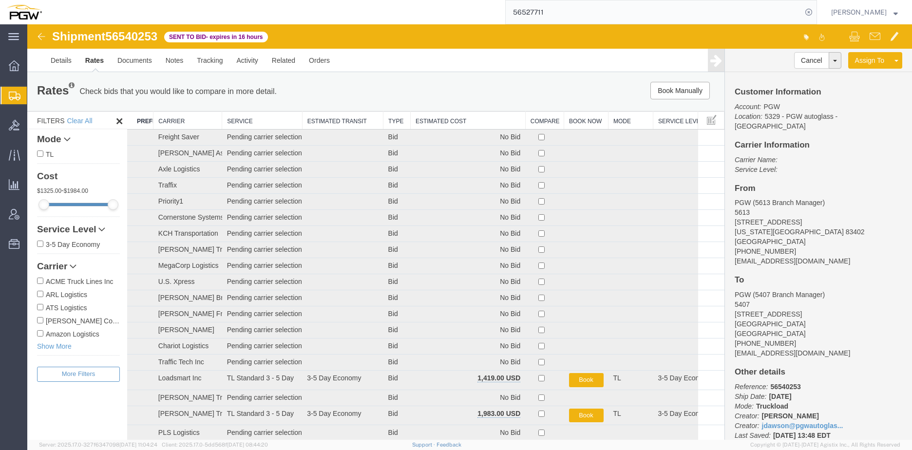
click at [437, 121] on th "Estimated Cost" at bounding box center [467, 121] width 115 height 18
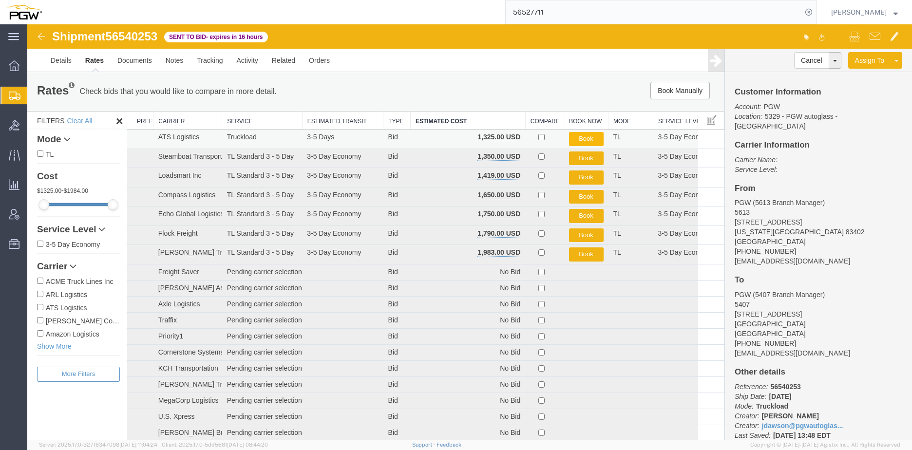
click at [576, 136] on button "Book" at bounding box center [586, 139] width 35 height 14
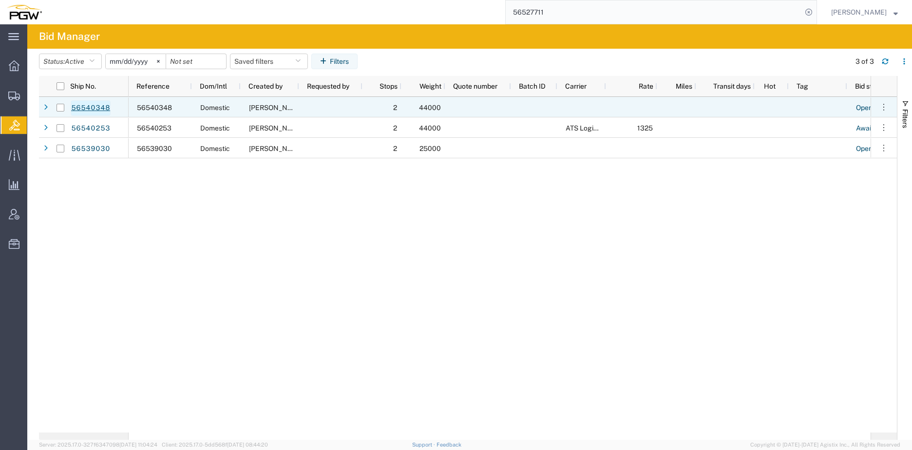
click at [94, 109] on link "56540348" at bounding box center [91, 108] width 40 height 16
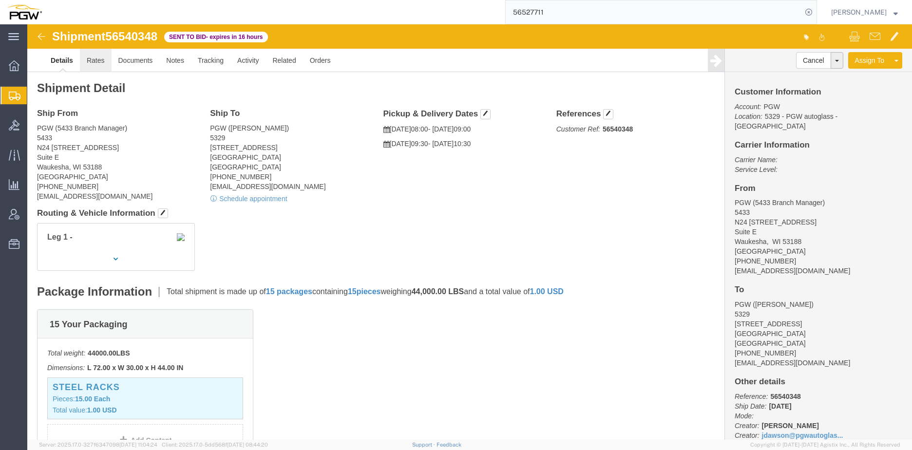
click link "Rates"
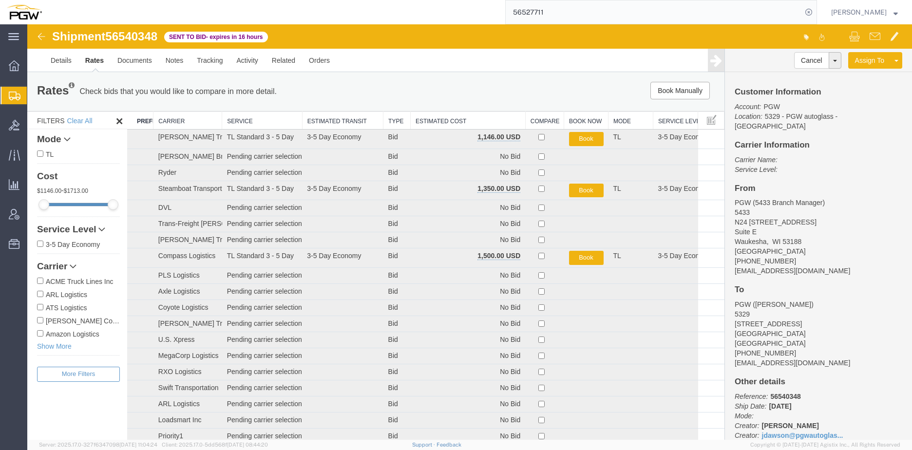
click at [435, 117] on th "Estimated Cost" at bounding box center [467, 121] width 115 height 18
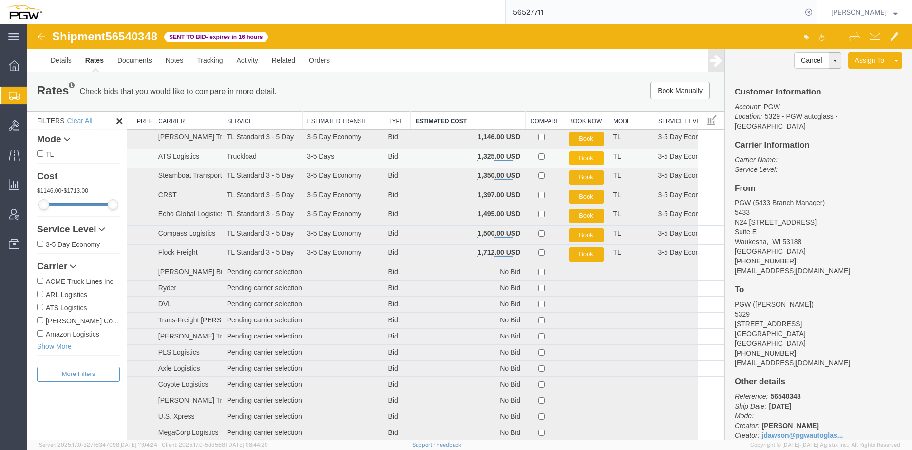
click at [582, 157] on button "Book" at bounding box center [586, 158] width 35 height 14
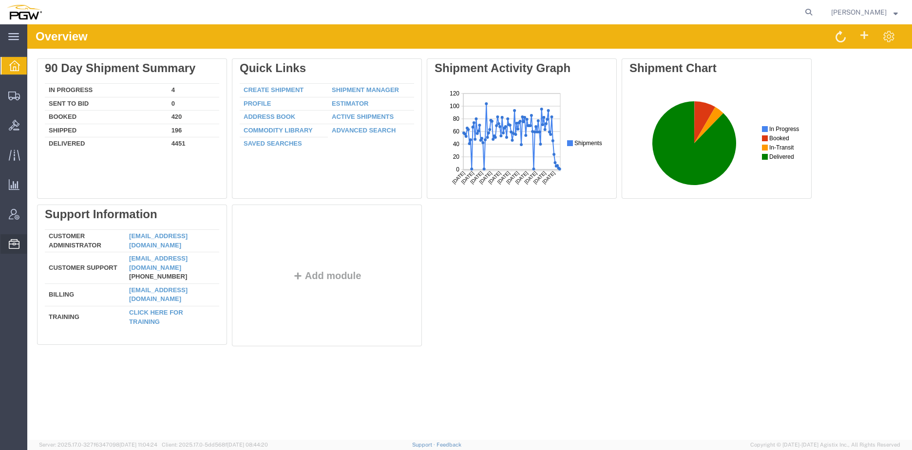
click at [0, 0] on span "Location Appointment" at bounding box center [0, 0] width 0 height 0
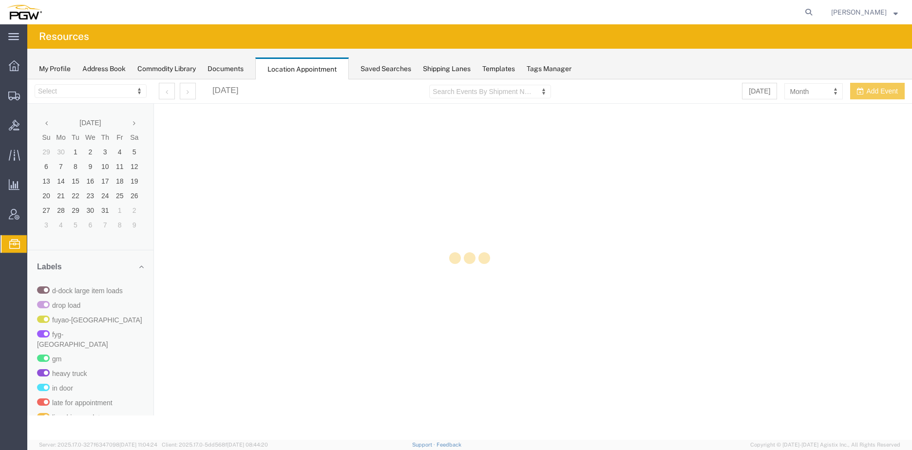
select select "28253"
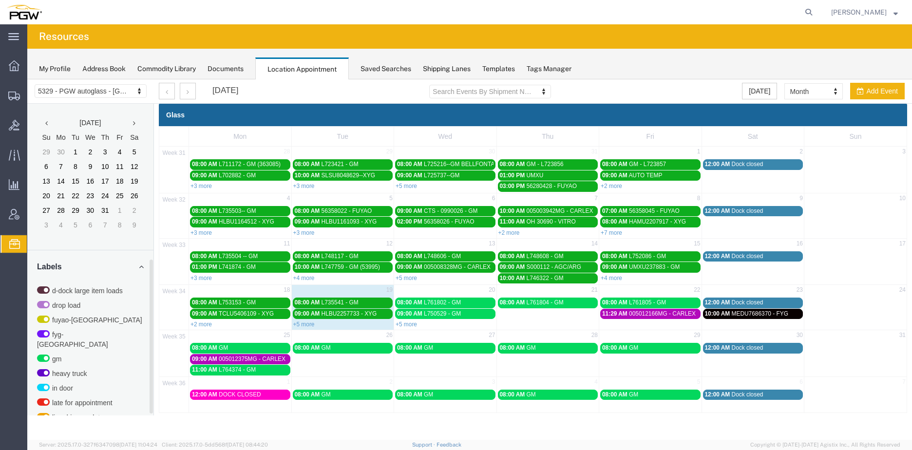
scroll to position [317, 0]
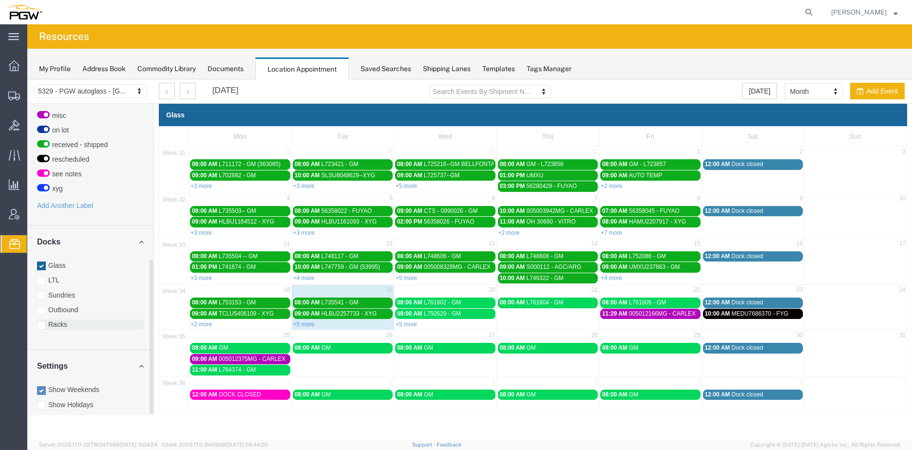
click at [75, 320] on label "Racks" at bounding box center [90, 325] width 107 height 10
click at [27, 79] on input "Racks" at bounding box center [27, 79] width 0 height 0
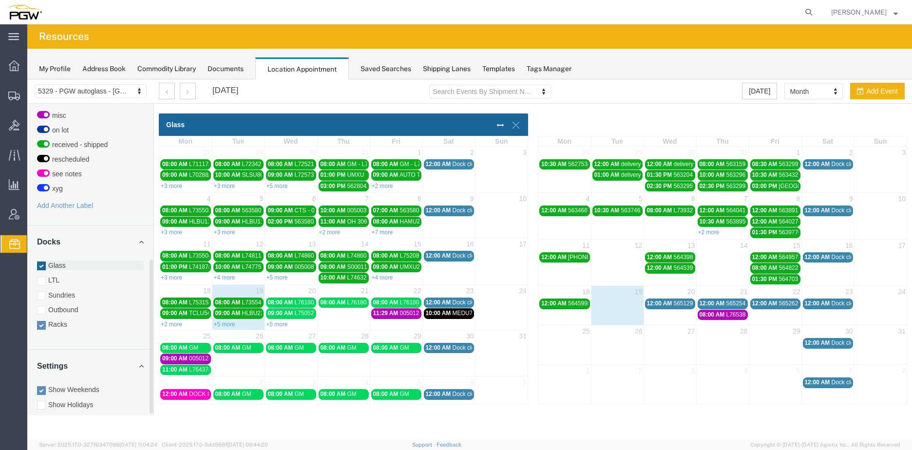
click at [58, 261] on label "Glass" at bounding box center [90, 266] width 107 height 10
click at [27, 79] on input "Glass" at bounding box center [27, 79] width 0 height 0
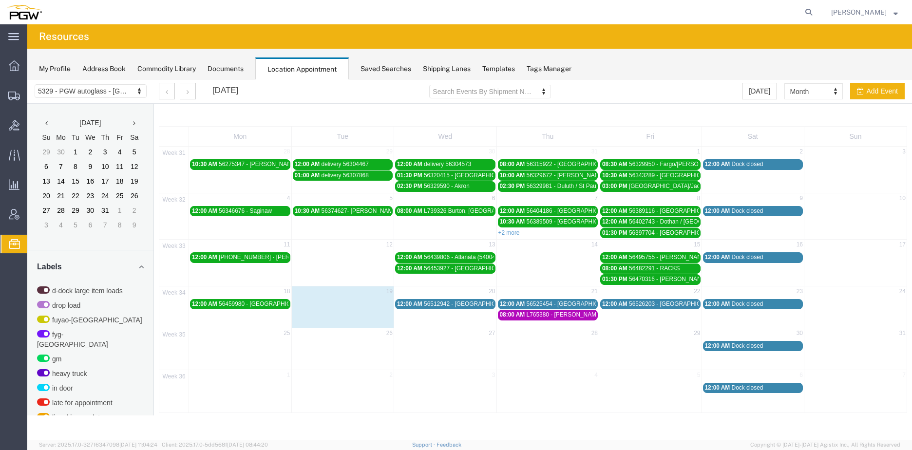
scroll to position [317, 0]
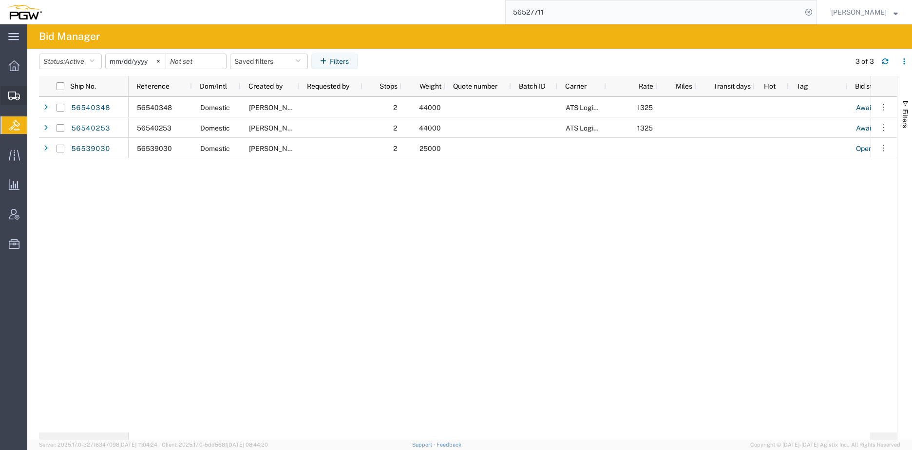
click at [0, 0] on span "Create from Template" at bounding box center [0, 0] width 0 height 0
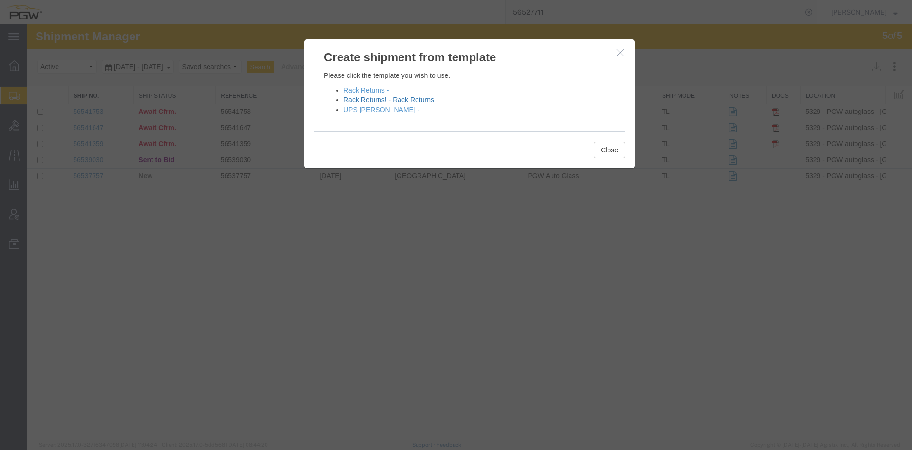
click at [394, 101] on link "Rack Returns! - Rack Returns" at bounding box center [388, 100] width 91 height 8
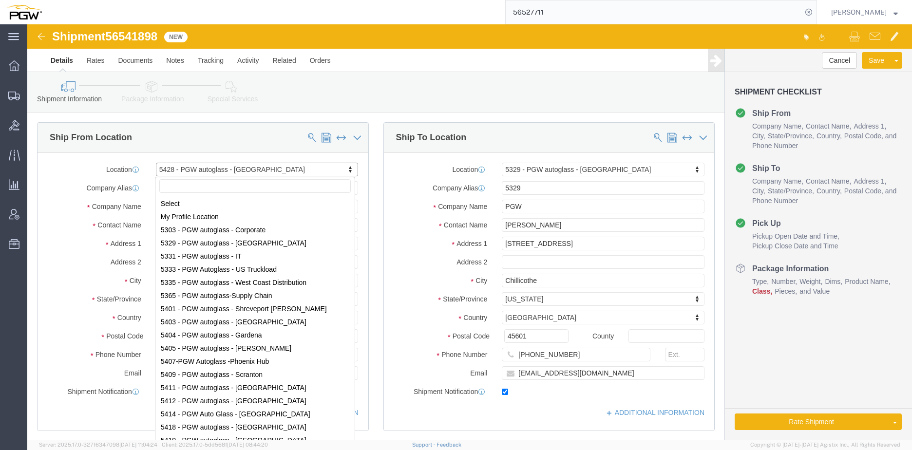
scroll to position [80, 0]
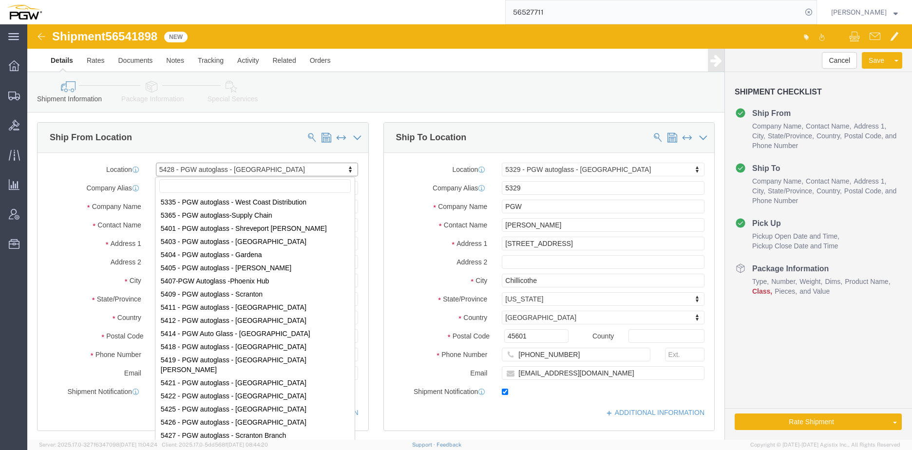
select select "28281"
select select "28253"
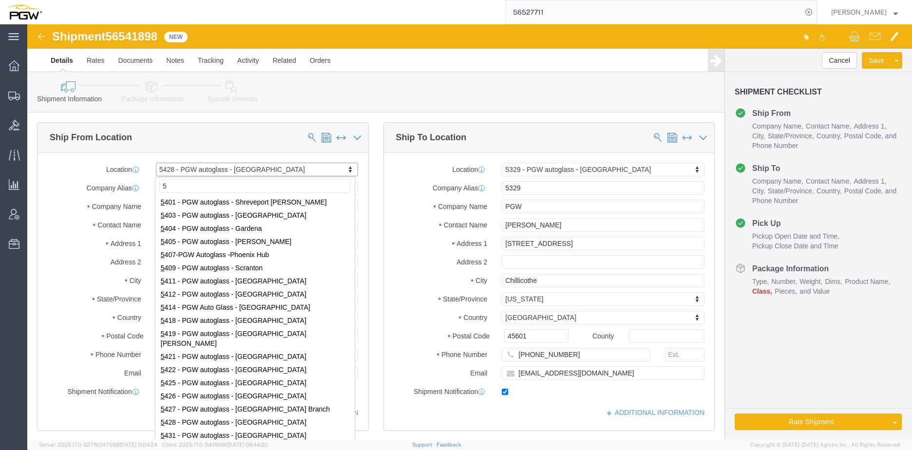
scroll to position [0, 0]
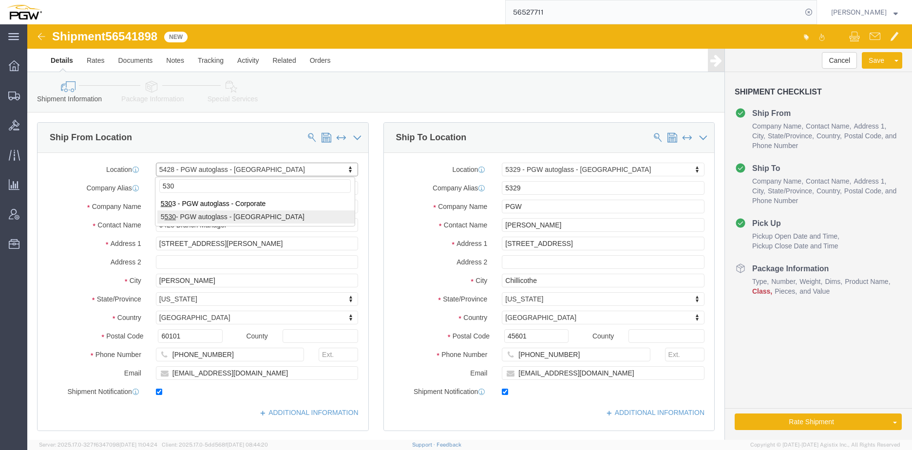
type input "530"
select select "28357"
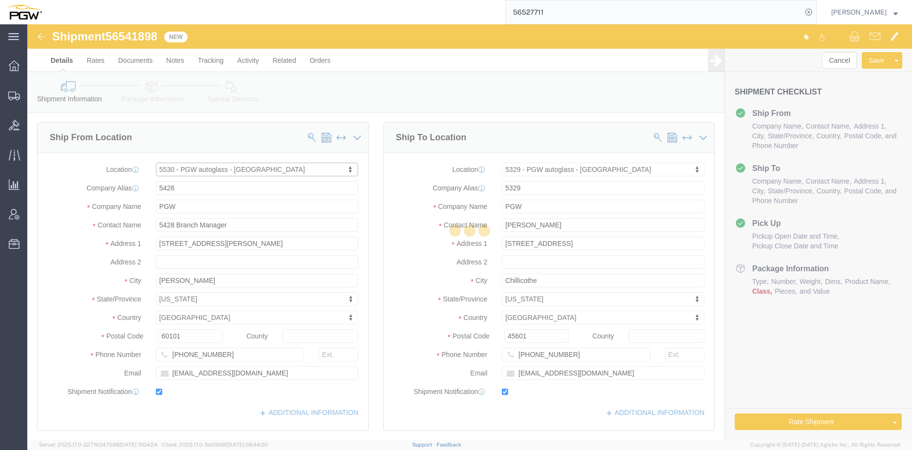
type input "5530"
type input "5530 Branch Manager"
type input "[STREET_ADDRESS]"
type input "Bldg. 300. Ste. 330"
type input "[GEOGRAPHIC_DATA]"
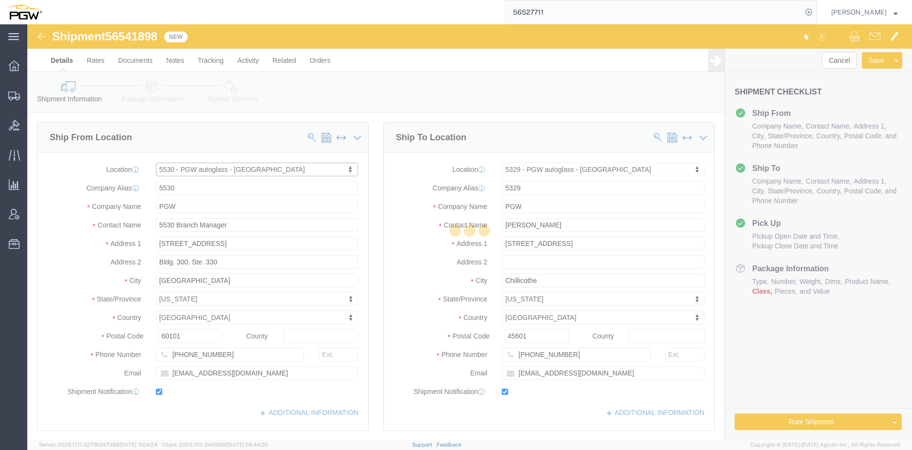
type input "37217"
type input "[PHONE_NUMBER]"
type input "[EMAIL_ADDRESS][DOMAIN_NAME]"
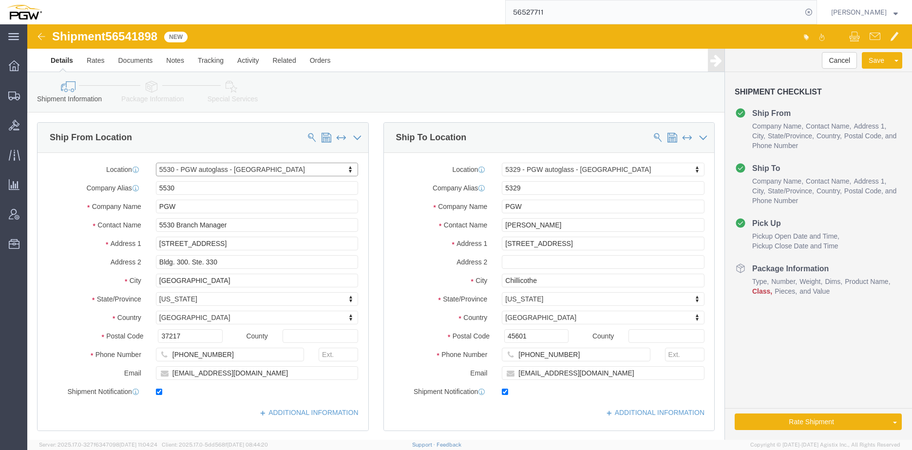
select select "TN"
type input "fort worth"
select select "62891"
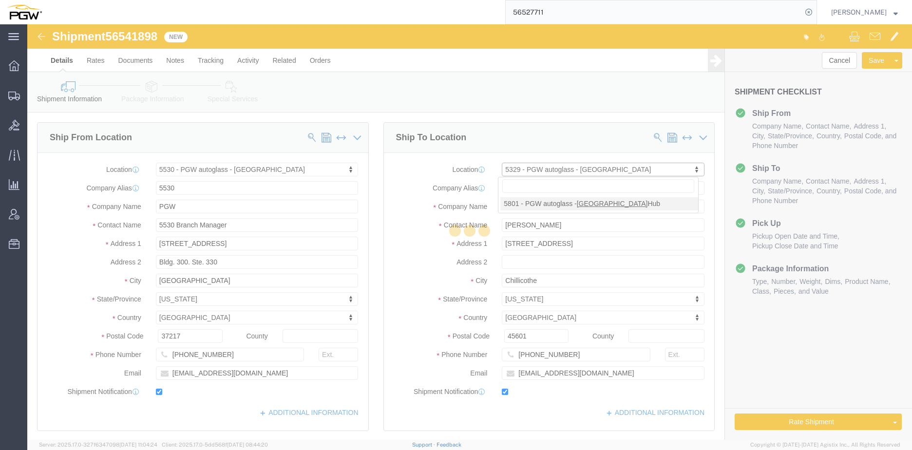
type input "5801"
type input "5801 Branch Manager"
type input "5000 [GEOGRAPHIC_DATA]"
type input "[GEOGRAPHIC_DATA]"
type input "76115"
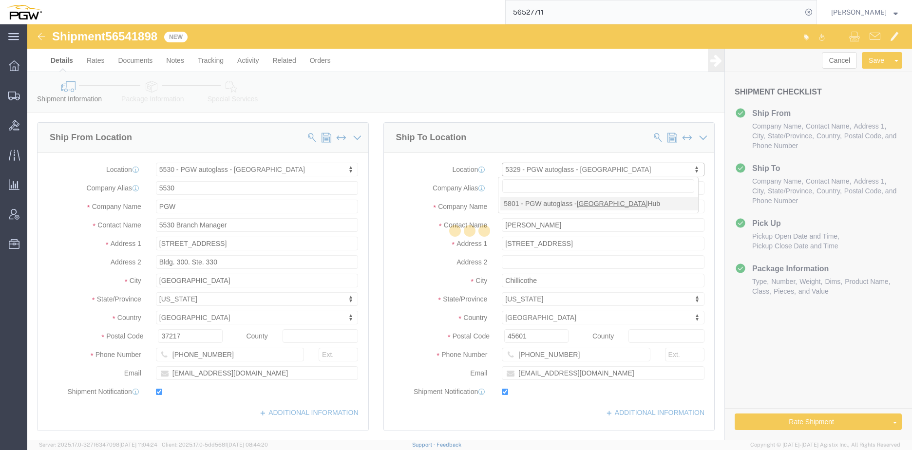
type input "[PHONE_NUMBER]"
type input "[EMAIL_ADDRESS][DOMAIN_NAME]"
select select "[GEOGRAPHIC_DATA]"
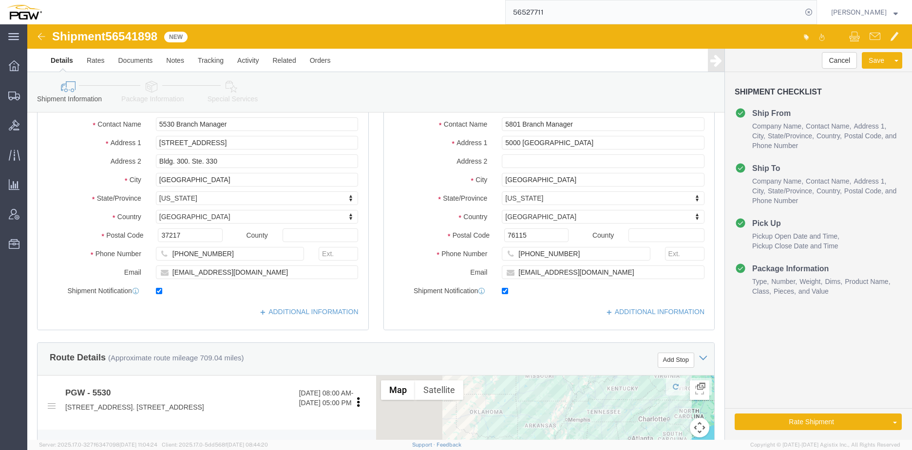
scroll to position [292, 0]
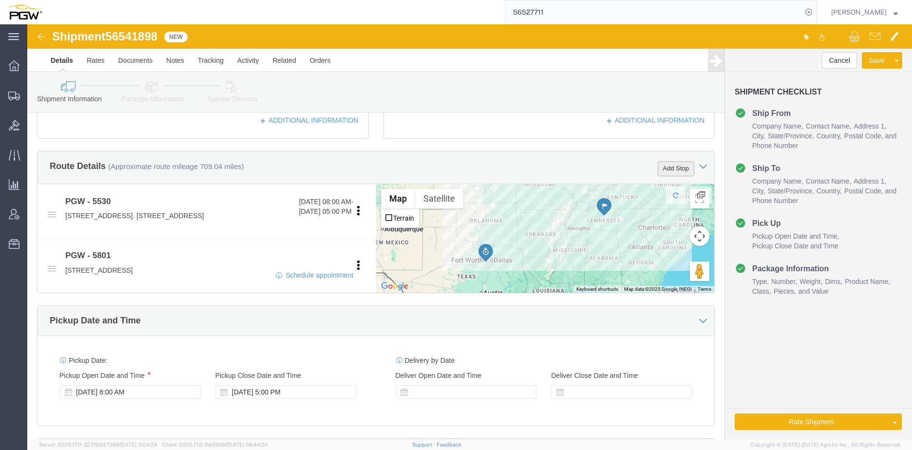
click button "Add Stop"
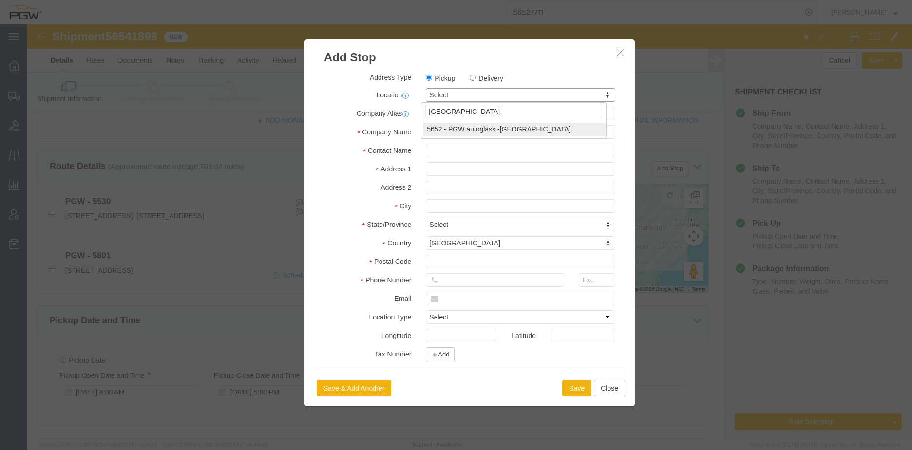
type input "[GEOGRAPHIC_DATA]"
select select "28435"
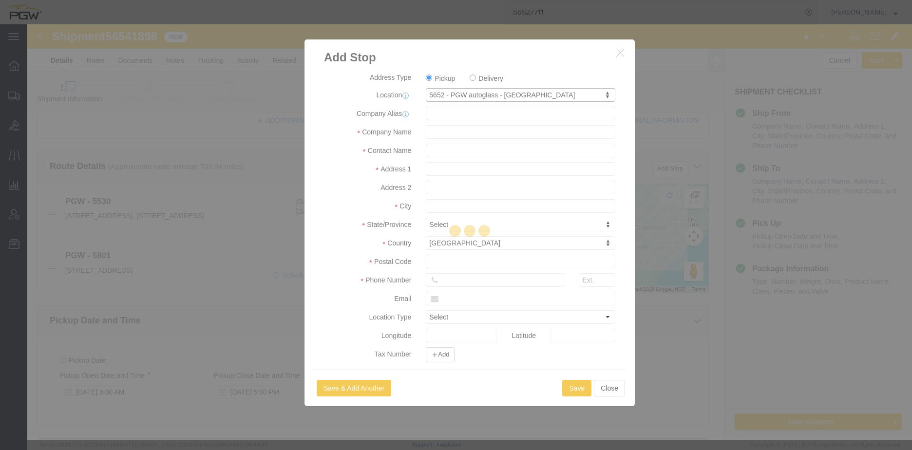
type input "5652"
type input "PGW"
type input "5652 Branch Manager"
type input "[STREET_ADDRESS]"
type input "[GEOGRAPHIC_DATA]"
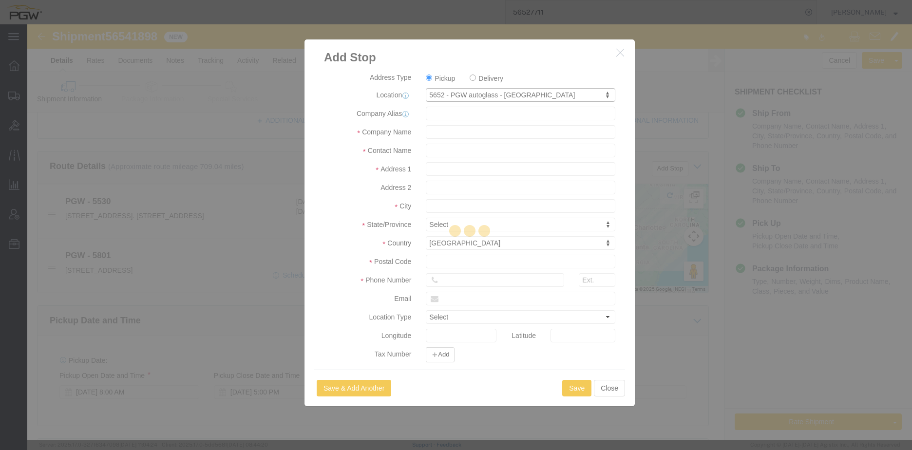
type input "38141"
type input "[PHONE_NUMBER]"
type input "[EMAIL_ADDRESS][DOMAIN_NAME]"
checkbox input "true"
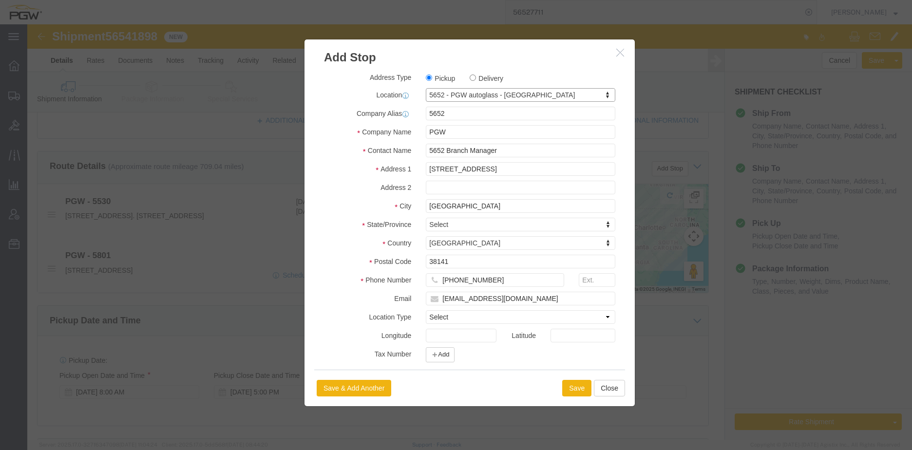
select select "TN"
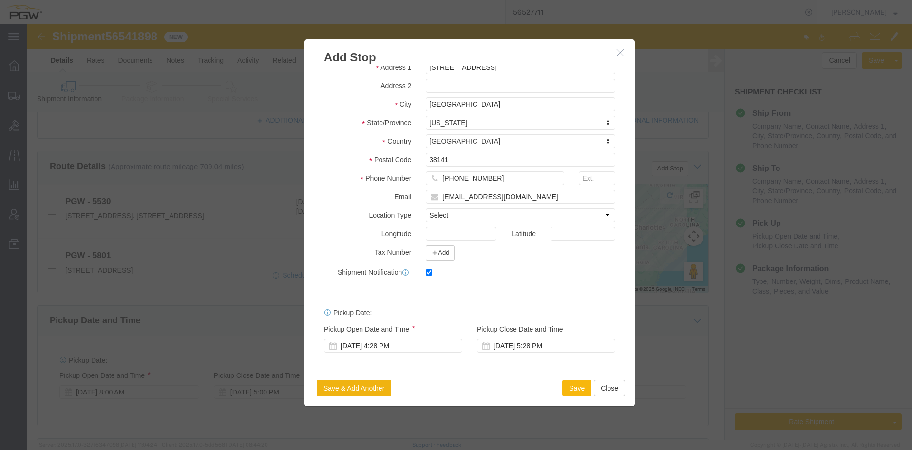
click button "Save"
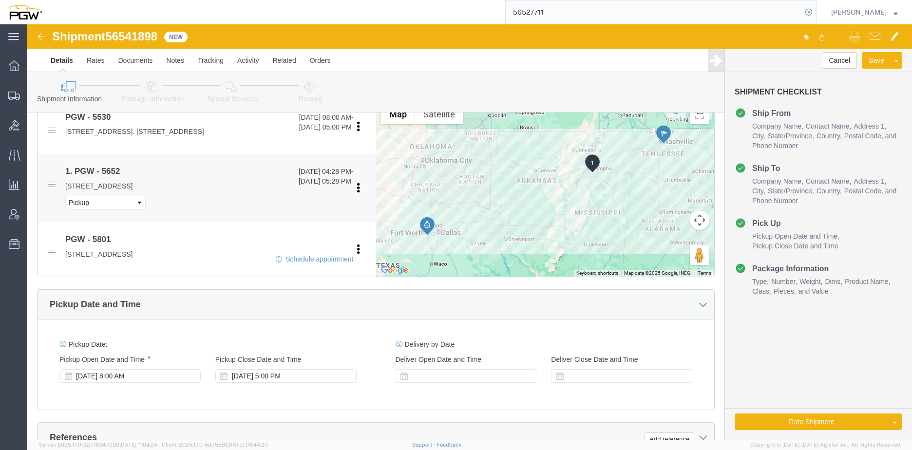
scroll to position [292, 0]
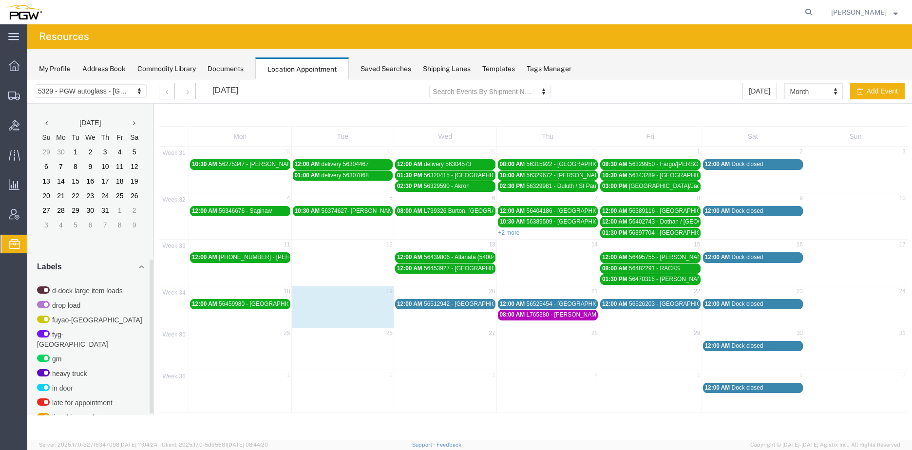
scroll to position [317, 0]
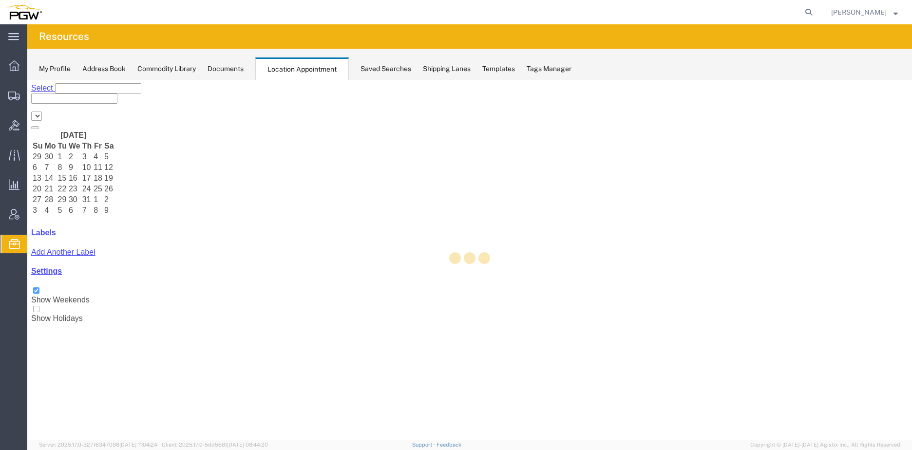
select select "28253"
